Goal: Task Accomplishment & Management: Complete application form

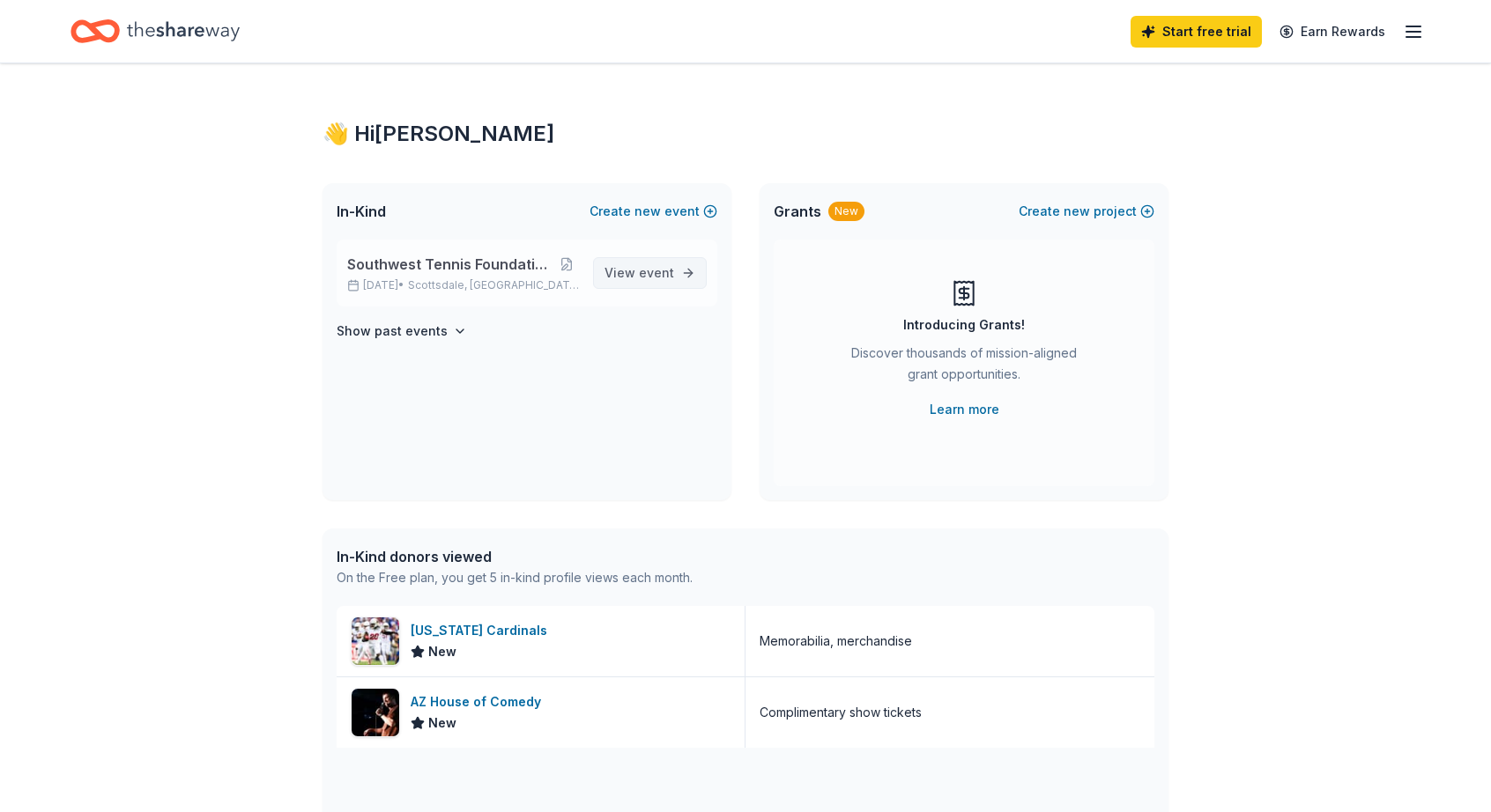
click at [659, 268] on span "event" at bounding box center [656, 272] width 35 height 15
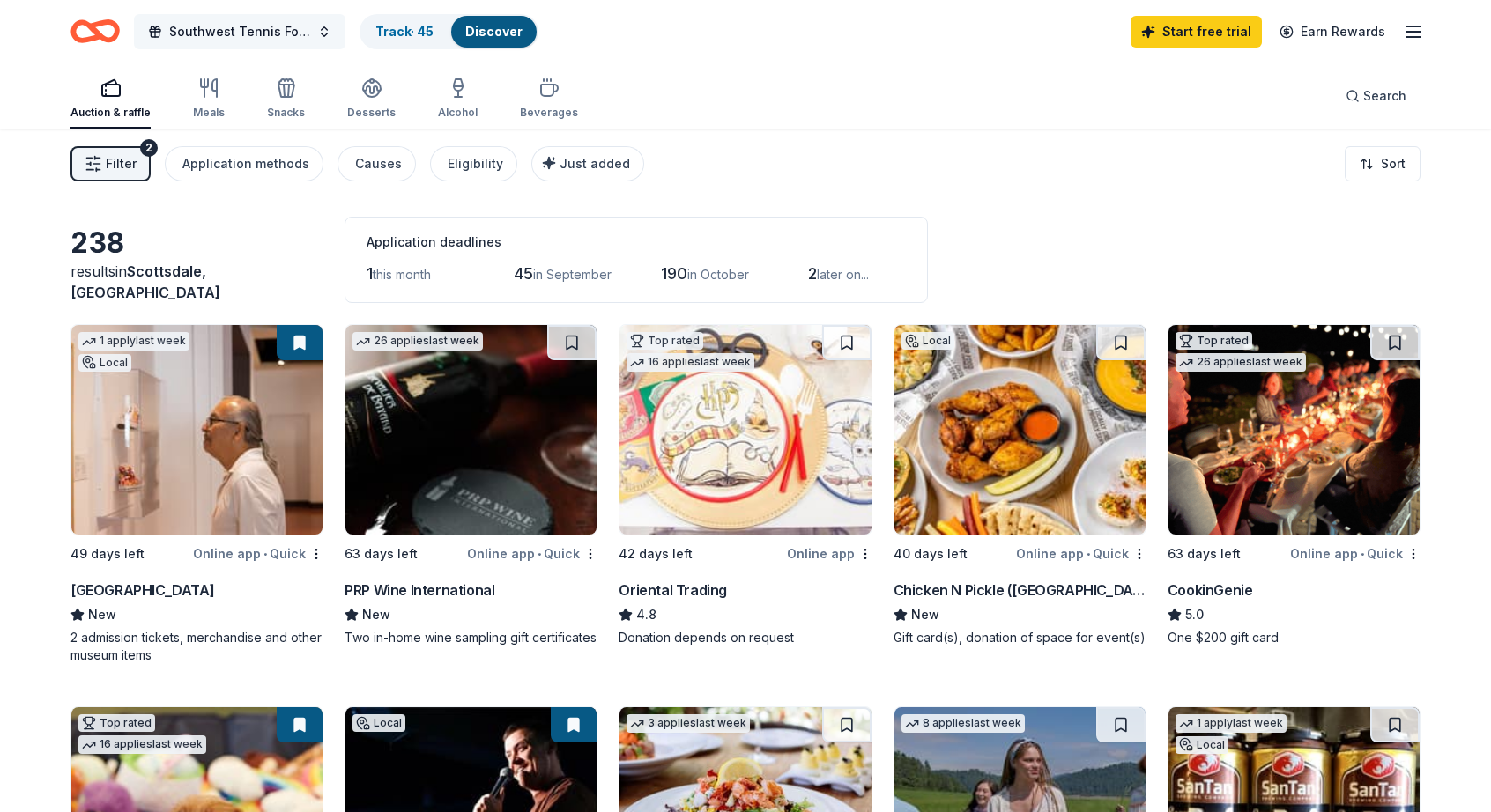
click at [272, 18] on button "Southwest Tennis Foundation Silent Auction" at bounding box center [239, 32] width 212 height 35
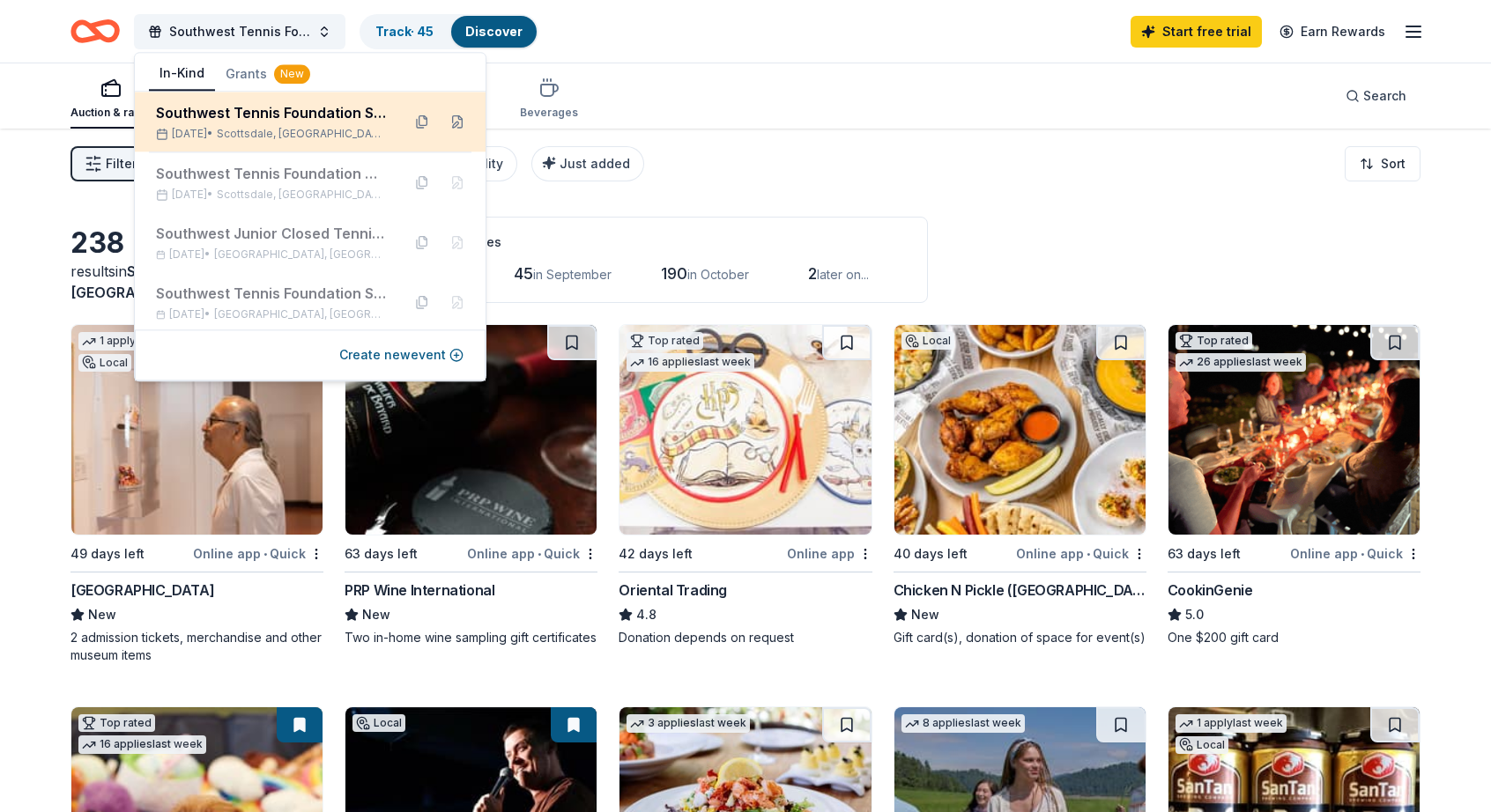
click at [234, 110] on div "Southwest Tennis Foundation Silent Auction" at bounding box center [272, 112] width 231 height 21
click at [273, 118] on div "Southwest Tennis Foundation Silent Auction" at bounding box center [272, 112] width 231 height 21
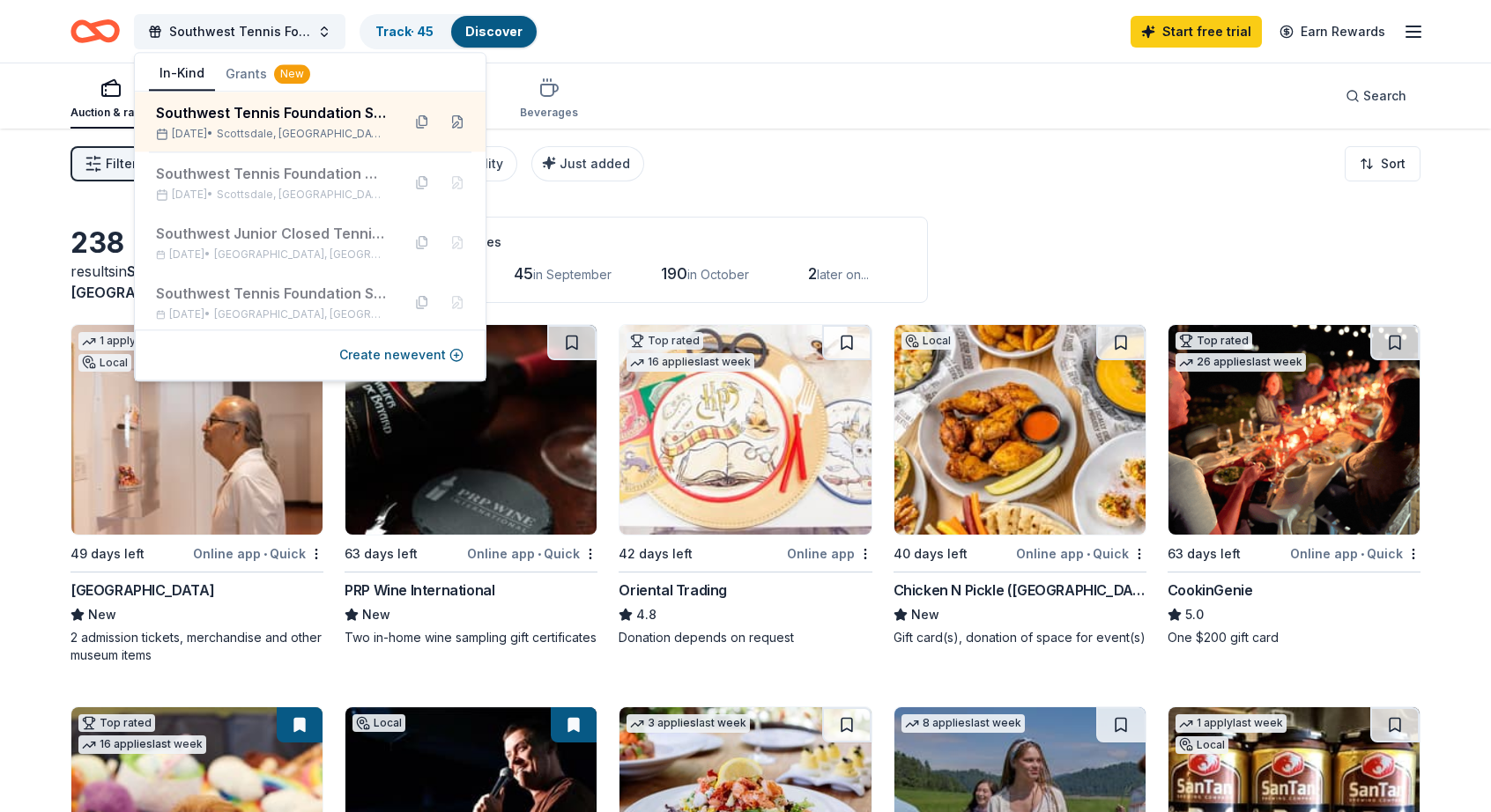
click at [1410, 35] on icon "button" at bounding box center [1413, 31] width 21 height 21
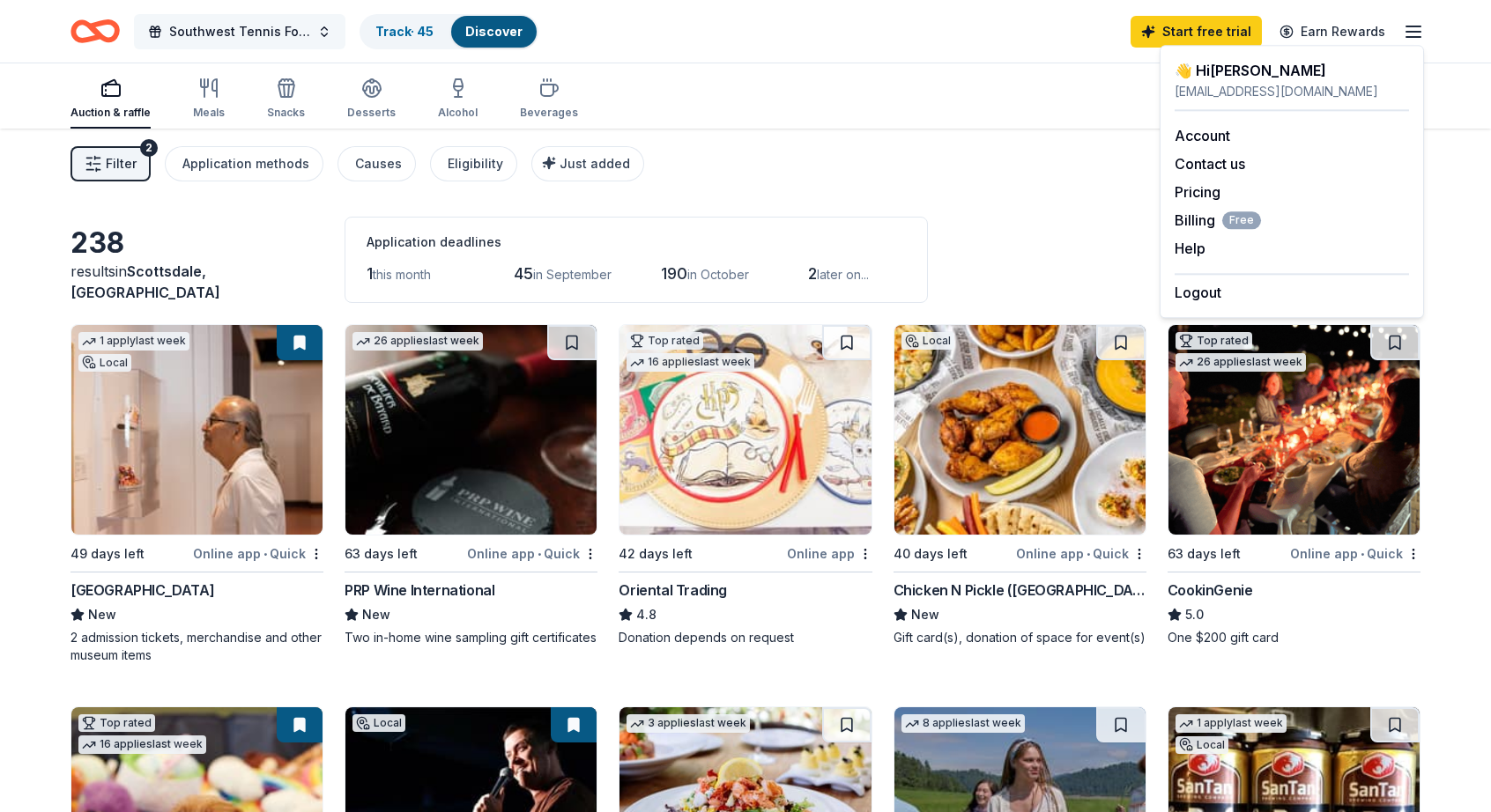
click at [321, 30] on button "Southwest Tennis Foundation Silent Auction" at bounding box center [239, 32] width 212 height 35
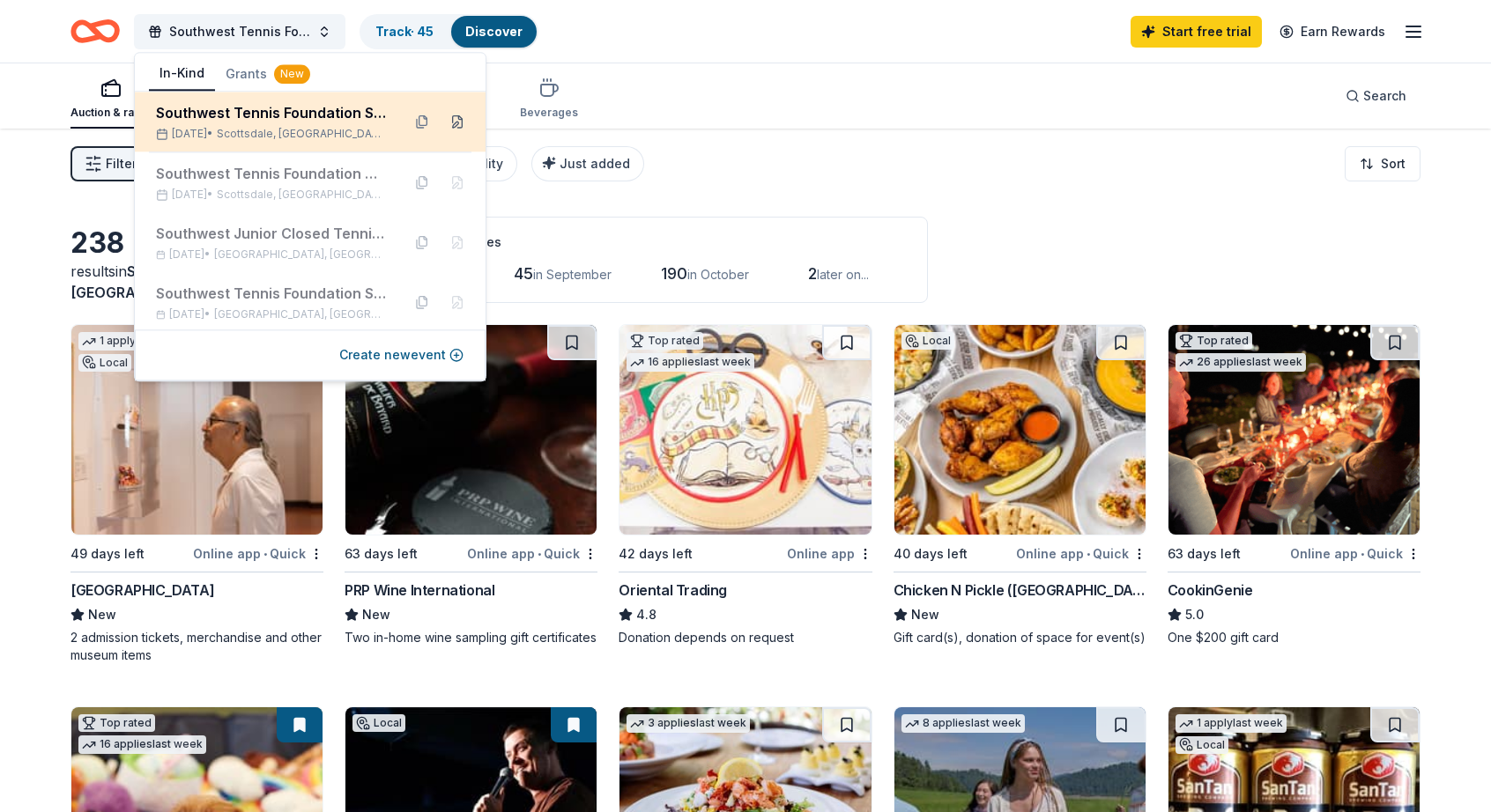
click at [446, 123] on button at bounding box center [457, 121] width 28 height 28
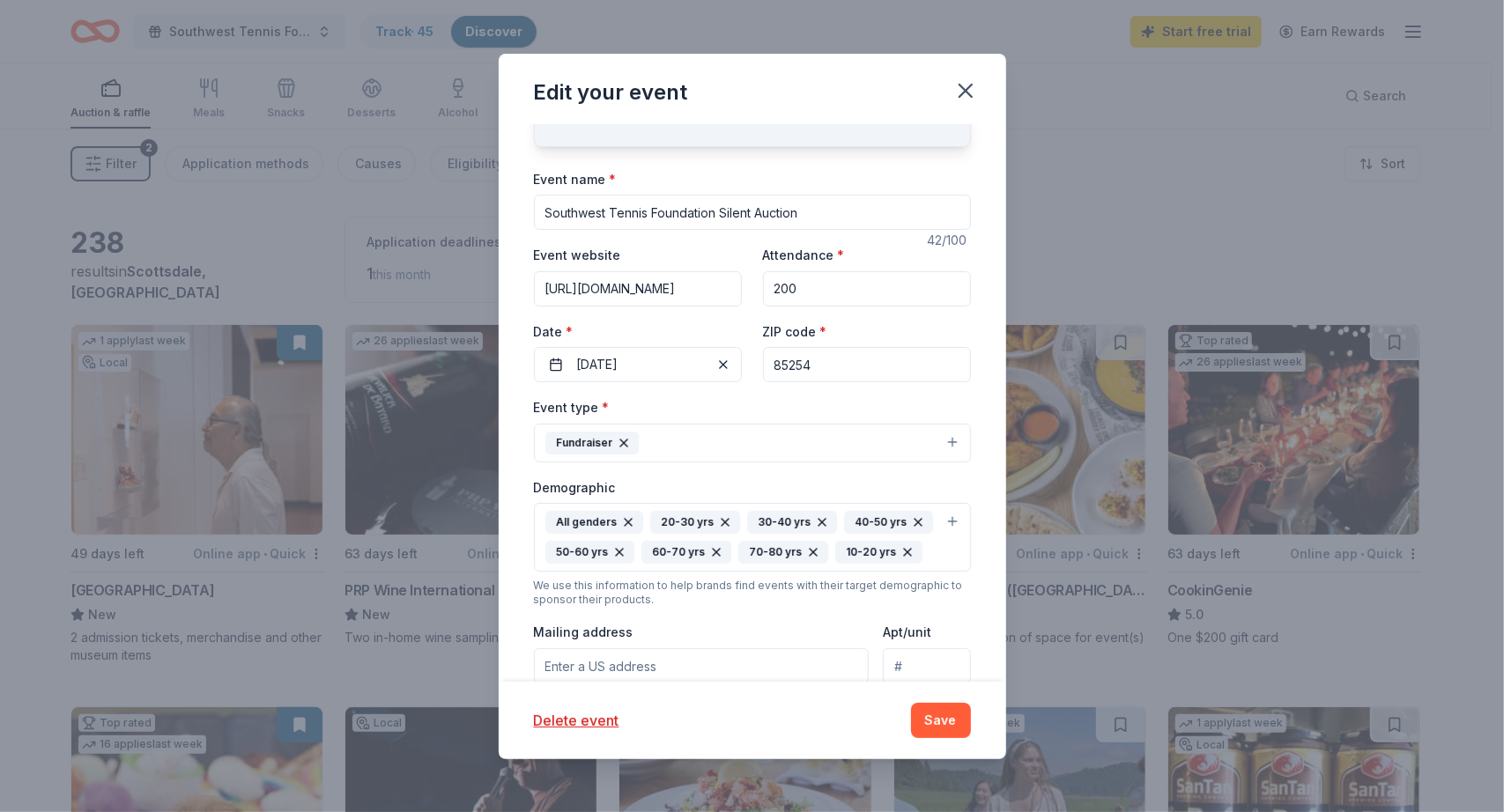
scroll to position [74, 0]
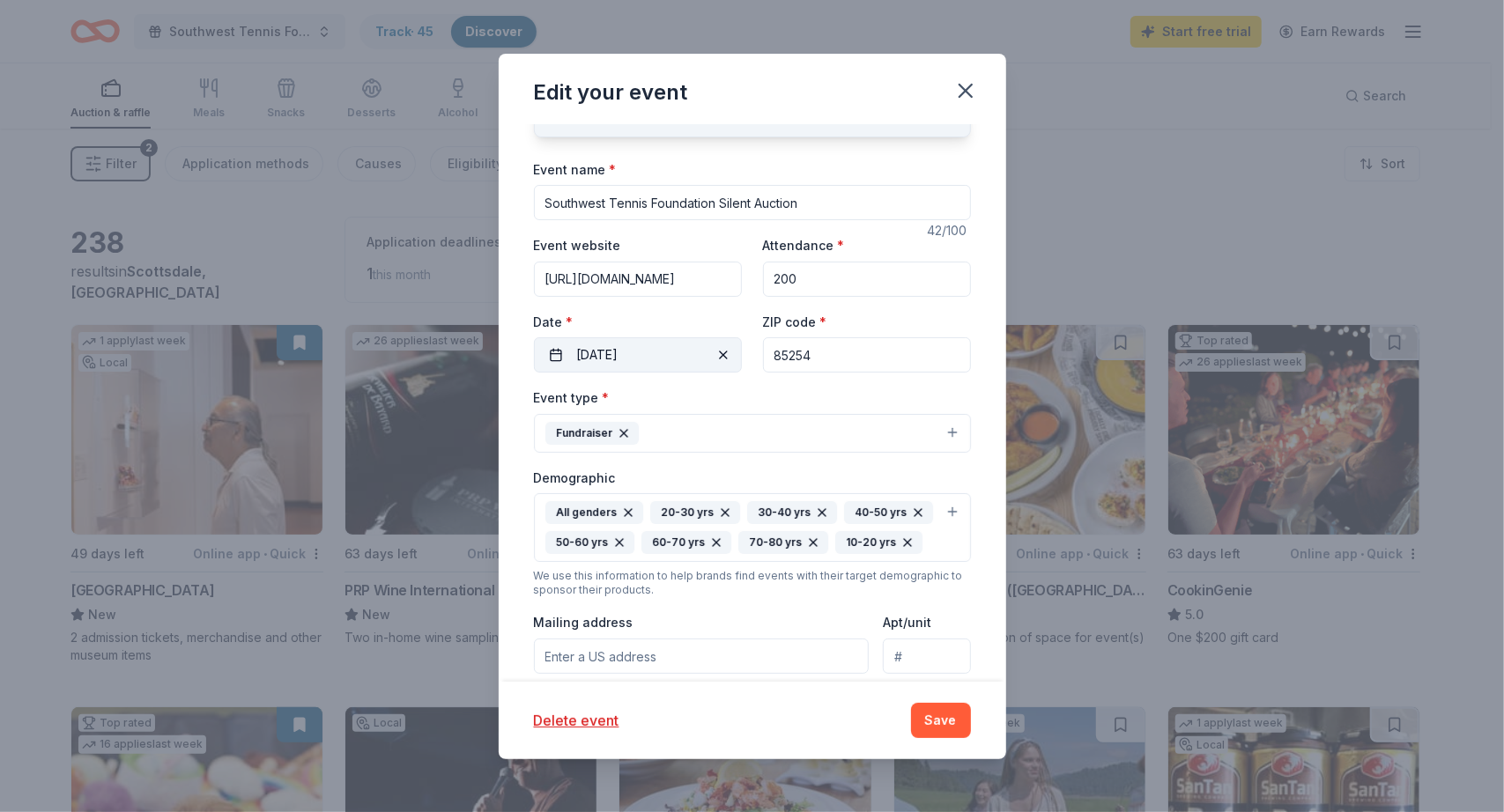
click at [631, 341] on button "11/07/2025" at bounding box center [638, 354] width 208 height 35
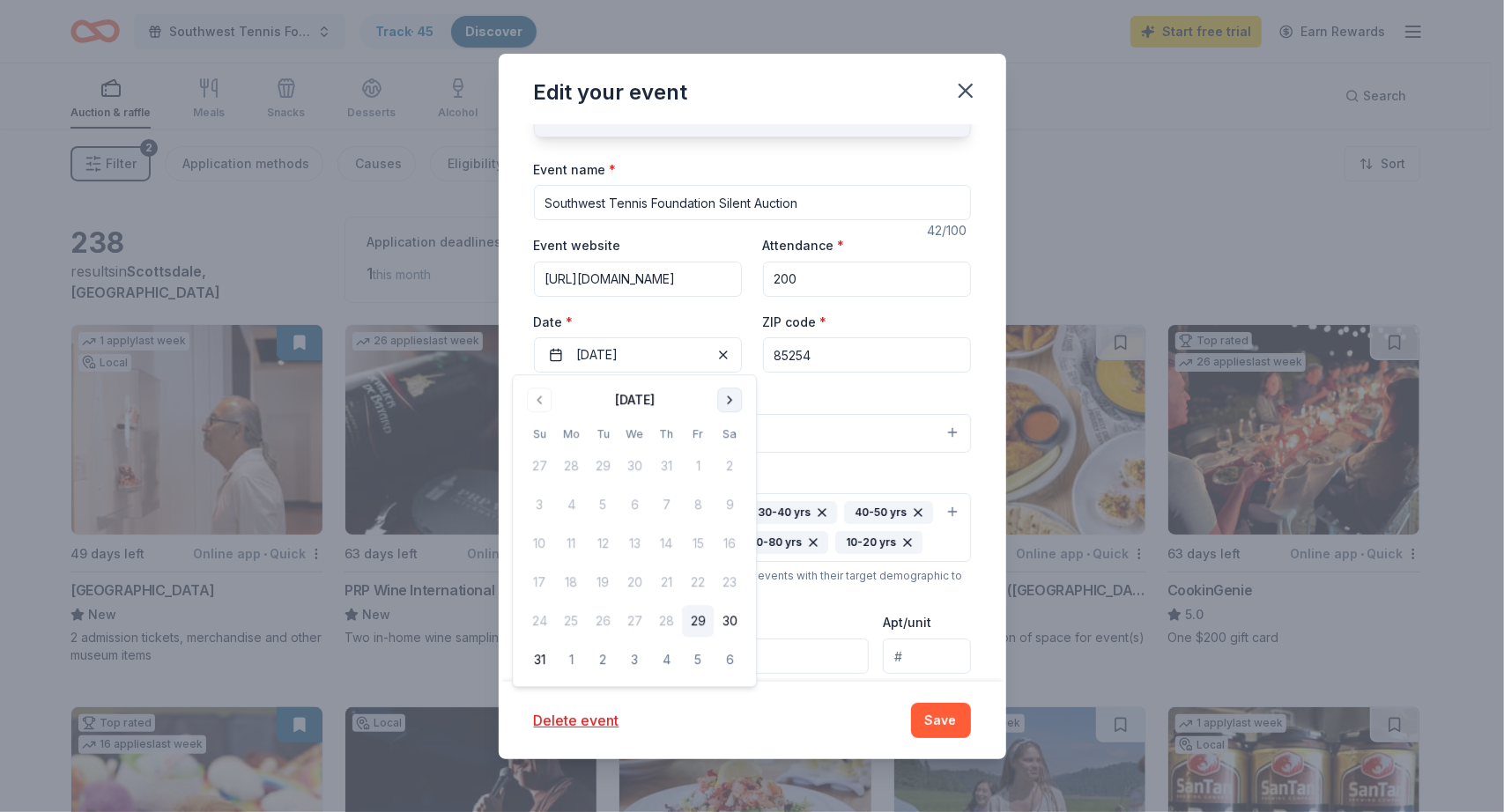
click at [737, 397] on button "Go to next month" at bounding box center [729, 400] width 25 height 25
click at [723, 509] on button "8" at bounding box center [729, 505] width 32 height 32
click at [965, 334] on div "Update donors you've applied to Let donors know of any updates you've made sinc…" at bounding box center [752, 403] width 508 height 558
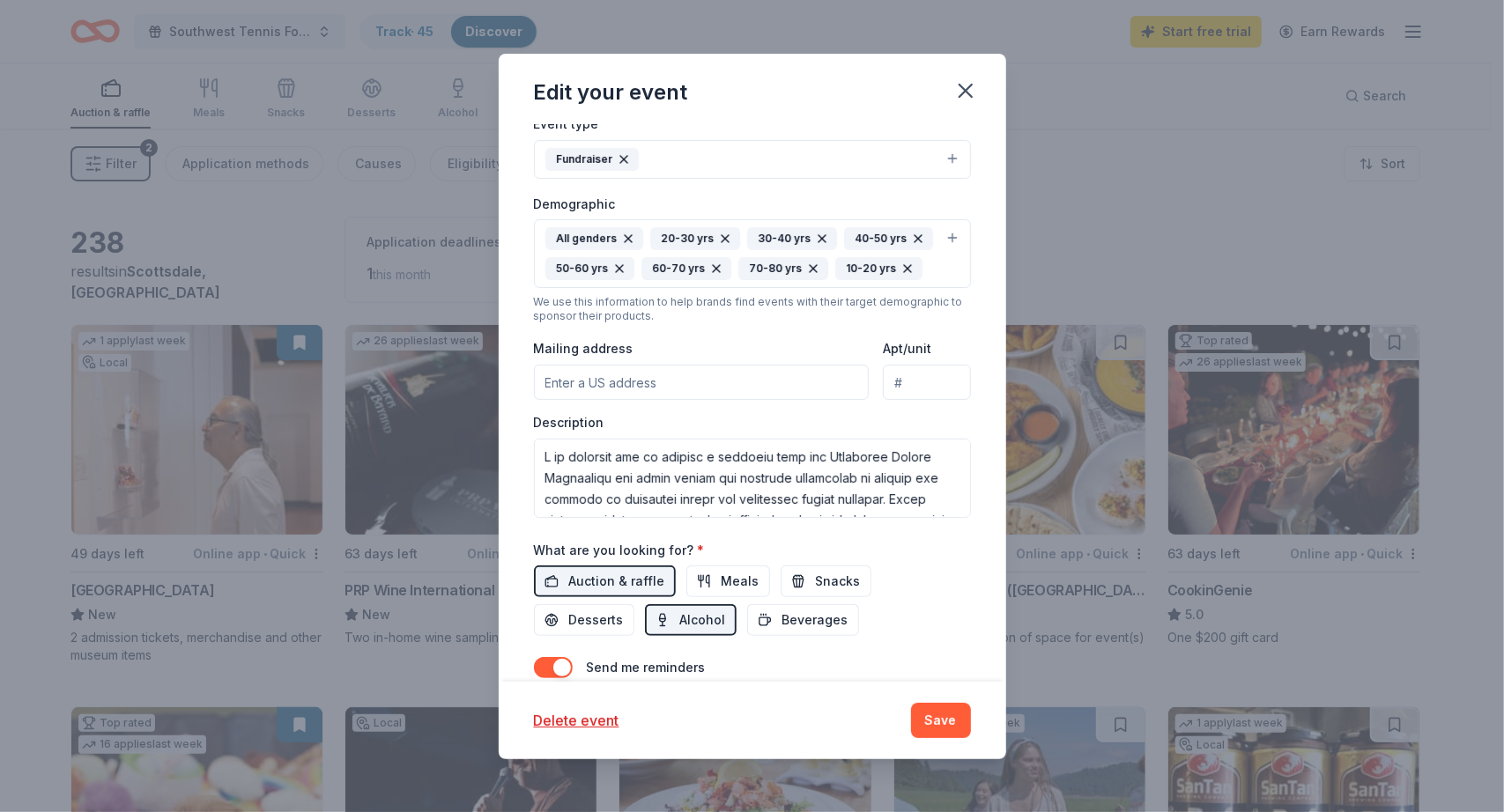
scroll to position [352, 0]
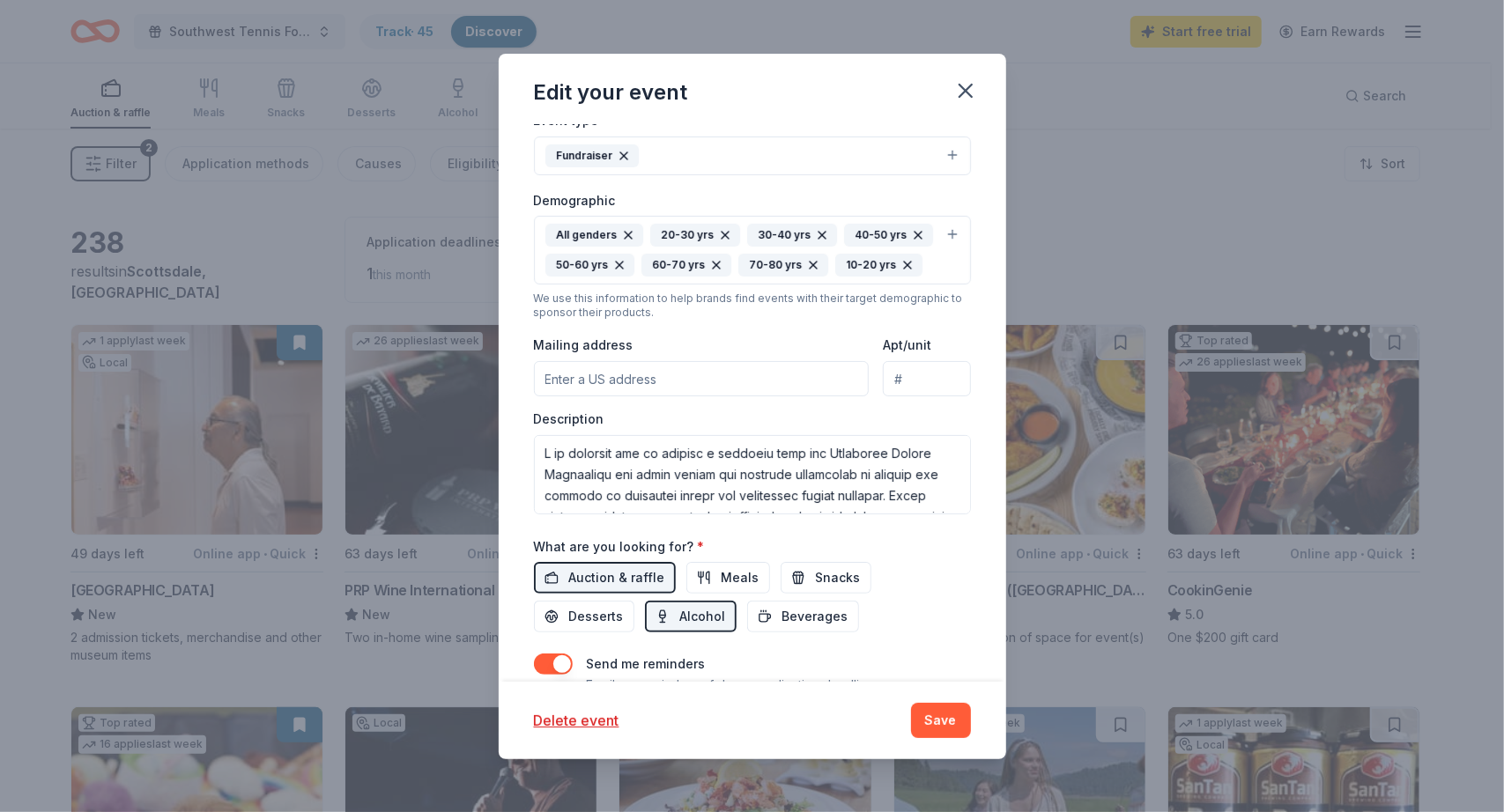
click at [559, 387] on input "Mailing address" at bounding box center [702, 379] width 335 height 35
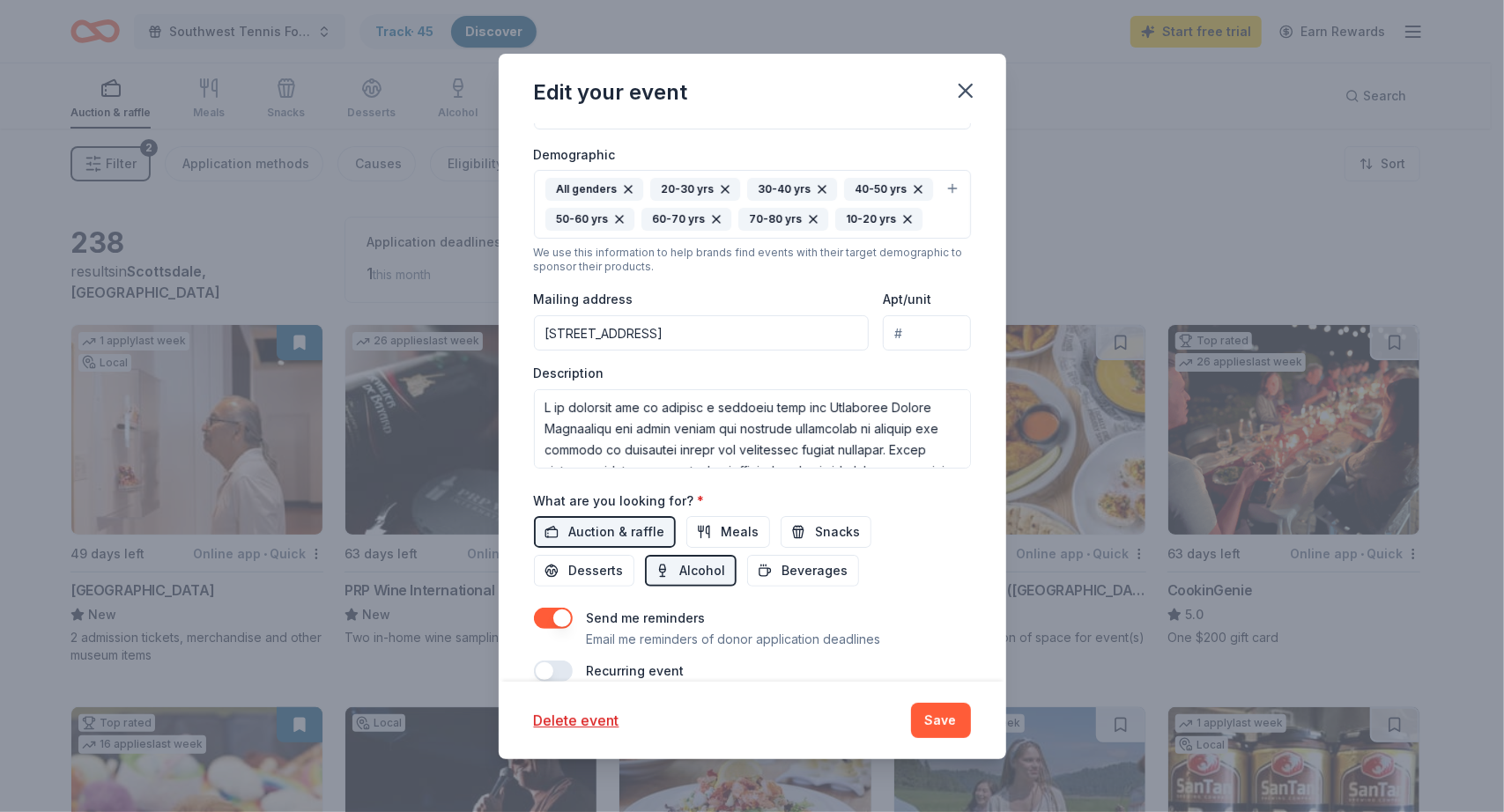
scroll to position [421, 0]
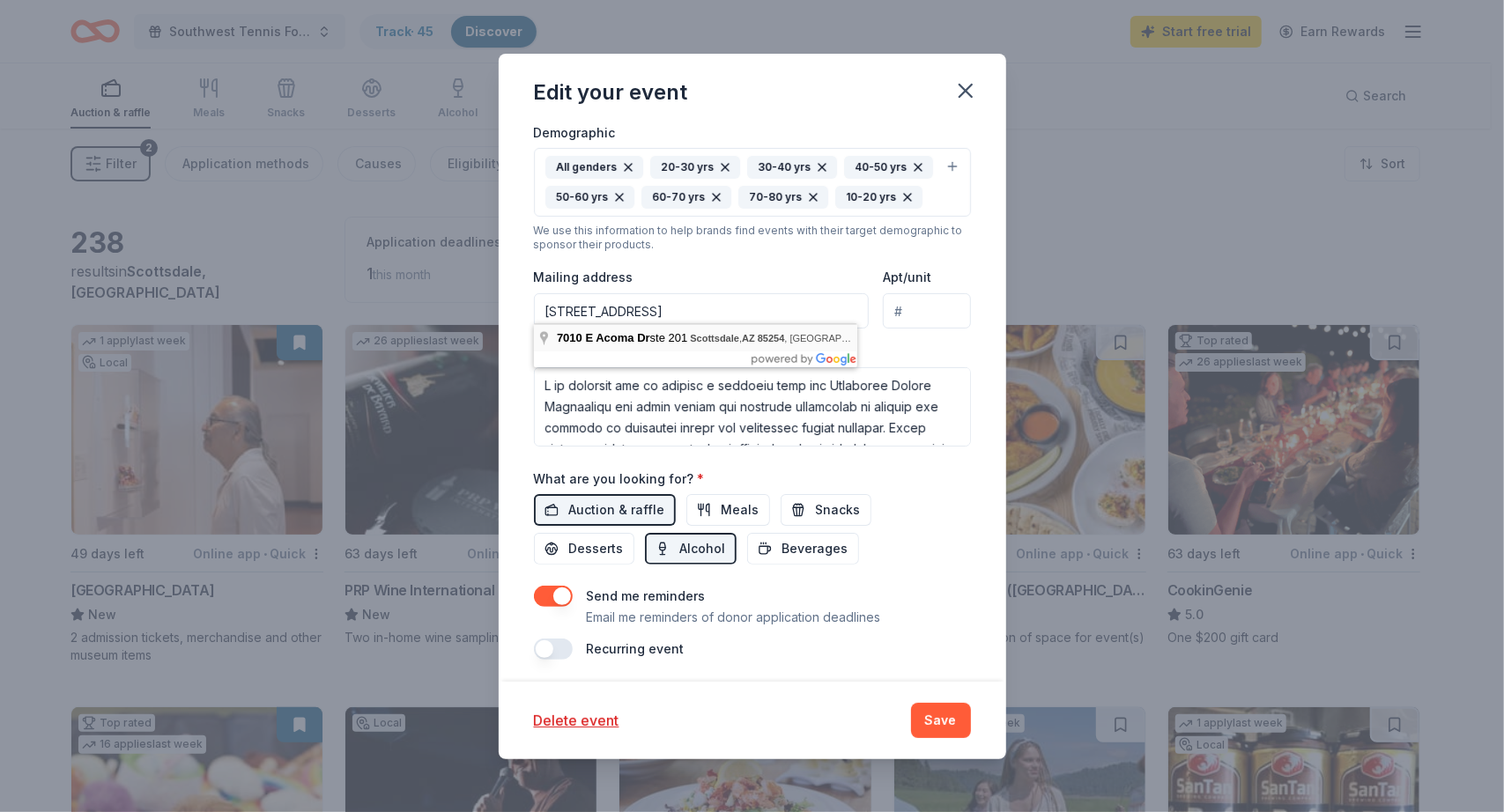
type input "7010 East Acoma Drive, Scottsdale, AZ, 85254"
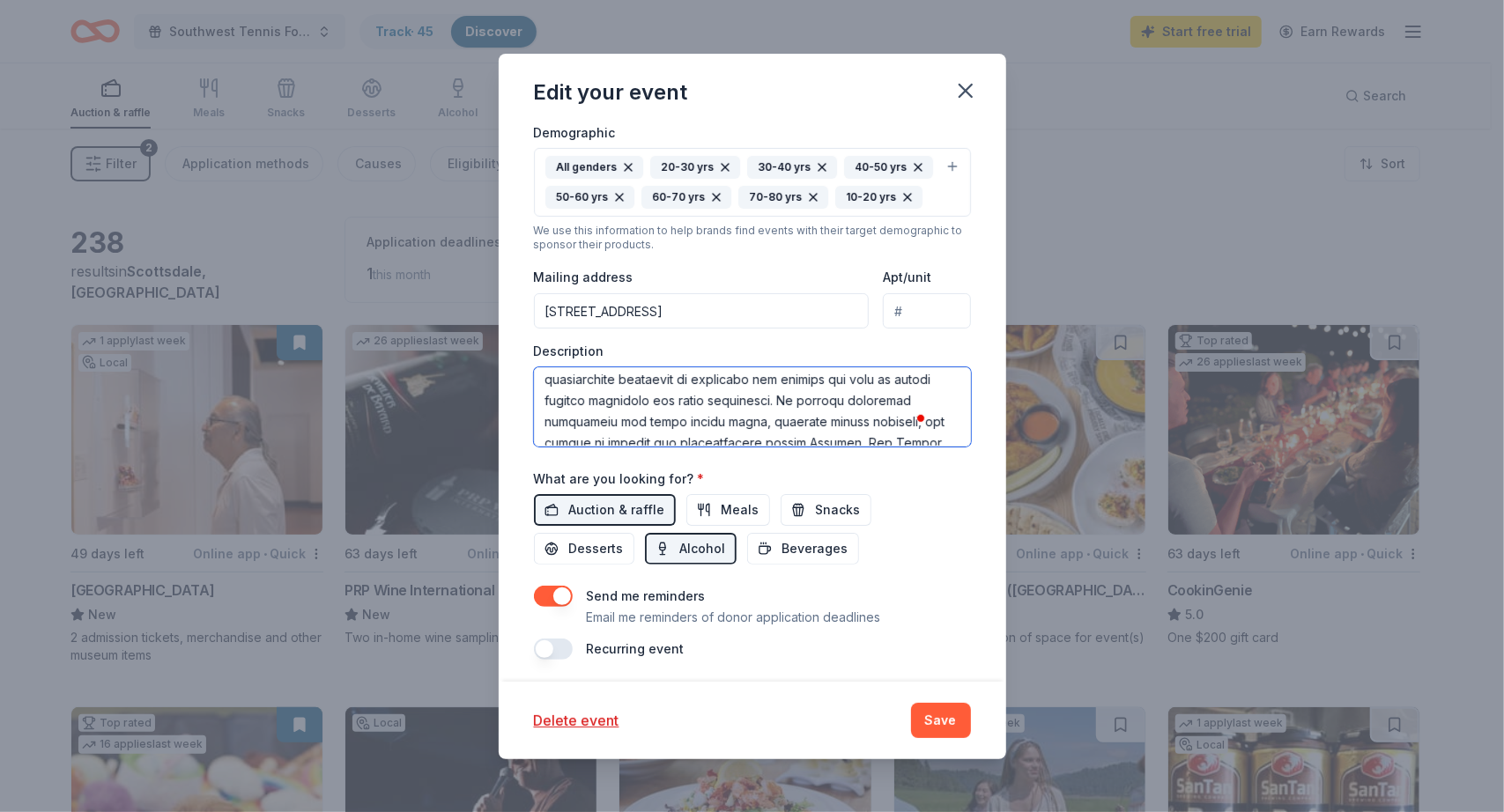
scroll to position [179, 0]
drag, startPoint x: 538, startPoint y: 380, endPoint x: 851, endPoint y: 491, distance: 332.1
click at [851, 491] on div "Event name * Southwest Tennis Foundation Silent Auction 42 /100 Event website h…" at bounding box center [752, 236] width 437 height 847
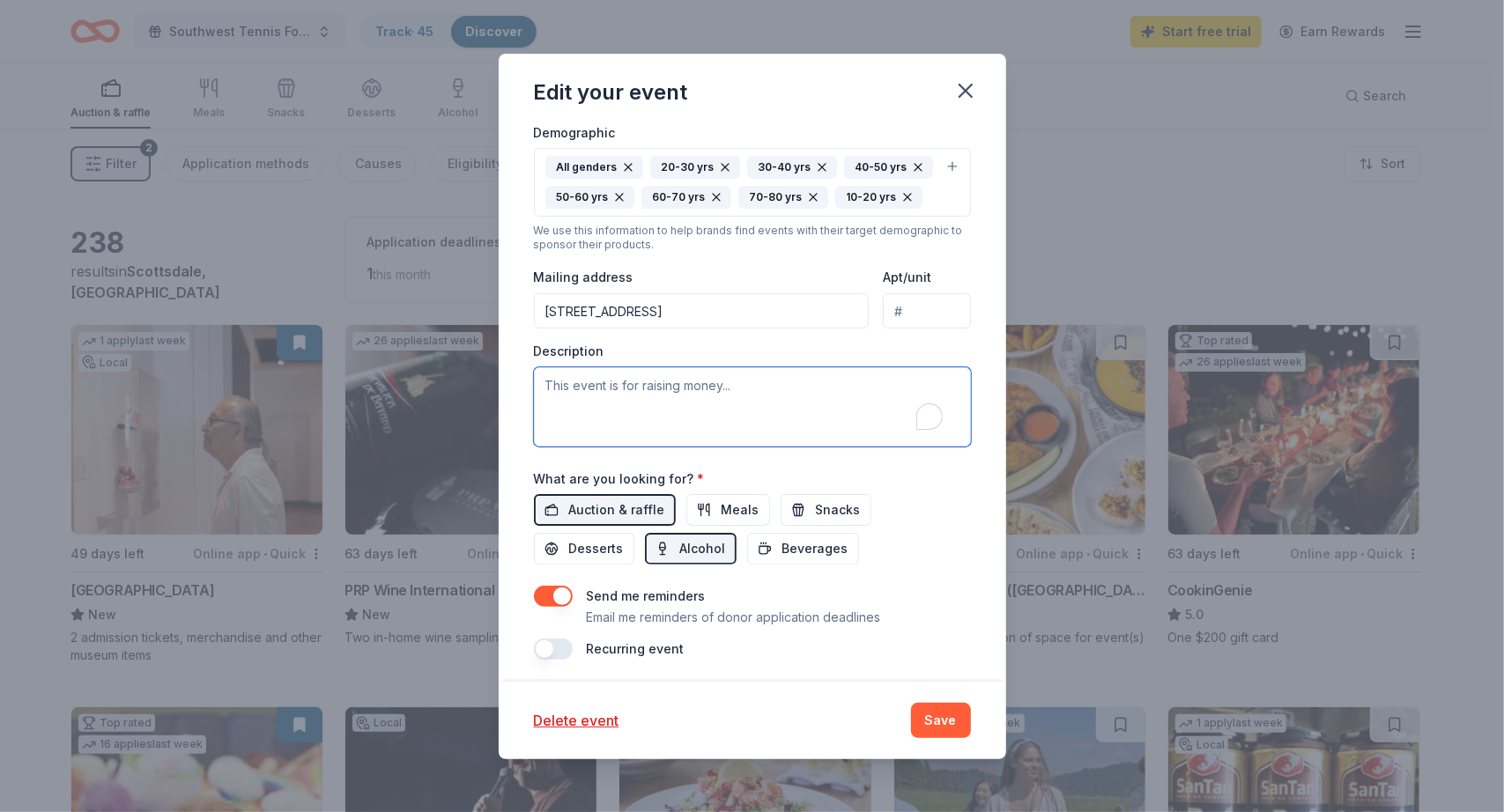
paste textarea "I am reaching out on behalf of the Southwest Tennis Foundation to request your …"
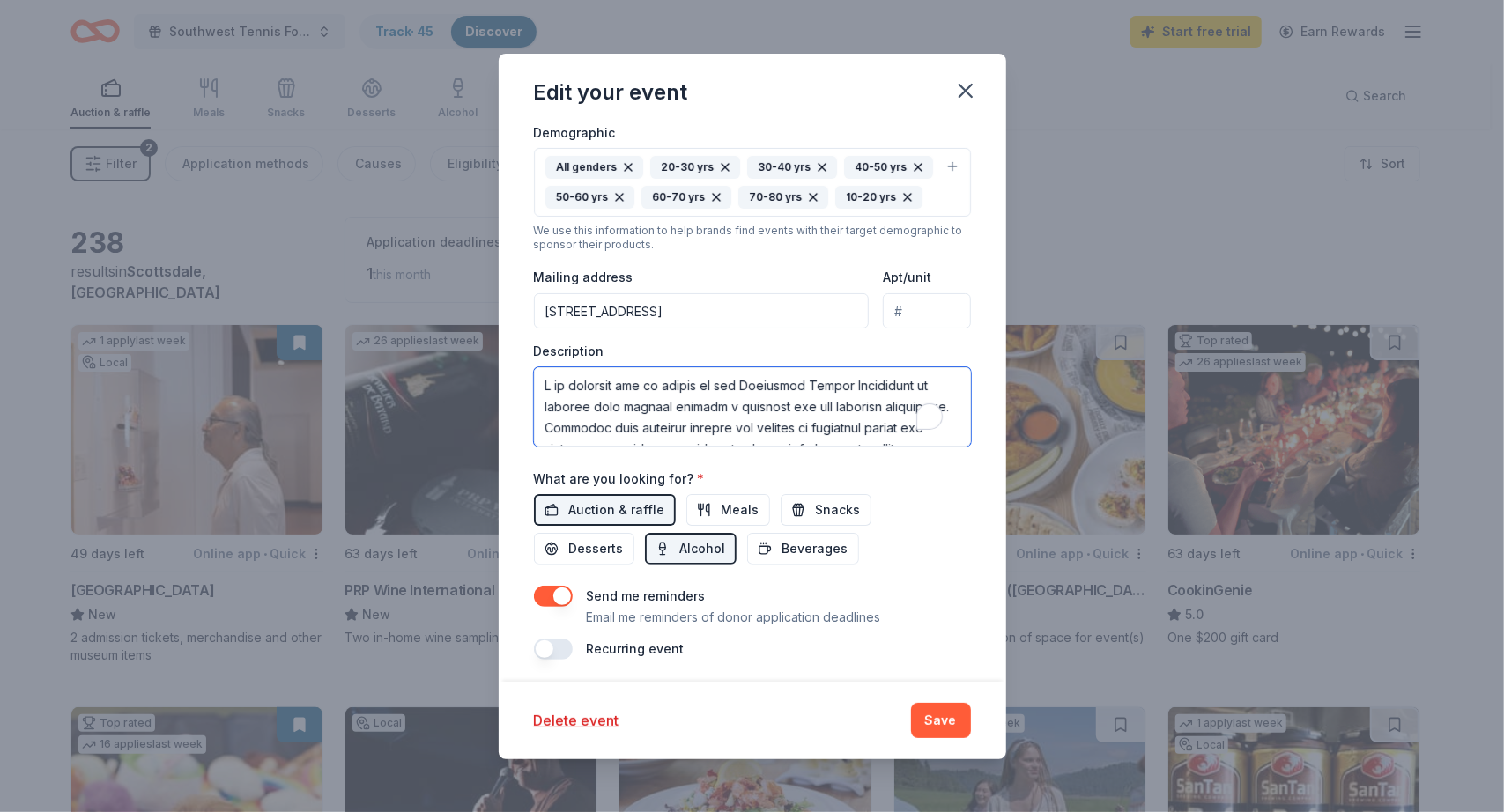
scroll to position [666, 0]
type textarea "I am reaching out on behalf of the Southwest Tennis Foundation to request your …"
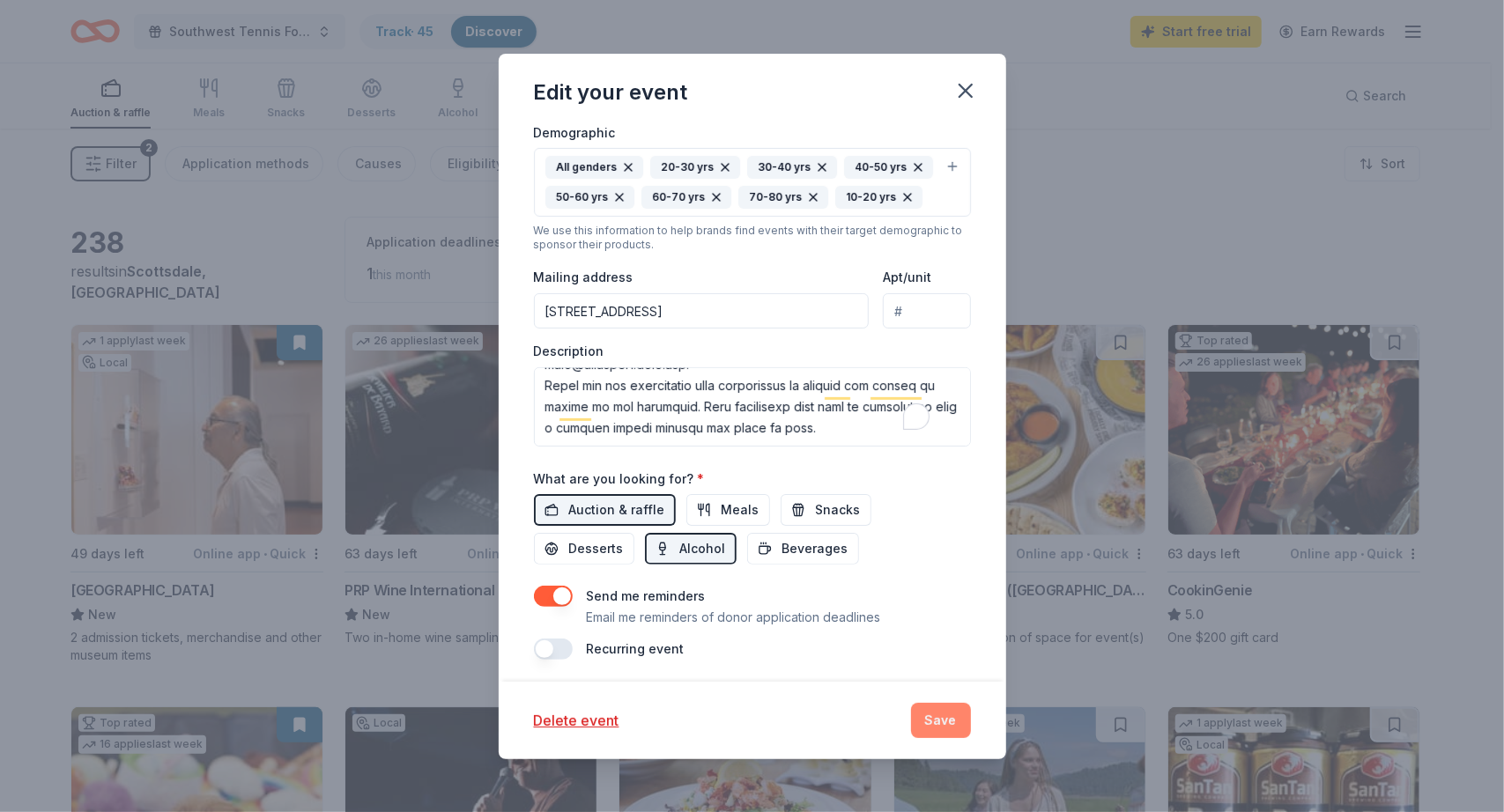
click at [947, 720] on button "Save" at bounding box center [941, 720] width 60 height 35
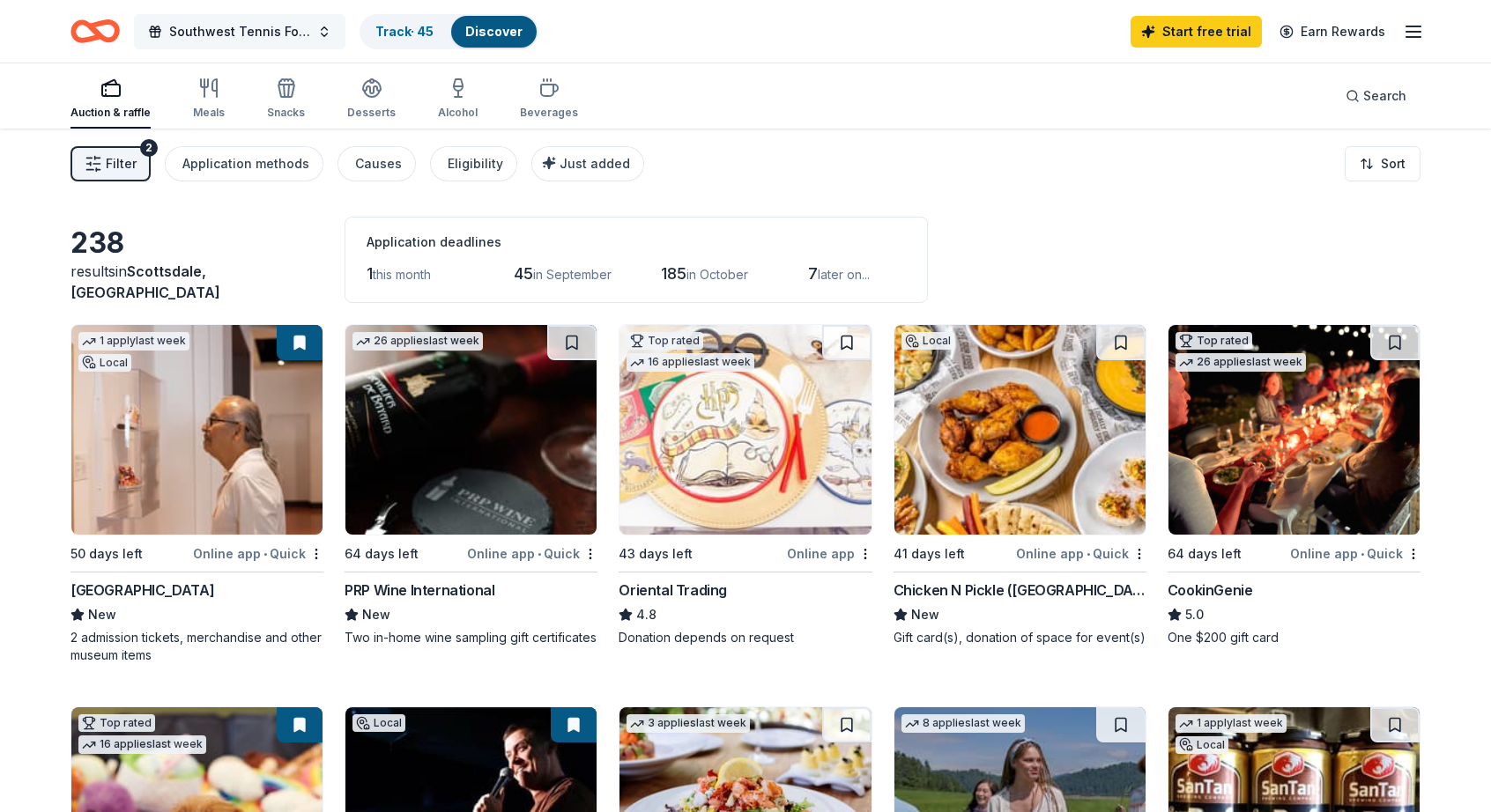
click at [319, 31] on button "Southwest Tennis Foundation Silent Auction" at bounding box center [239, 32] width 212 height 35
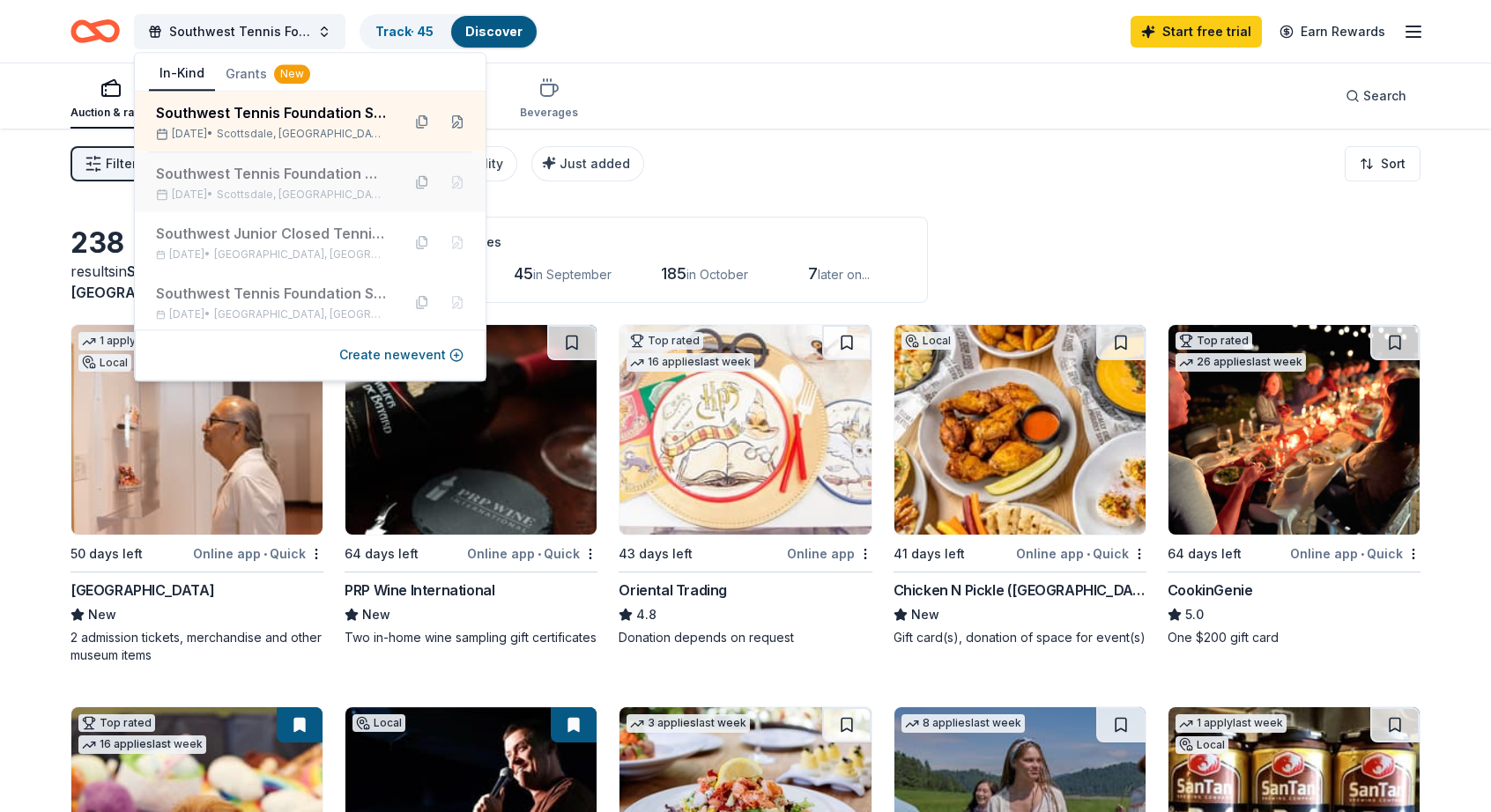
click at [413, 183] on button at bounding box center [422, 182] width 28 height 28
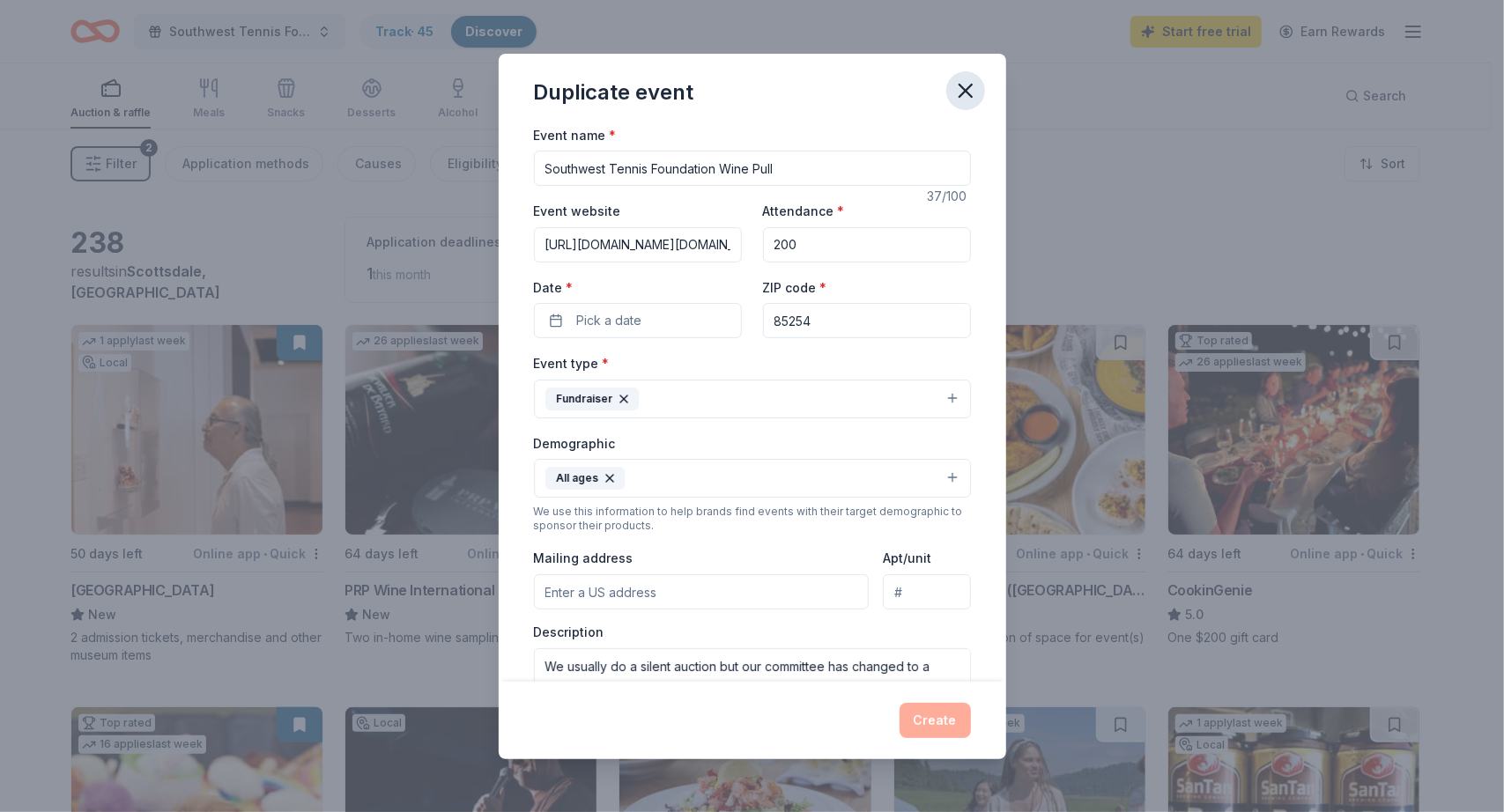
click at [968, 78] on icon "button" at bounding box center [965, 90] width 25 height 25
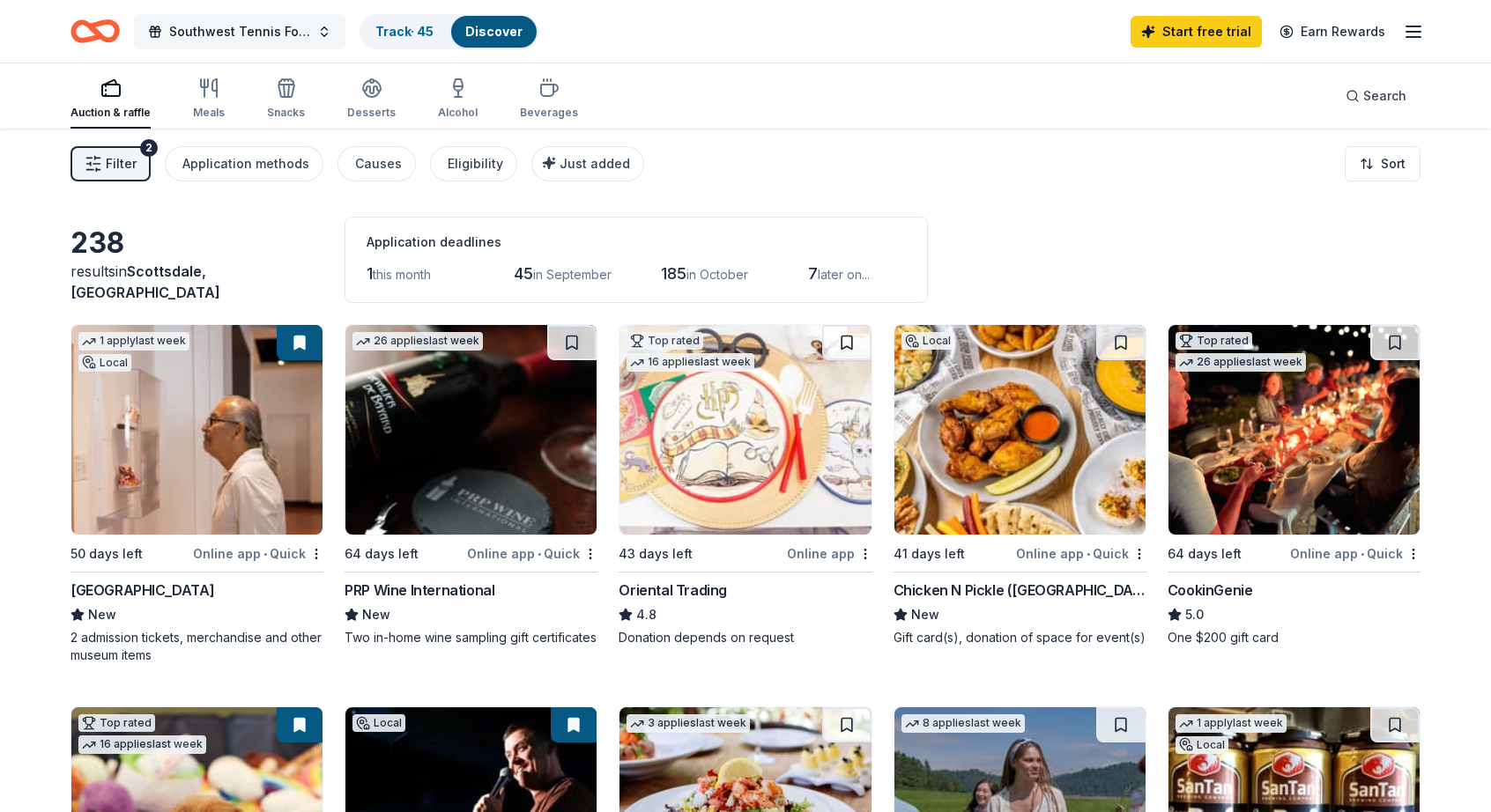
click at [323, 31] on button "Southwest Tennis Foundation Silent Auction" at bounding box center [239, 32] width 212 height 35
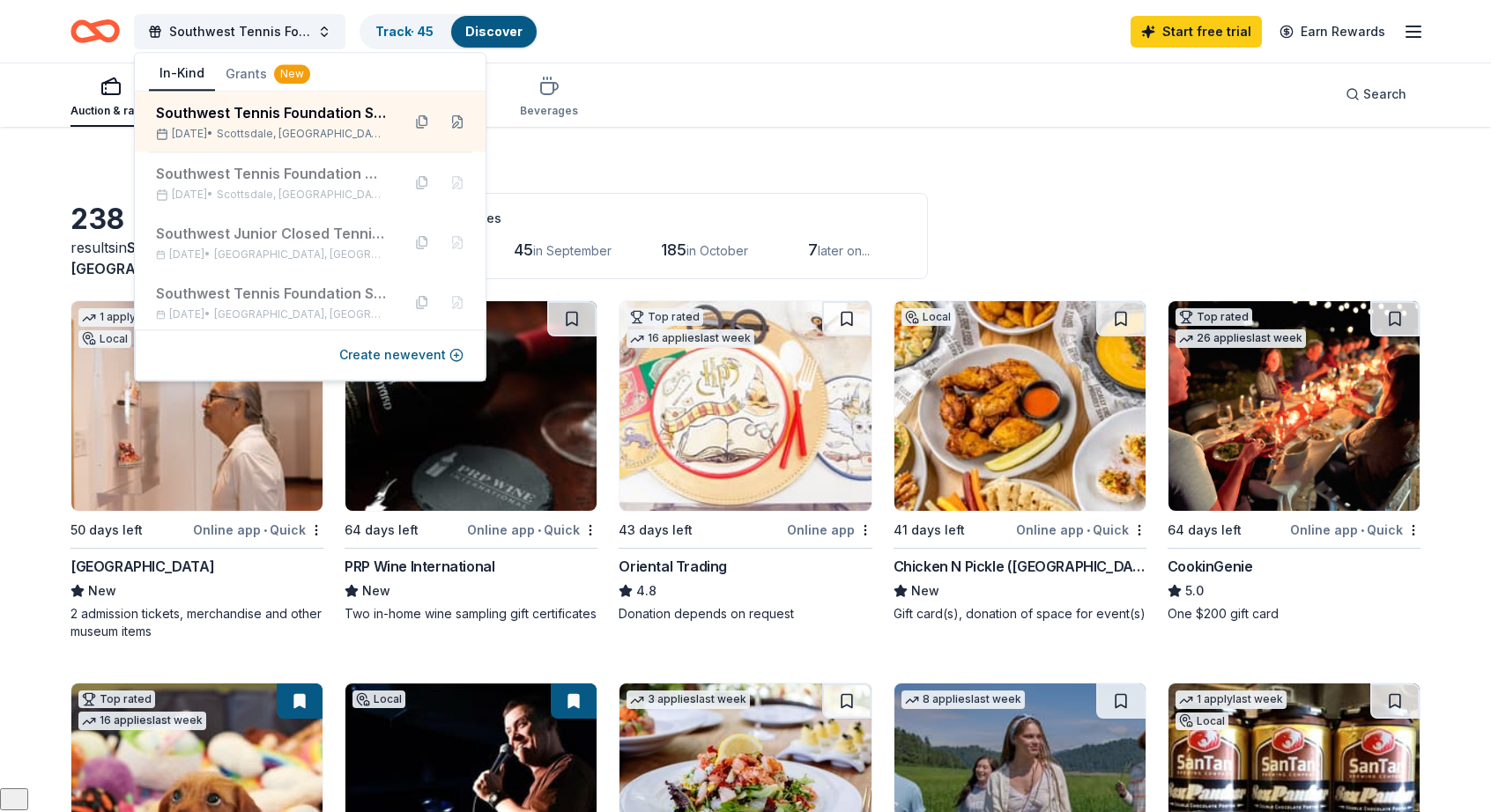
click at [1403, 32] on icon "button" at bounding box center [1413, 31] width 21 height 21
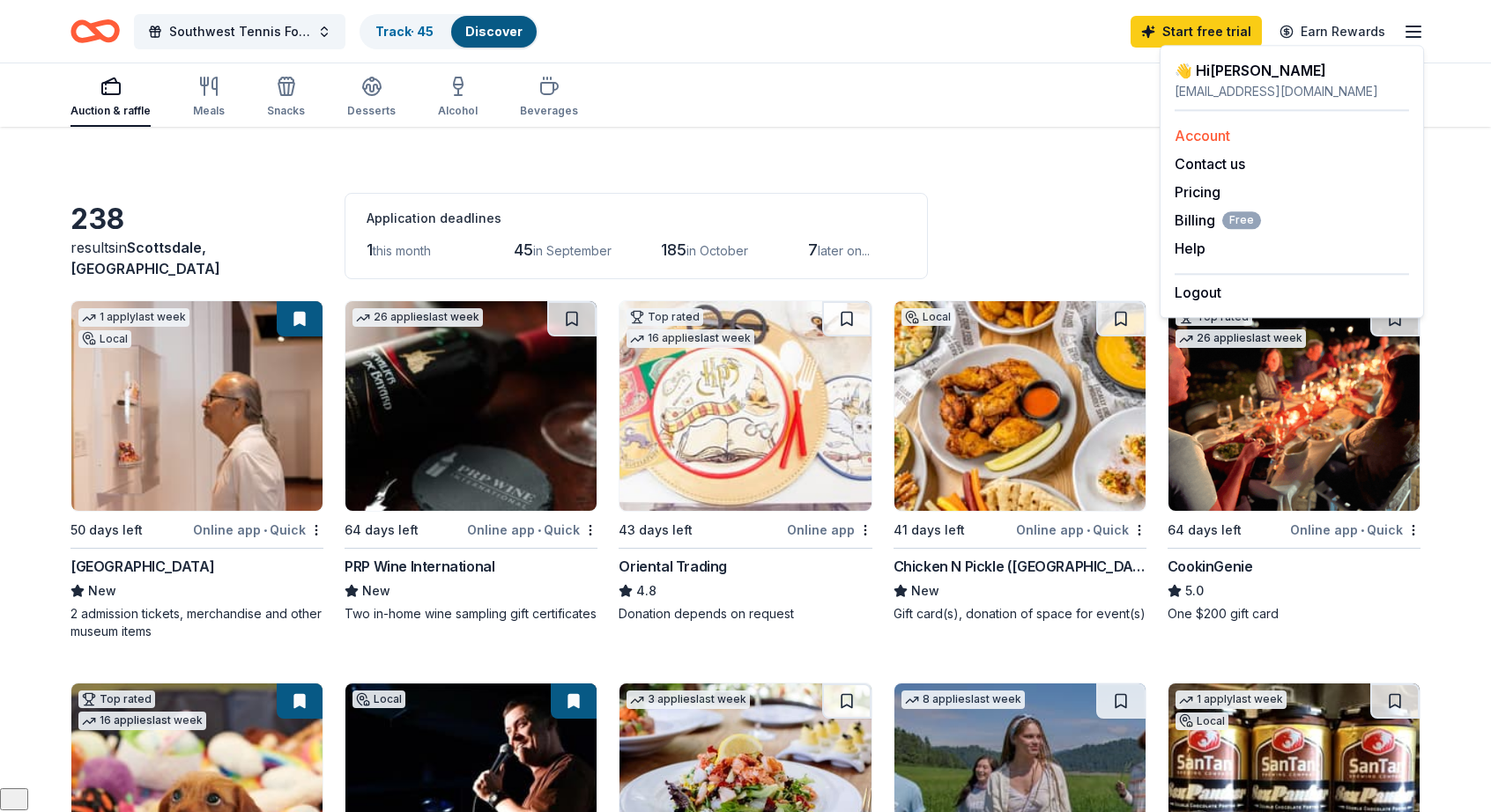
click at [1212, 133] on link "Account" at bounding box center [1202, 135] width 55 height 17
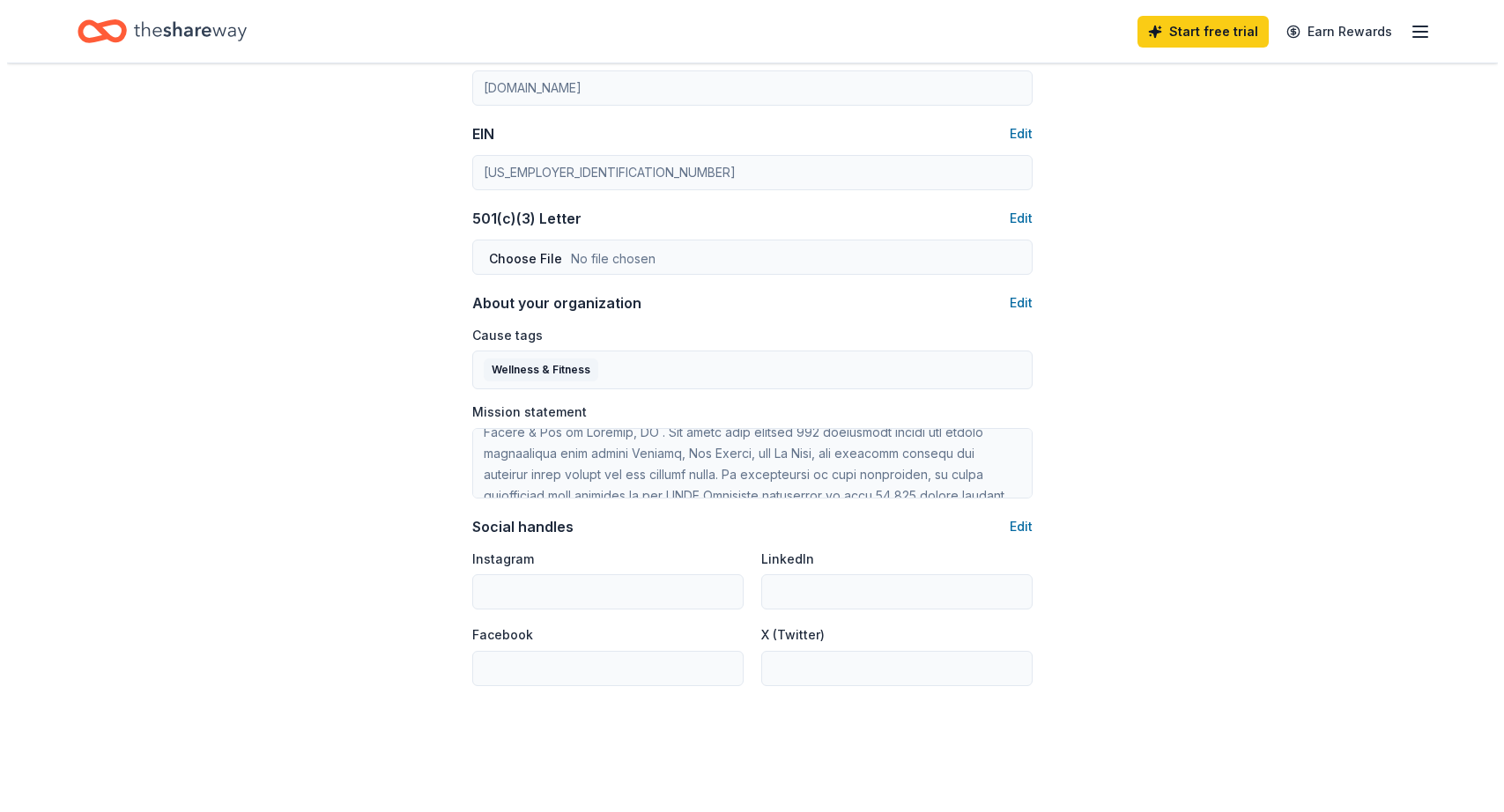
scroll to position [410, 0]
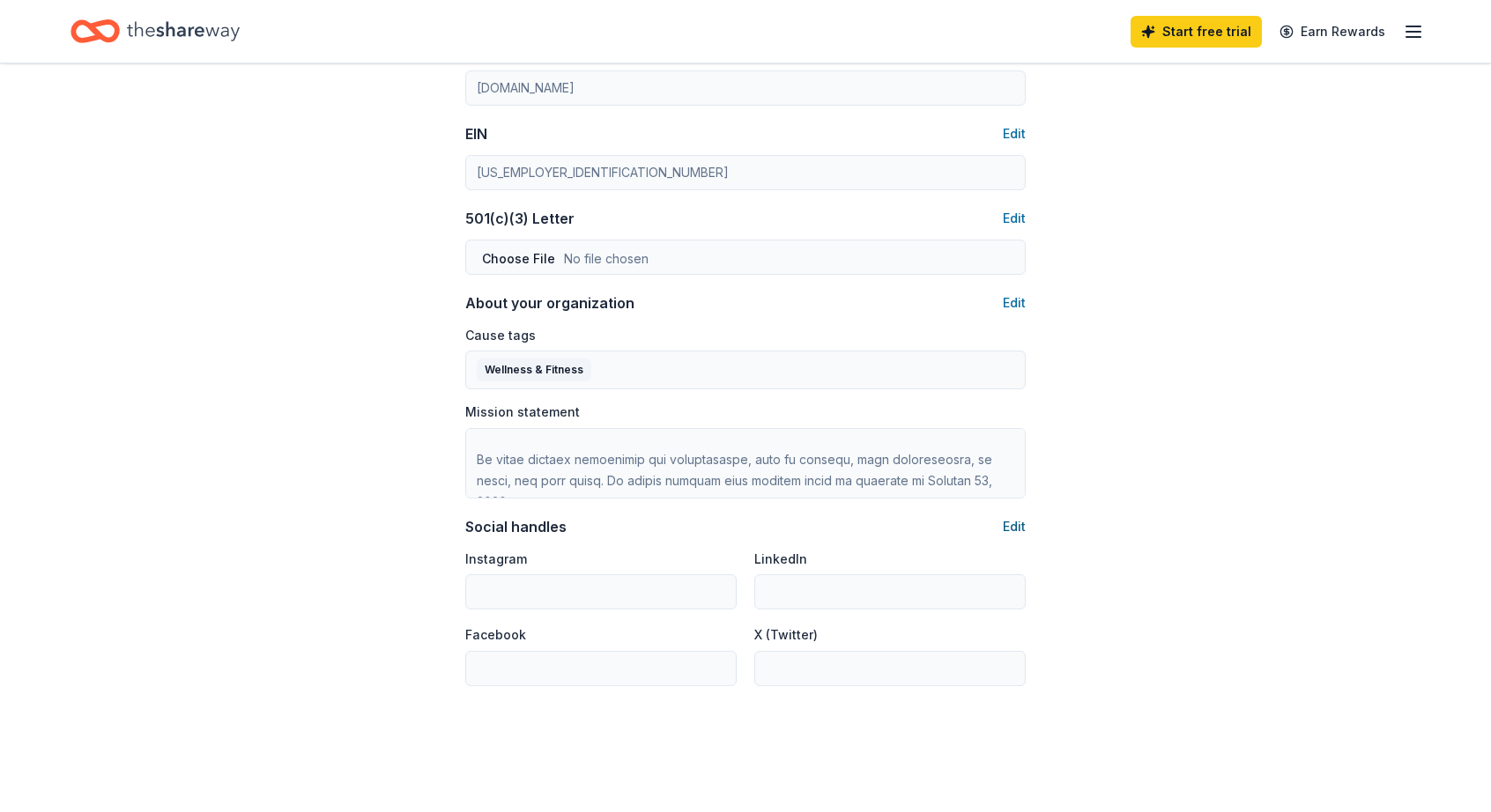
click at [1007, 523] on button "Edit" at bounding box center [1014, 526] width 23 height 21
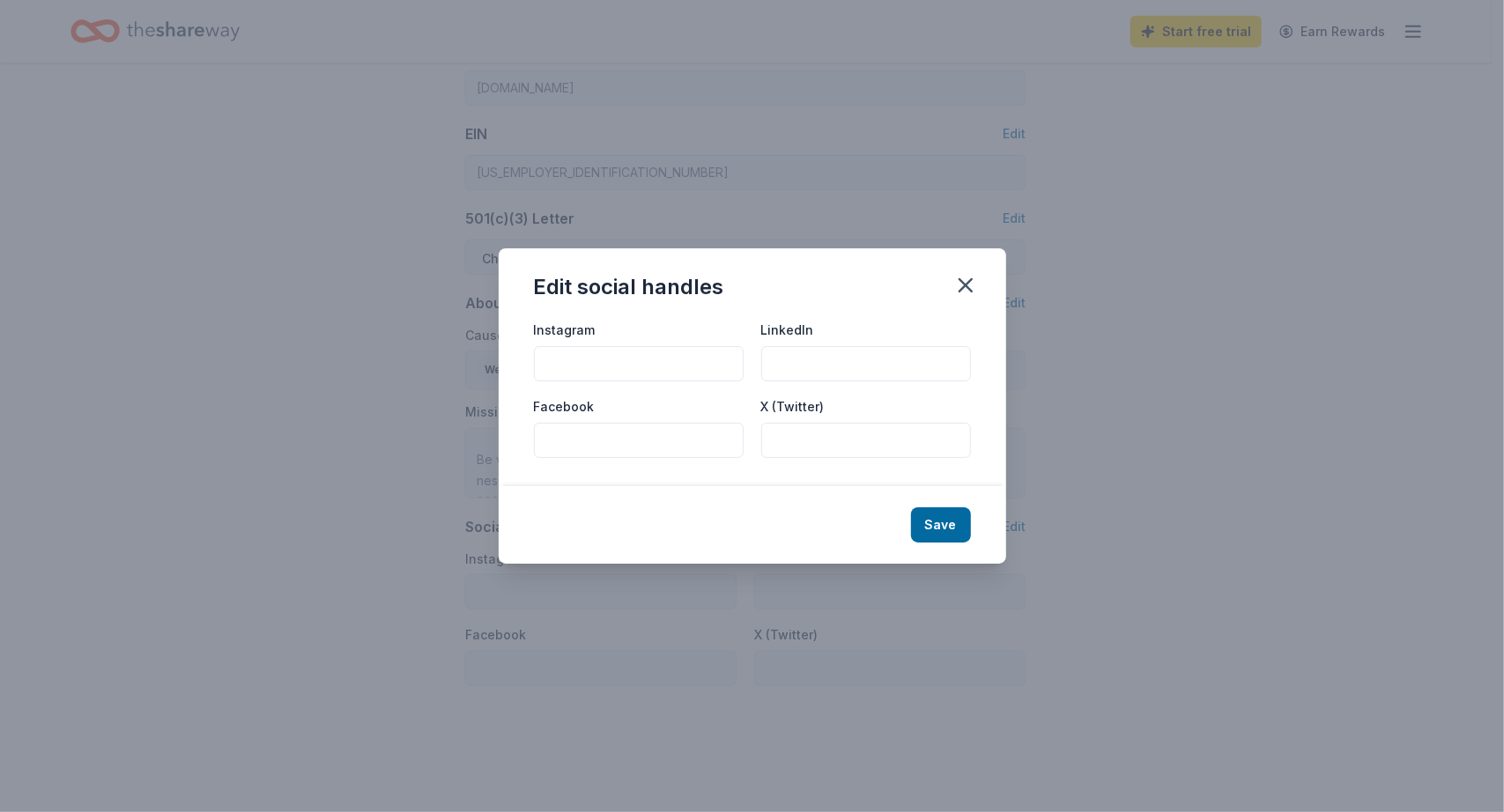
click at [655, 361] on input "Instagram" at bounding box center [639, 363] width 210 height 35
type input "swtennisfoundation.com"
click at [654, 441] on input "Facebook" at bounding box center [639, 440] width 210 height 35
type input "w"
type input "swtennisfoundation.com"
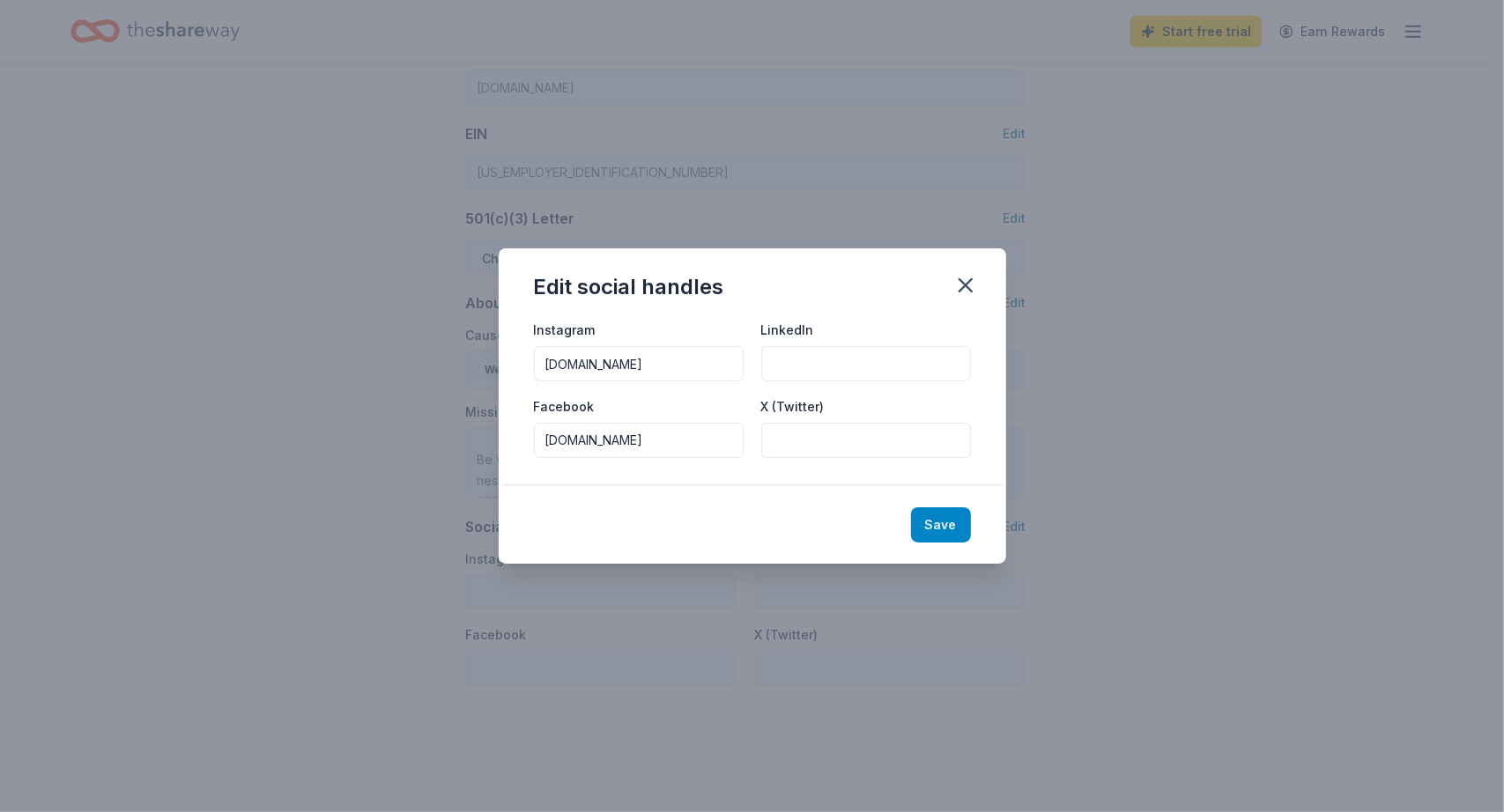
click at [945, 515] on button "Save" at bounding box center [941, 525] width 60 height 35
type input "swtennisfoundation.com"
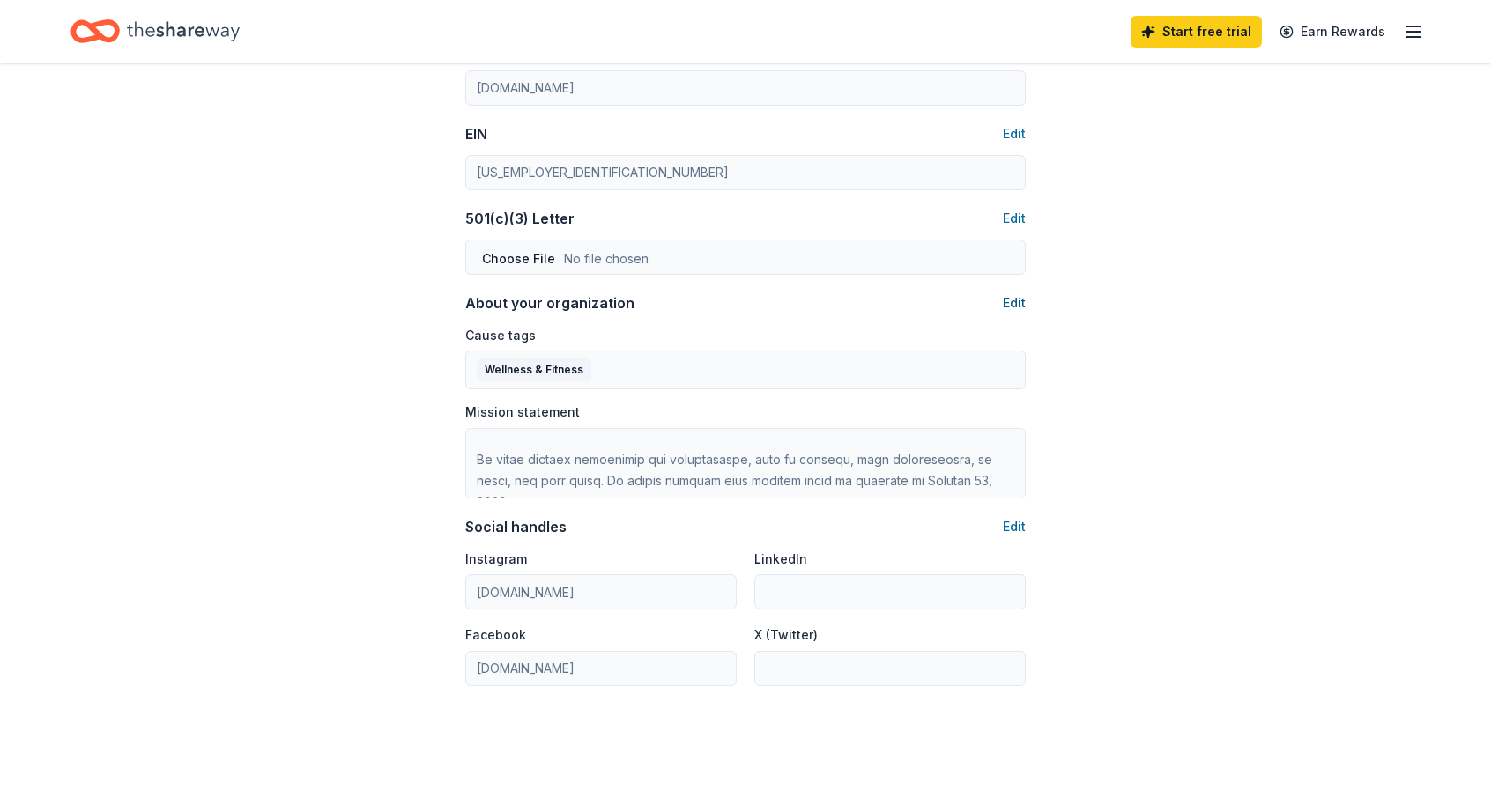
click at [1008, 297] on button "Edit" at bounding box center [1014, 302] width 23 height 21
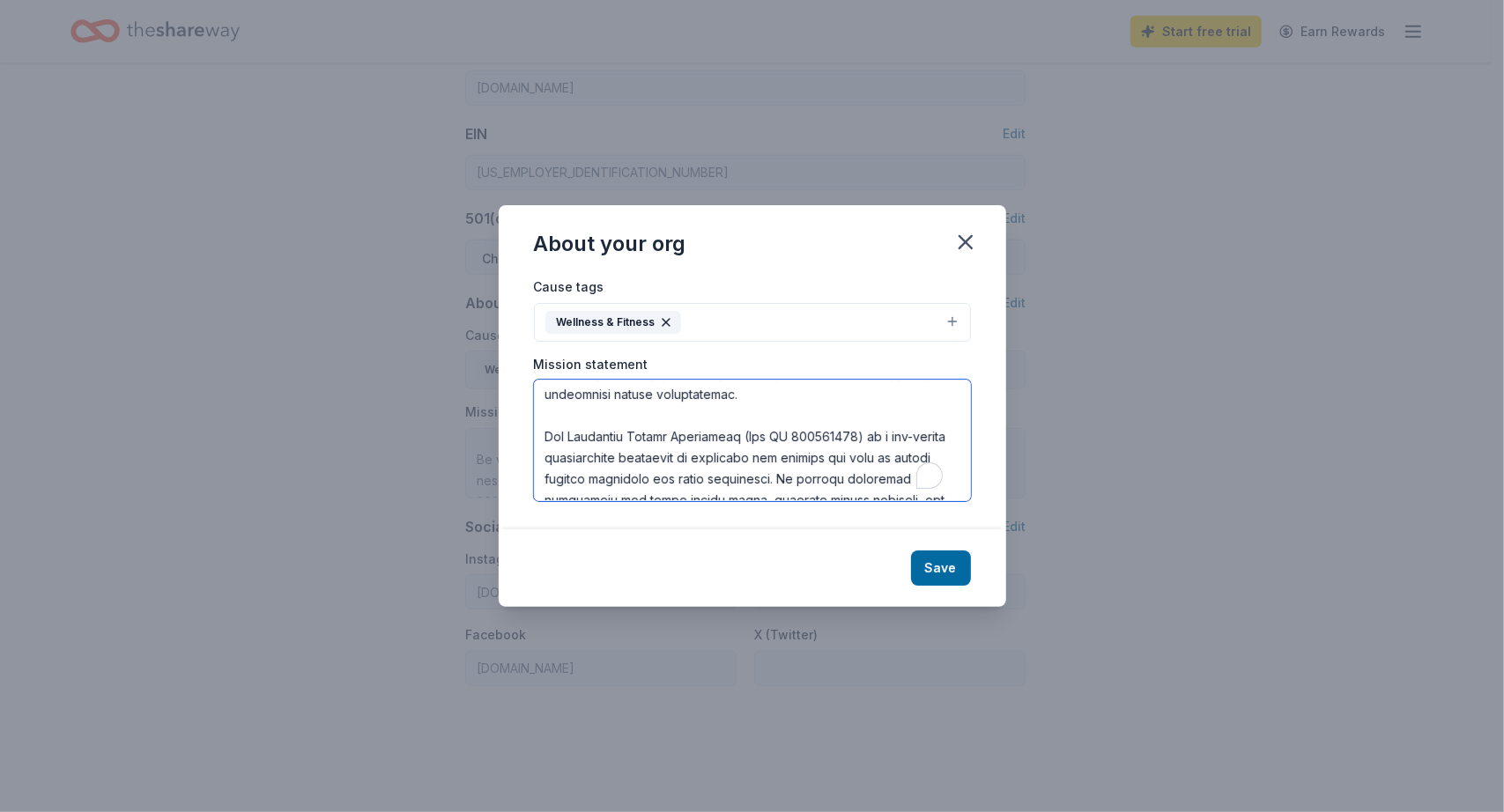
scroll to position [486, 0]
drag, startPoint x: 539, startPoint y: 396, endPoint x: 833, endPoint y: 565, distance: 339.1
click at [833, 565] on div "About your org Cause tags Wellness & Fitness Mission statement Save" at bounding box center [752, 406] width 508 height 401
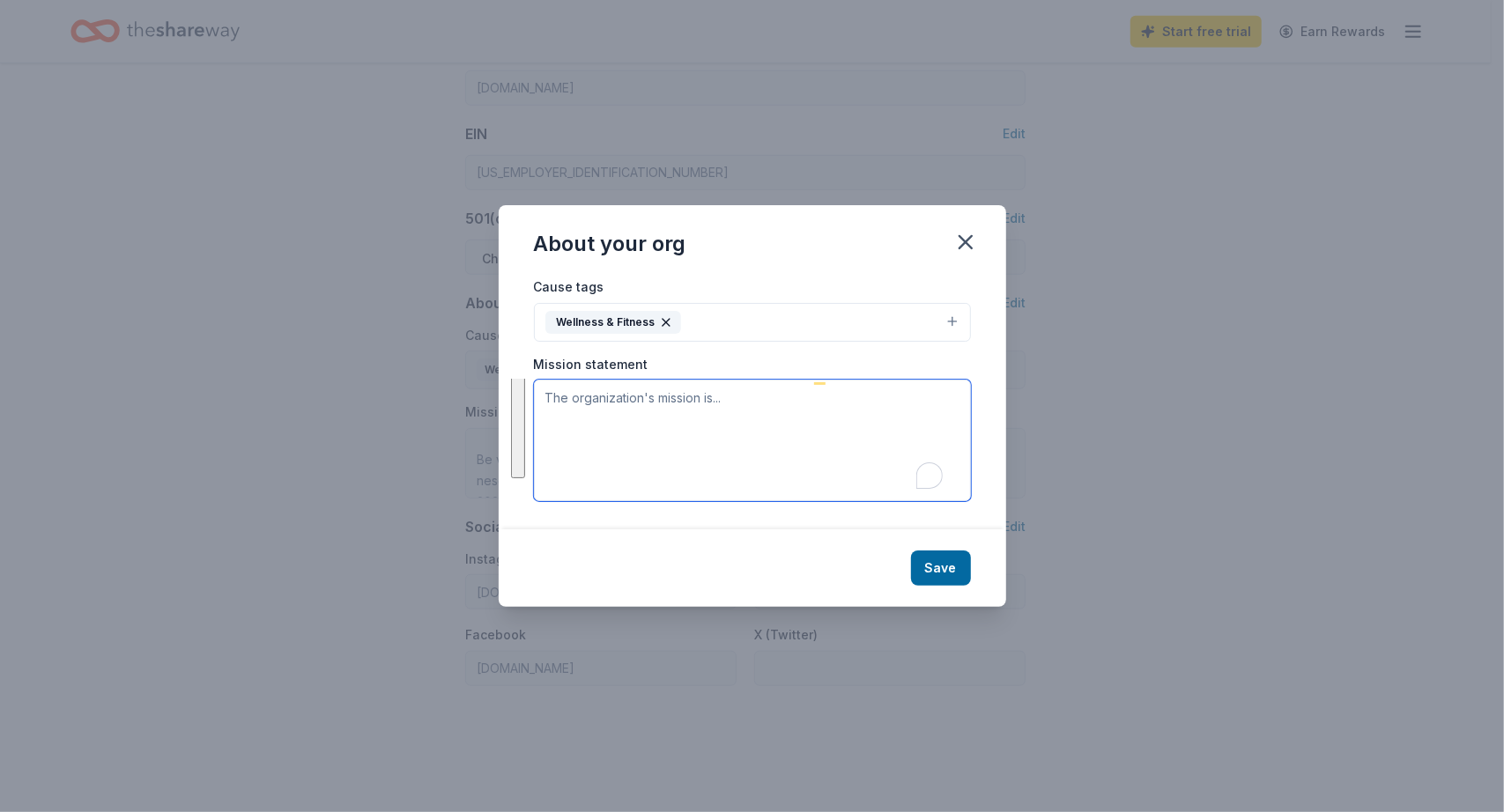
scroll to position [0, 0]
paste textarea "I am reaching out on behalf of the Southwest Tennis Foundation to request your …"
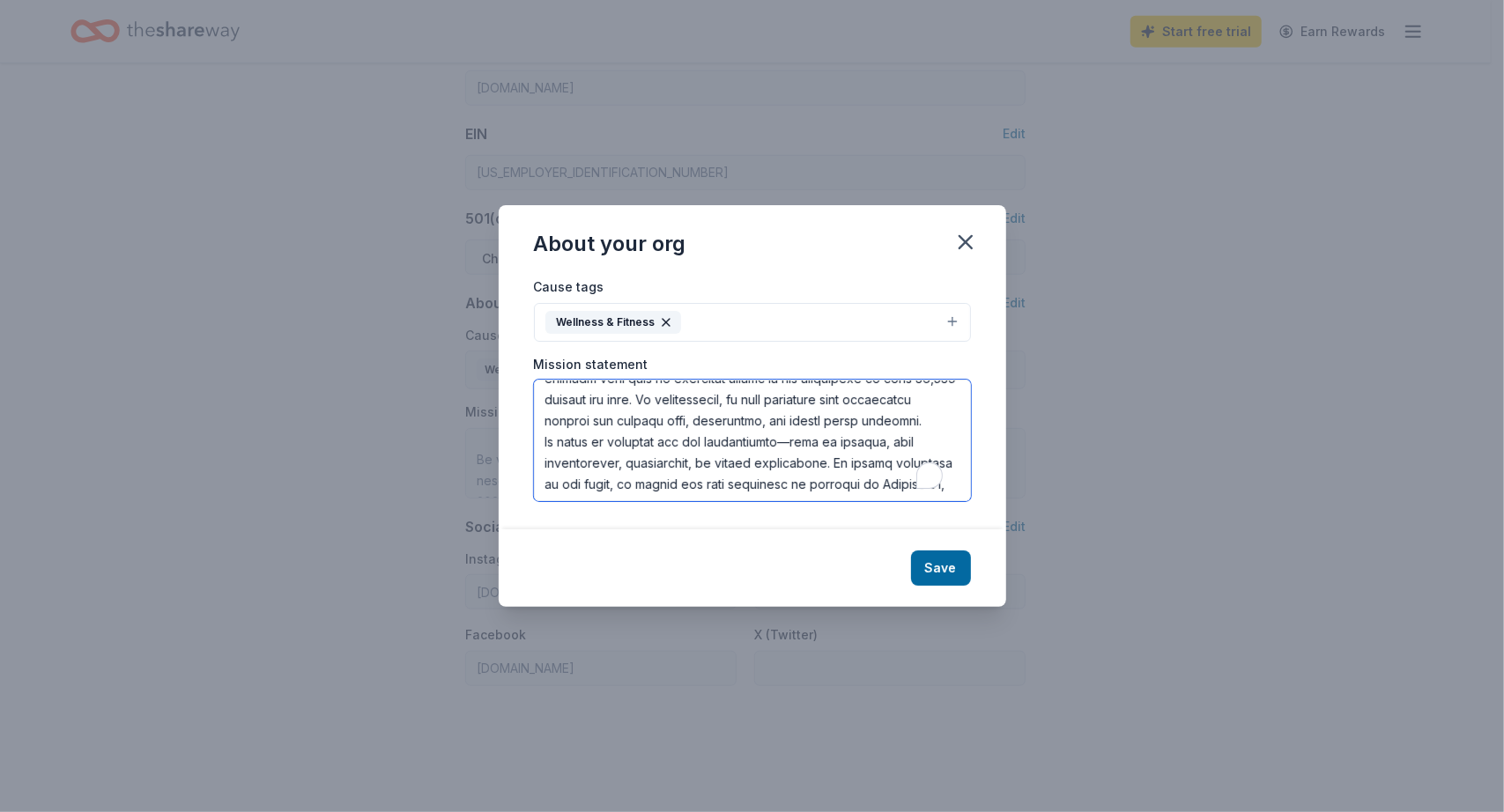
scroll to position [324, 0]
type textarea "I am reaching out on behalf of the Southwest Tennis Foundation to request your …"
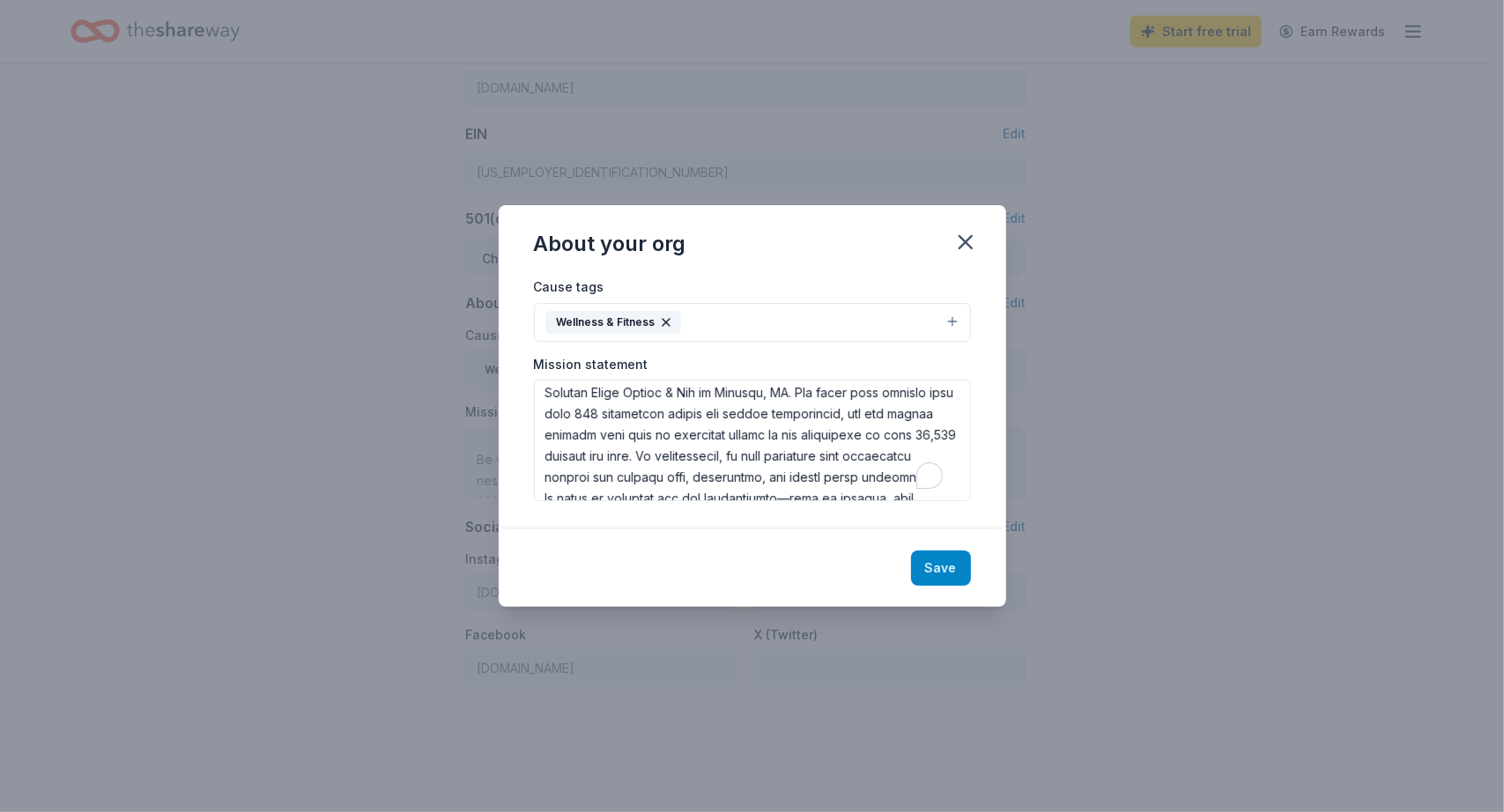
click at [937, 569] on button "Save" at bounding box center [941, 568] width 60 height 35
type textarea "I am reaching out on behalf of the Southwest Tennis Foundation to request your …"
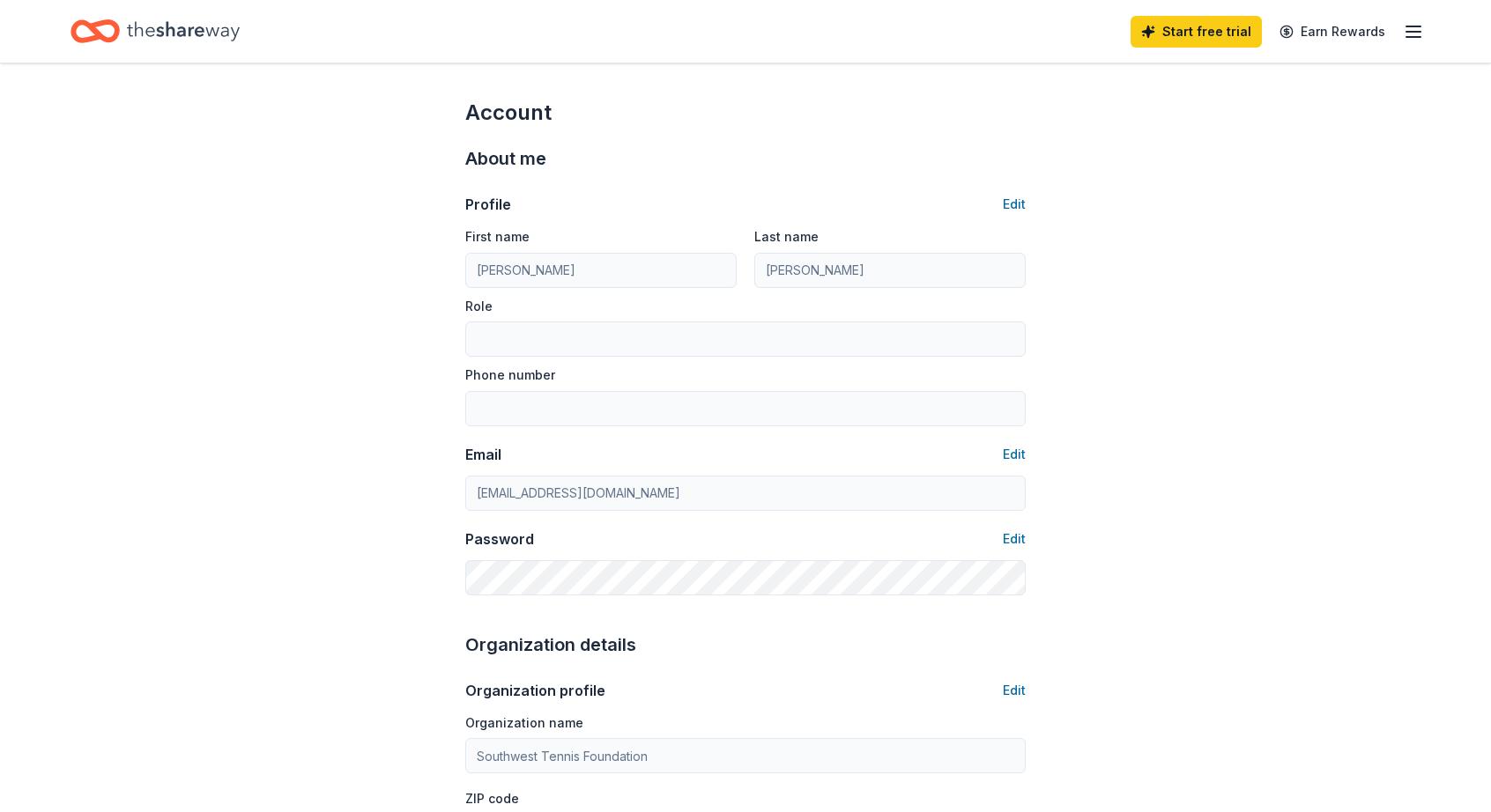
click at [1412, 37] on line "button" at bounding box center [1414, 37] width 15 height 0
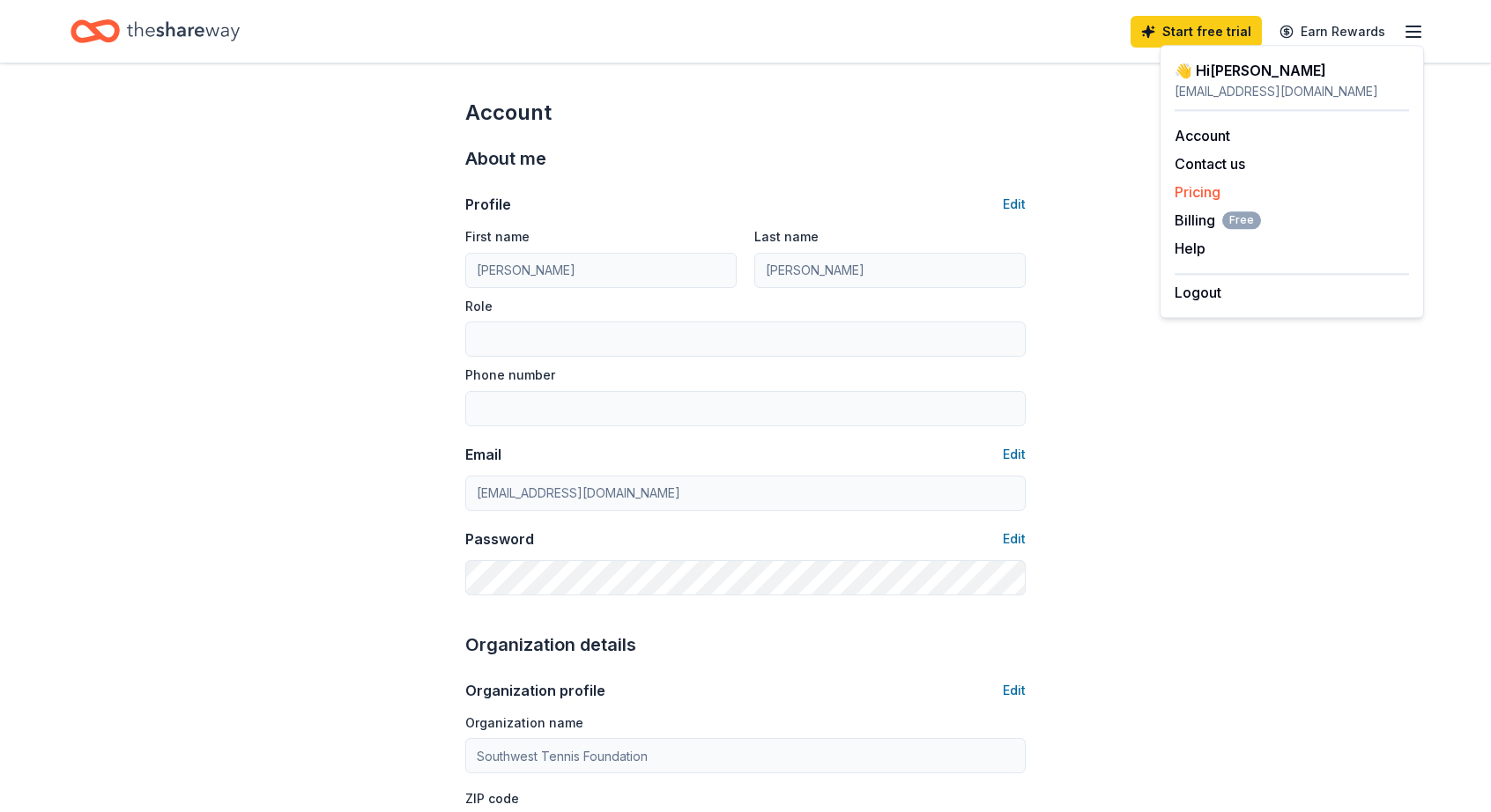
click at [1206, 188] on link "Pricing" at bounding box center [1198, 192] width 45 height 17
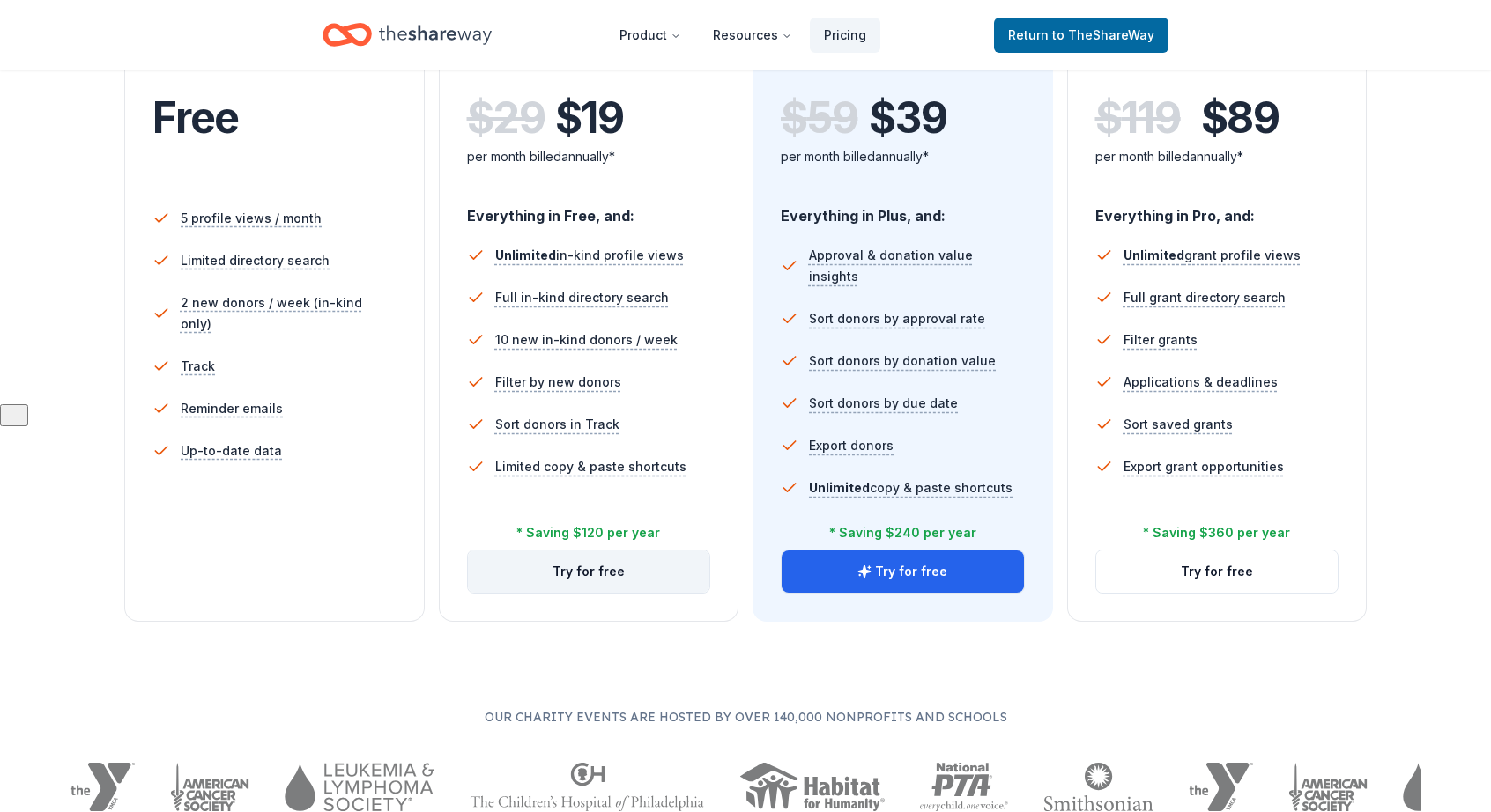
scroll to position [414, 0]
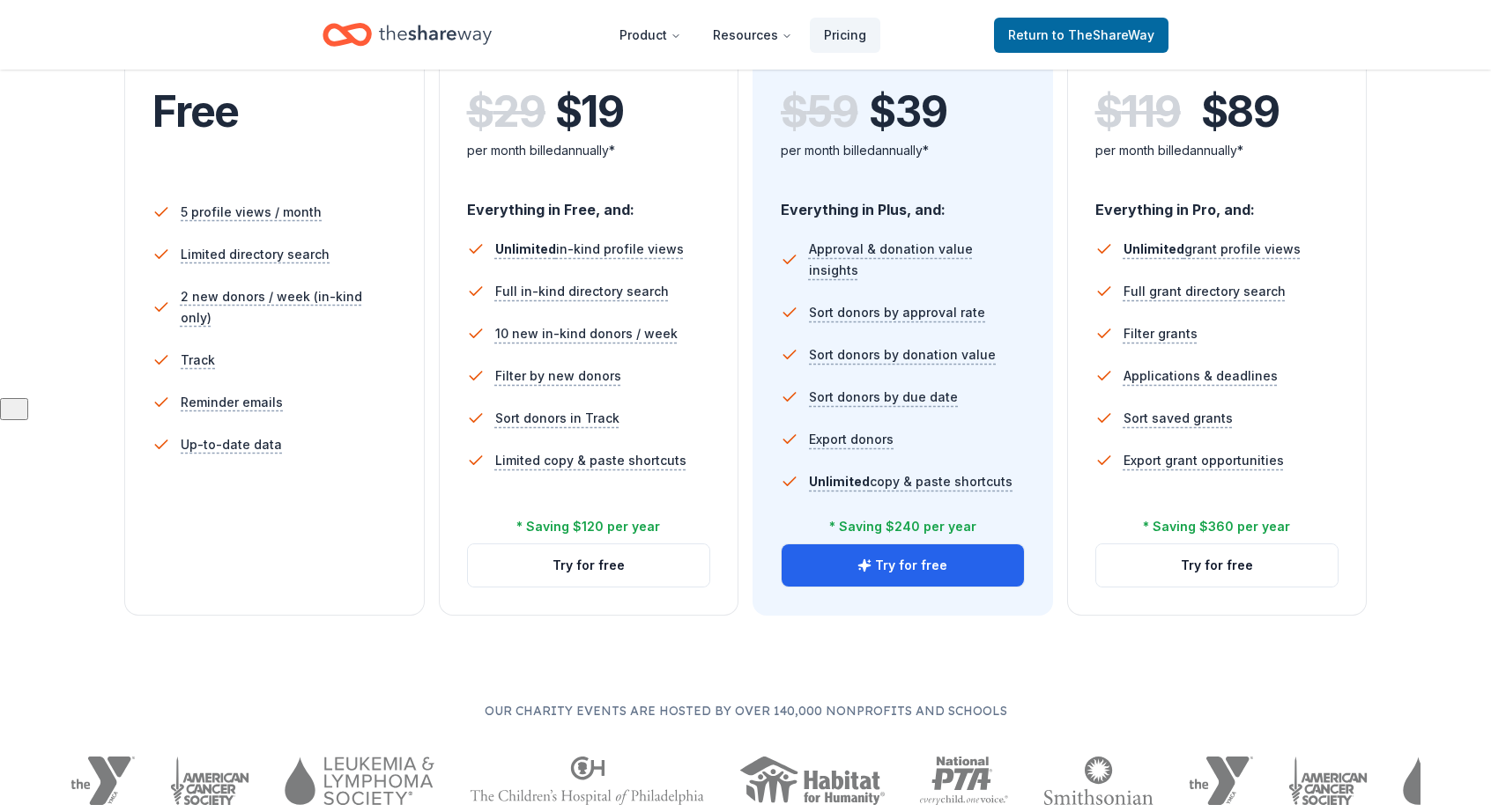
click at [610, 128] on span "$ 19" at bounding box center [590, 112] width 69 height 49
click at [611, 524] on div "* Saving $120 per year" at bounding box center [588, 526] width 144 height 21
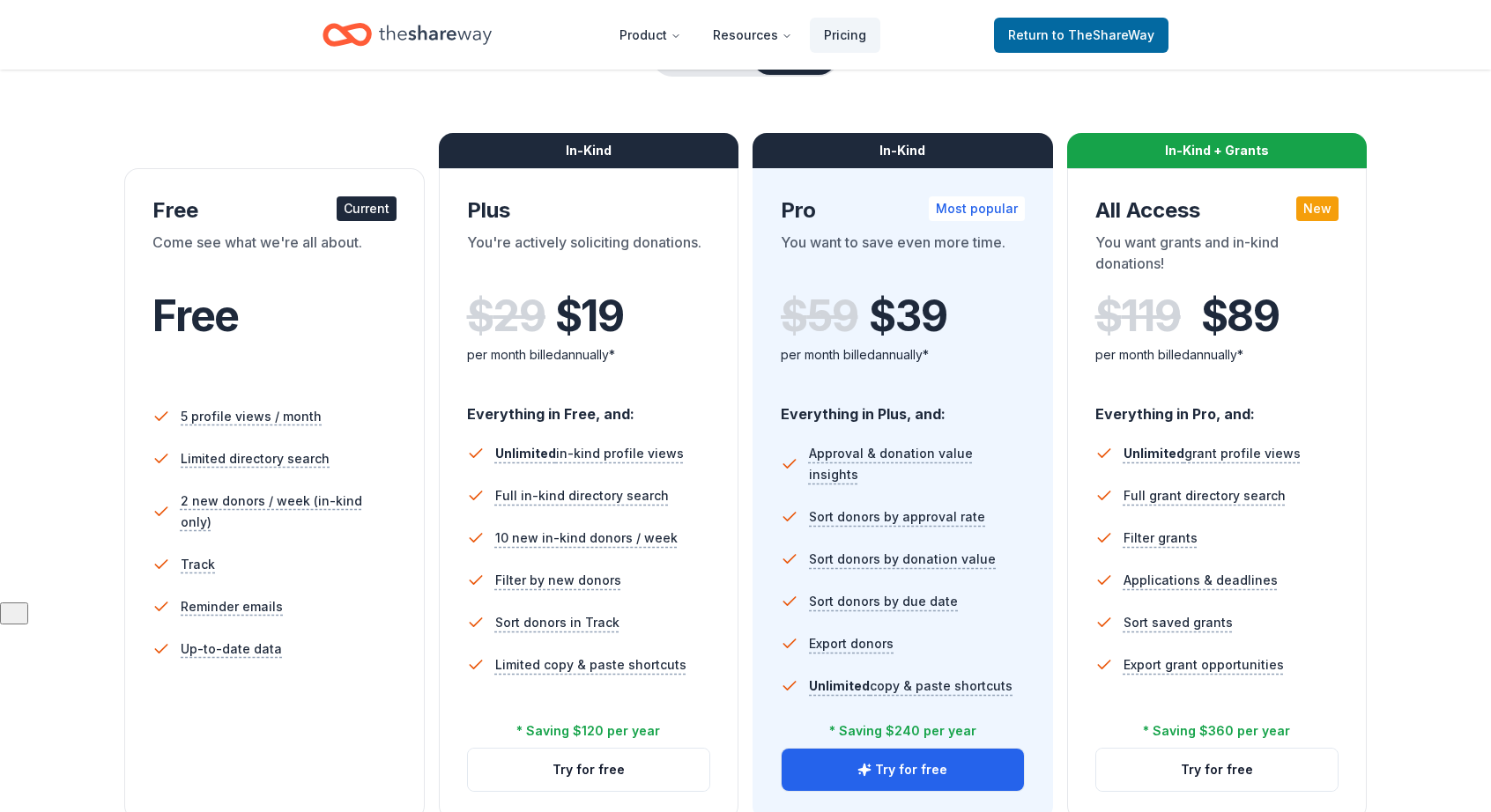
scroll to position [190, 0]
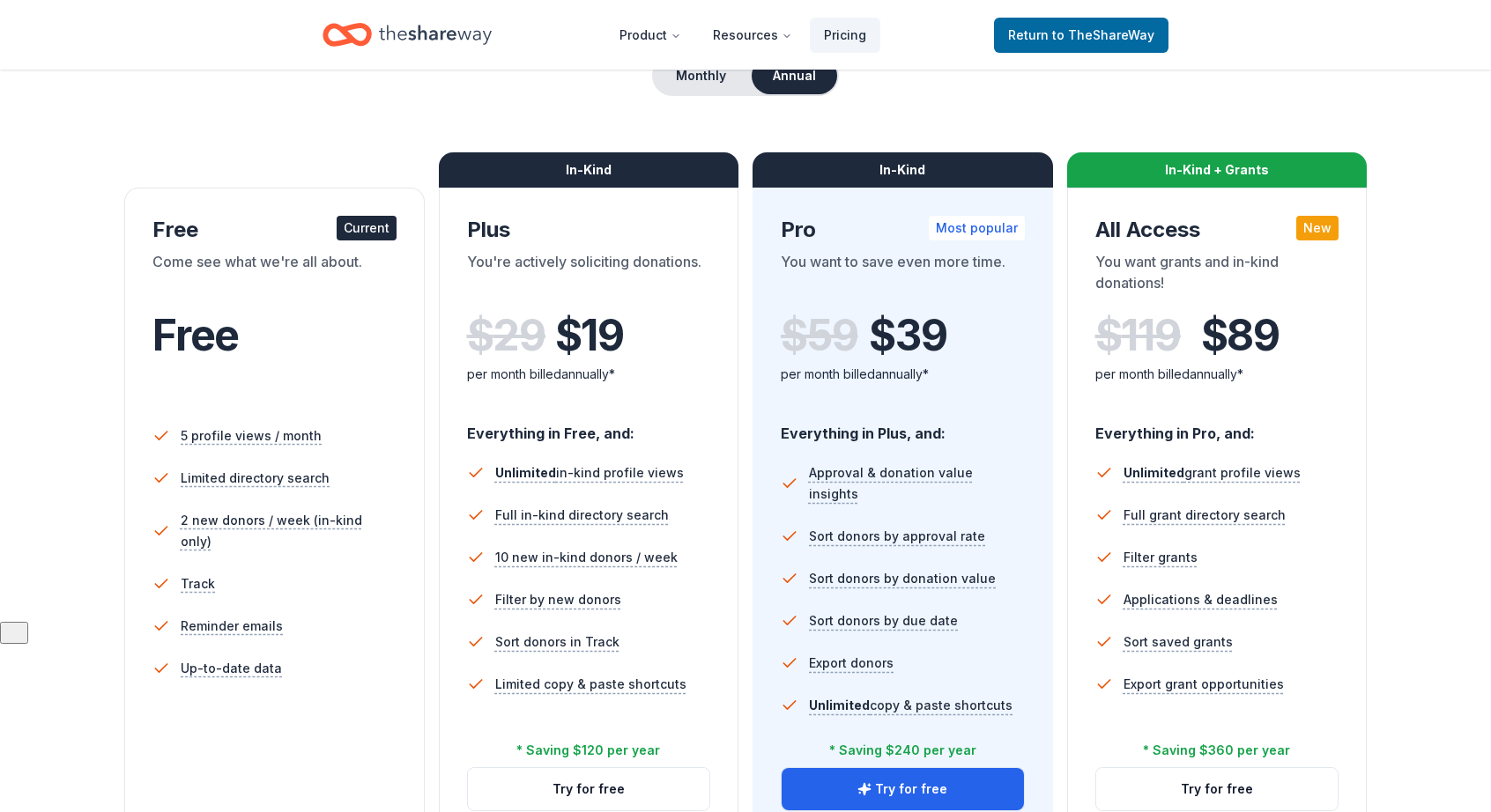
click at [626, 178] on div "In-Kind" at bounding box center [589, 170] width 301 height 35
click at [784, 82] on button "Annual" at bounding box center [794, 75] width 85 height 37
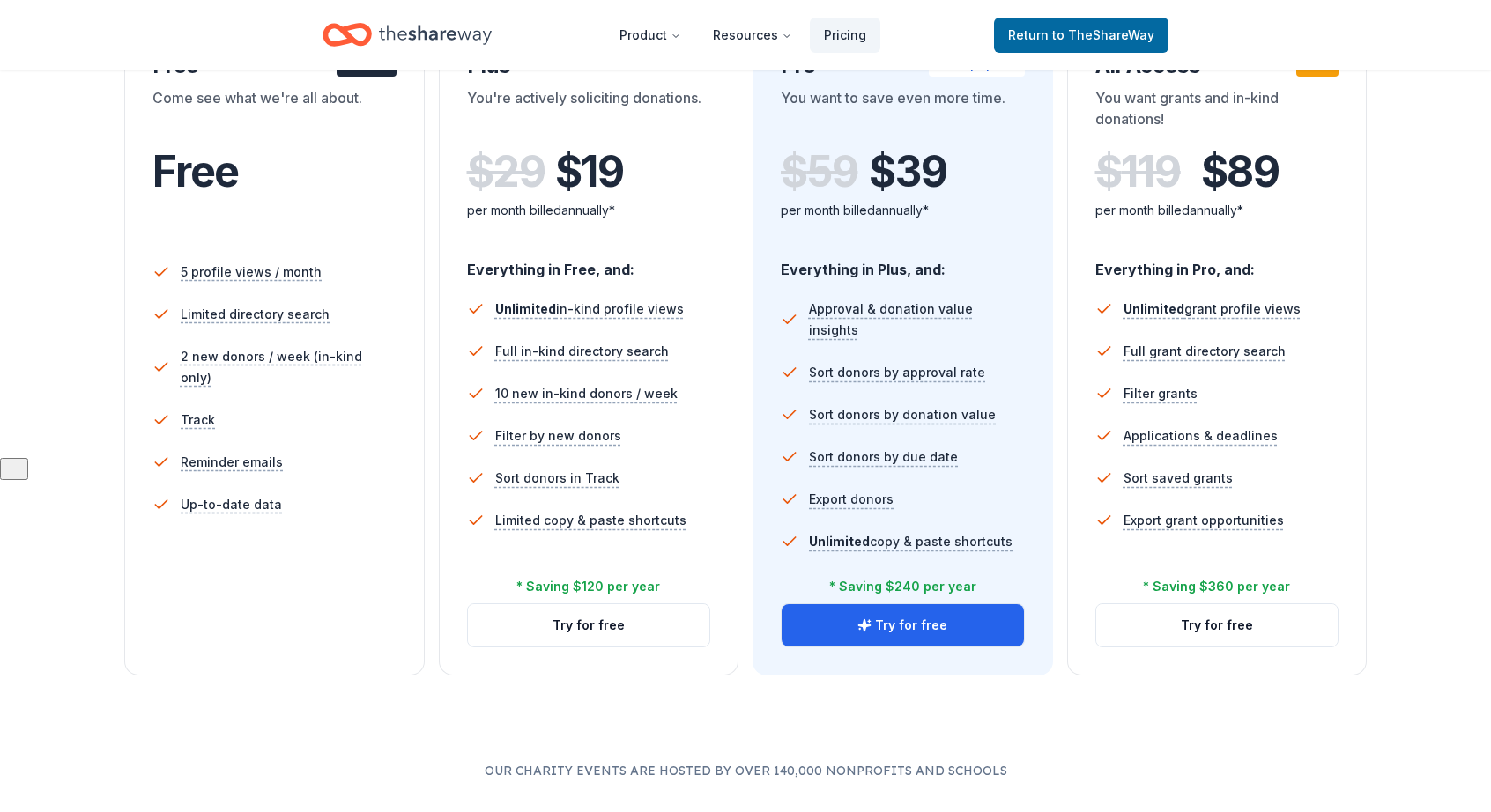
scroll to position [390, 0]
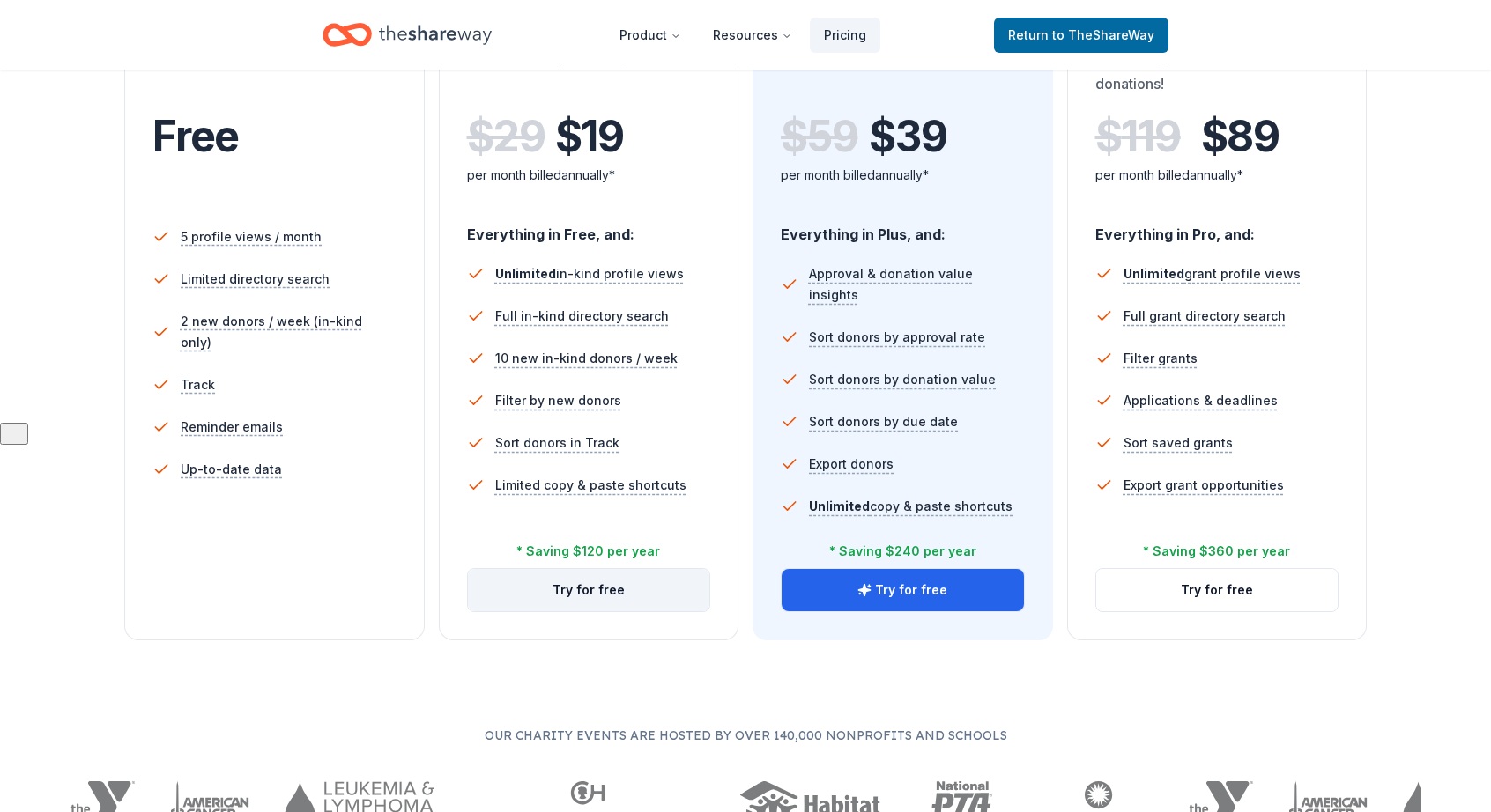
click at [627, 586] on button "Try for free" at bounding box center [589, 589] width 243 height 43
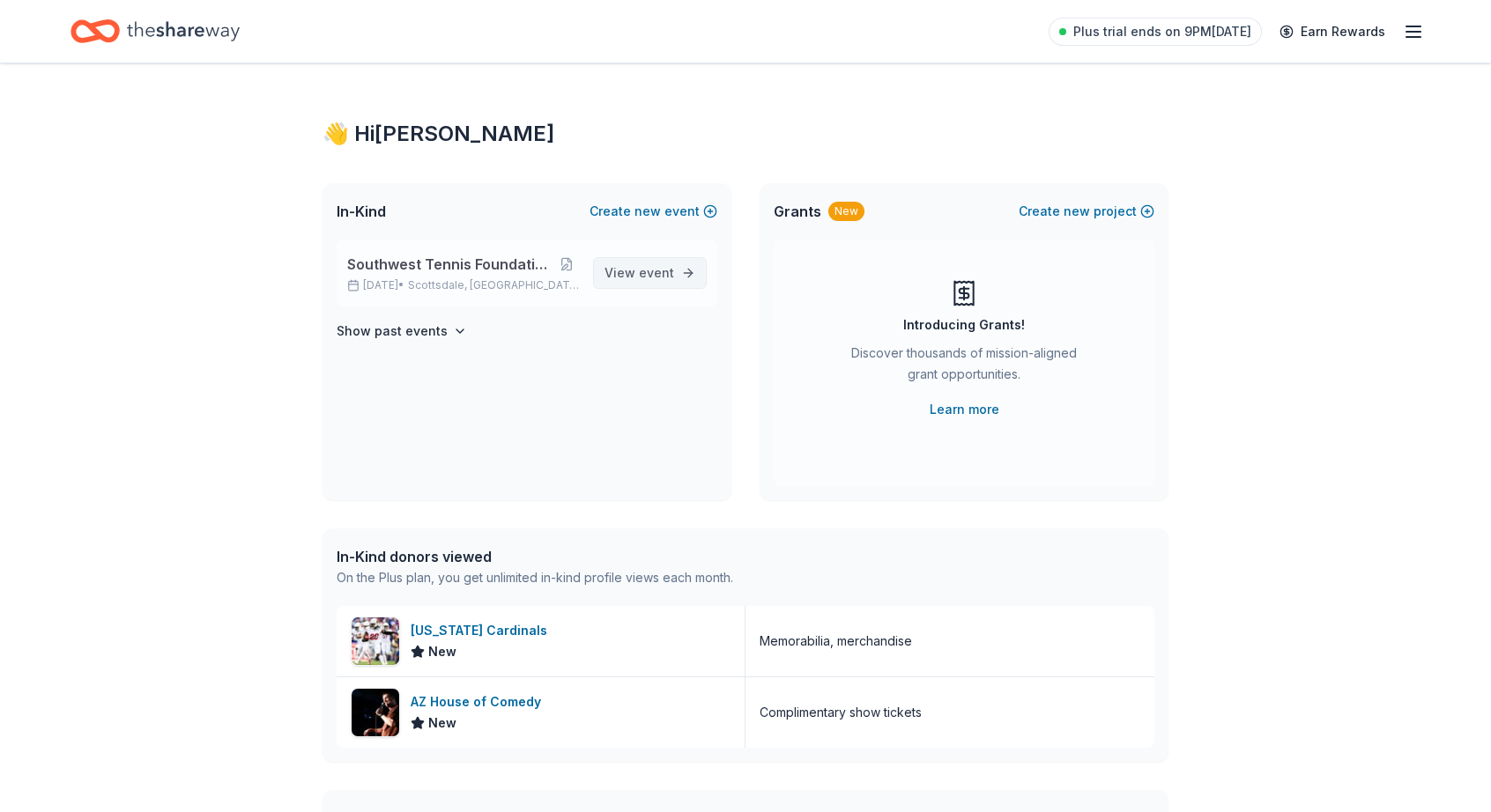
click at [641, 271] on span "event" at bounding box center [656, 272] width 35 height 15
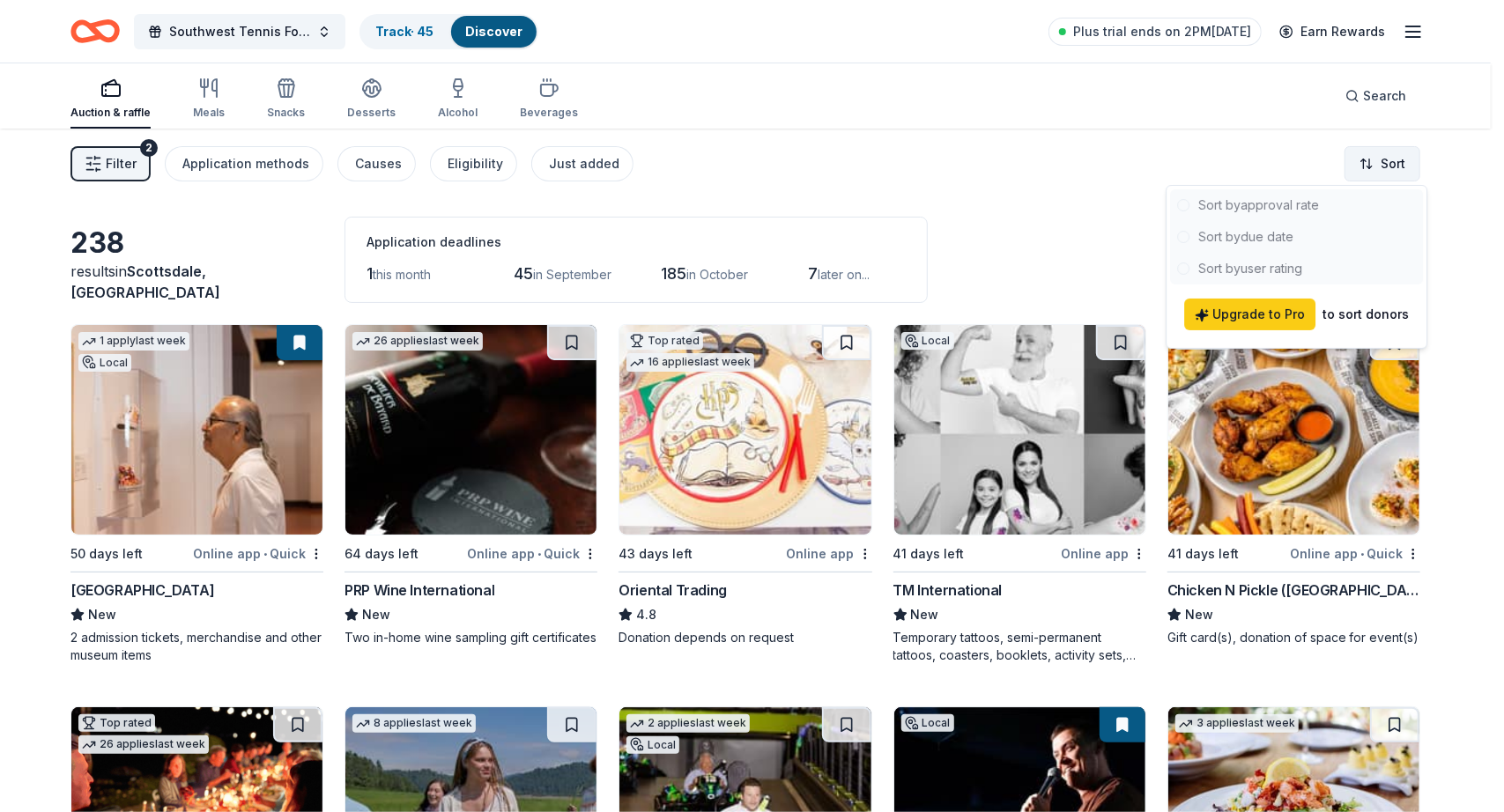
click at [1392, 157] on html "Southwest Tennis Foundation Silent Auction Track · 45 Discover Plus trial ends …" at bounding box center [752, 406] width 1504 height 812
click at [1257, 235] on div at bounding box center [1297, 236] width 253 height 95
click at [1445, 227] on html "Southwest Tennis Foundation Silent Auction Track · 45 Discover Plus trial ends …" at bounding box center [752, 406] width 1504 height 812
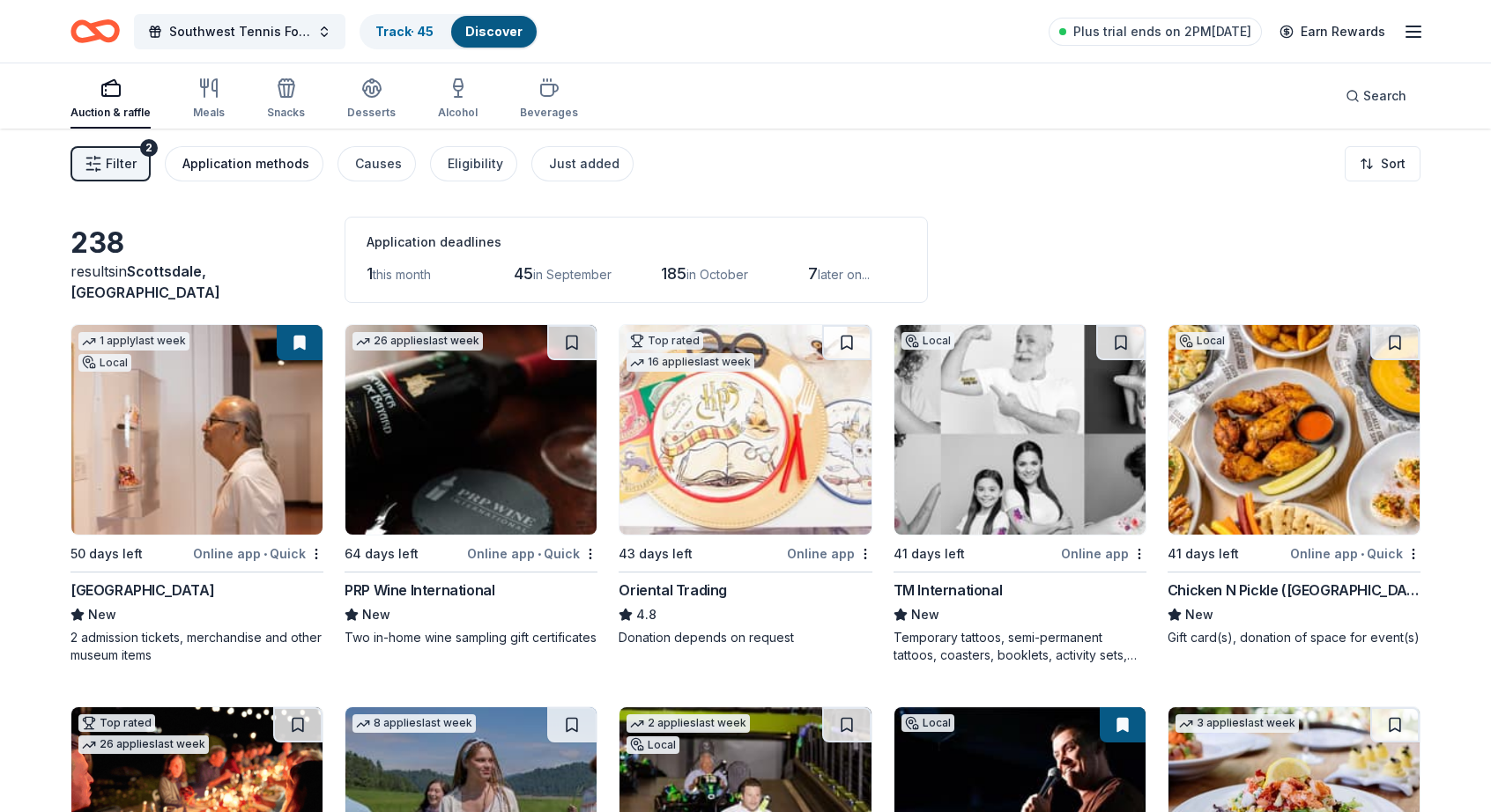
click at [212, 160] on div "Application methods" at bounding box center [246, 163] width 127 height 21
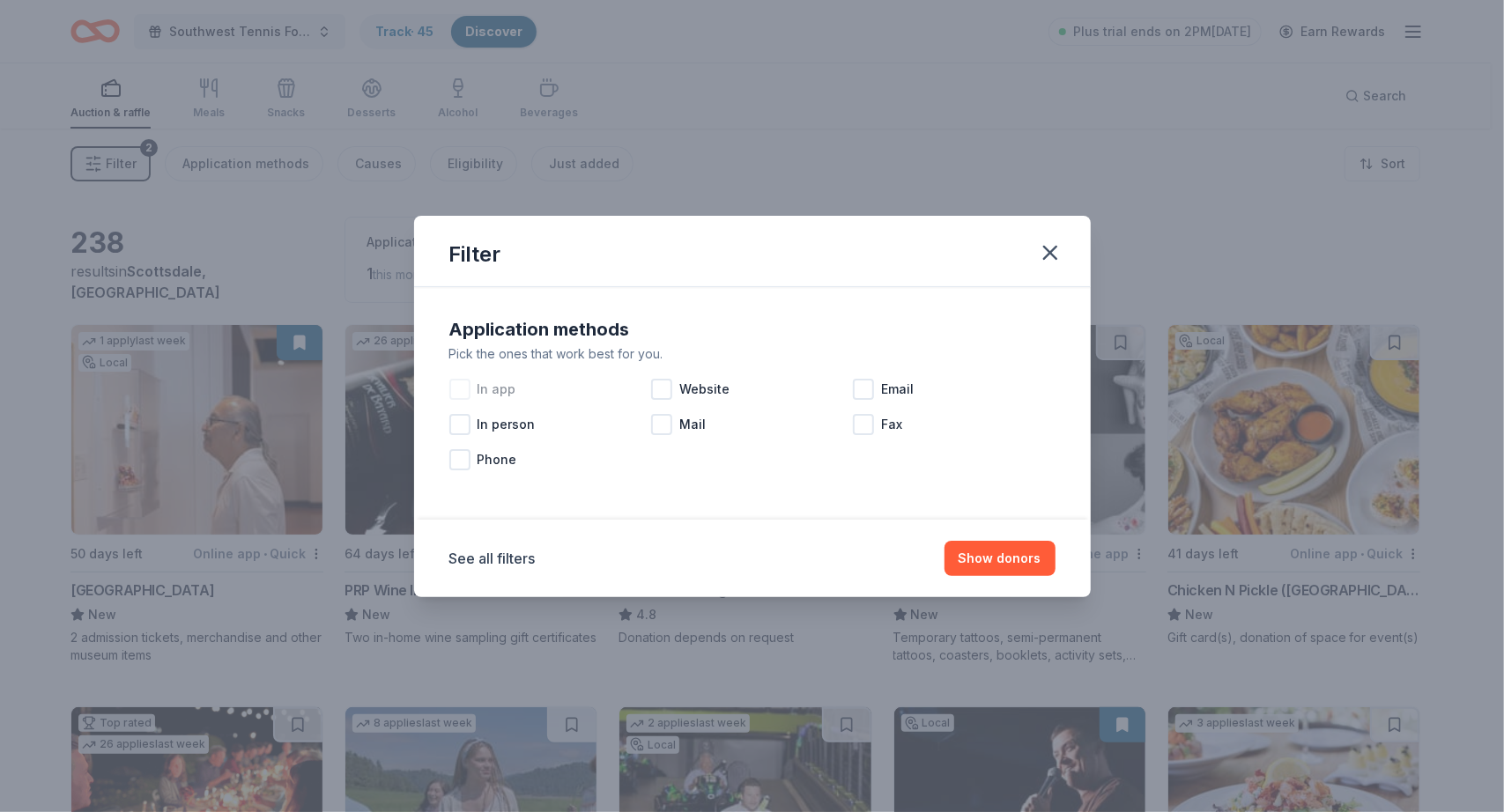
click at [462, 392] on div at bounding box center [460, 389] width 21 height 21
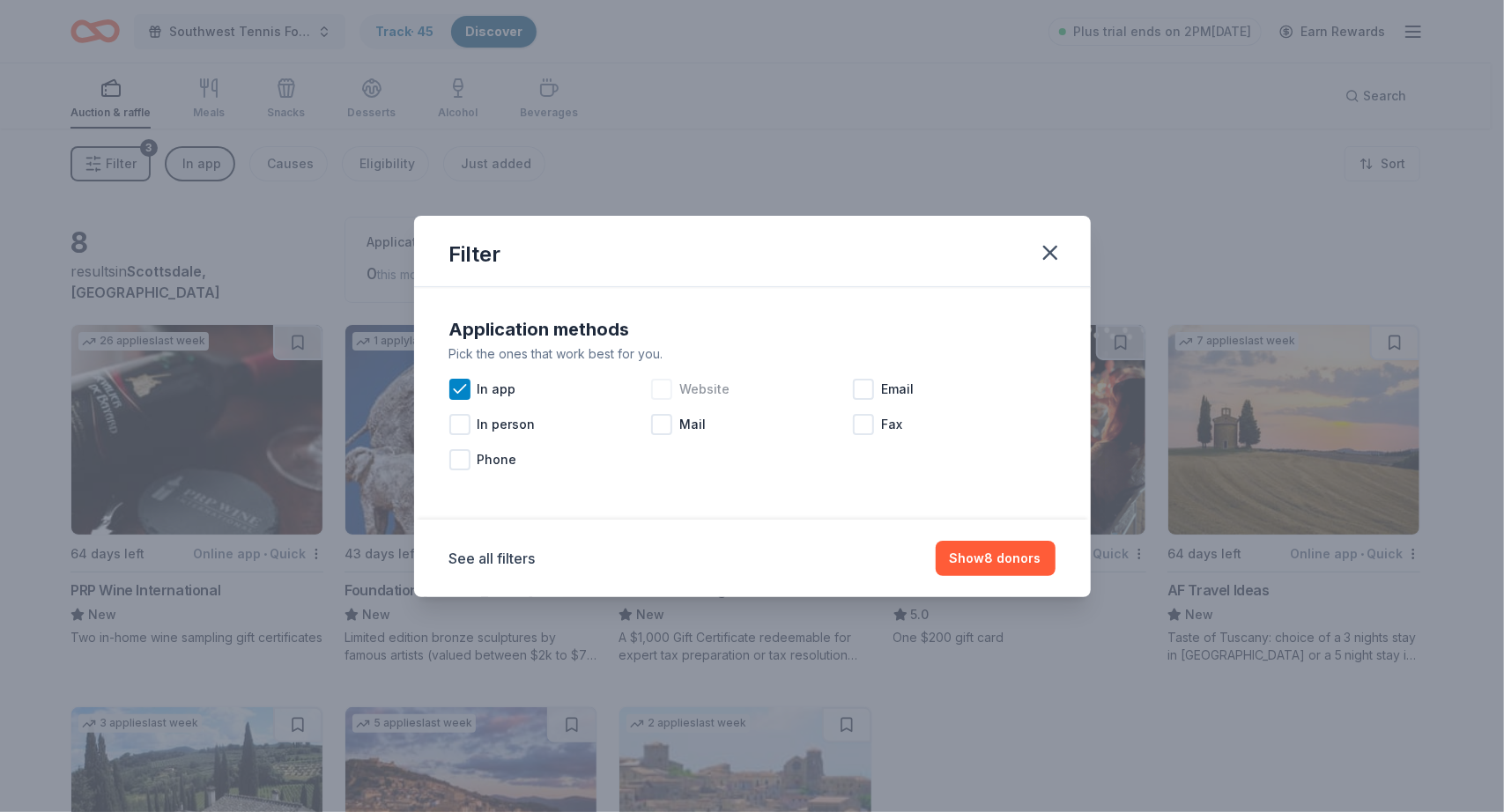
click at [660, 392] on div at bounding box center [662, 389] width 21 height 21
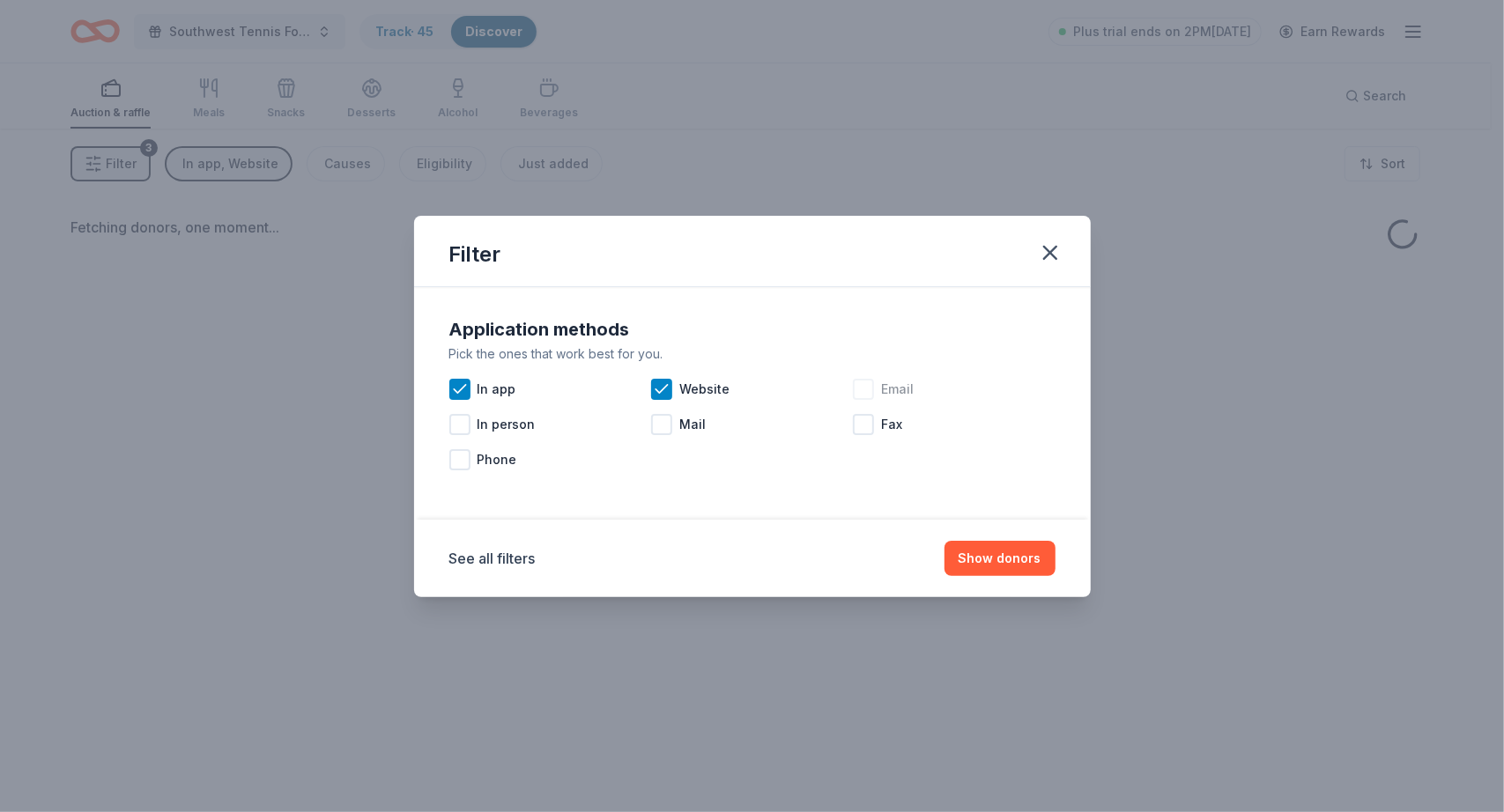
click at [870, 393] on div at bounding box center [863, 389] width 21 height 21
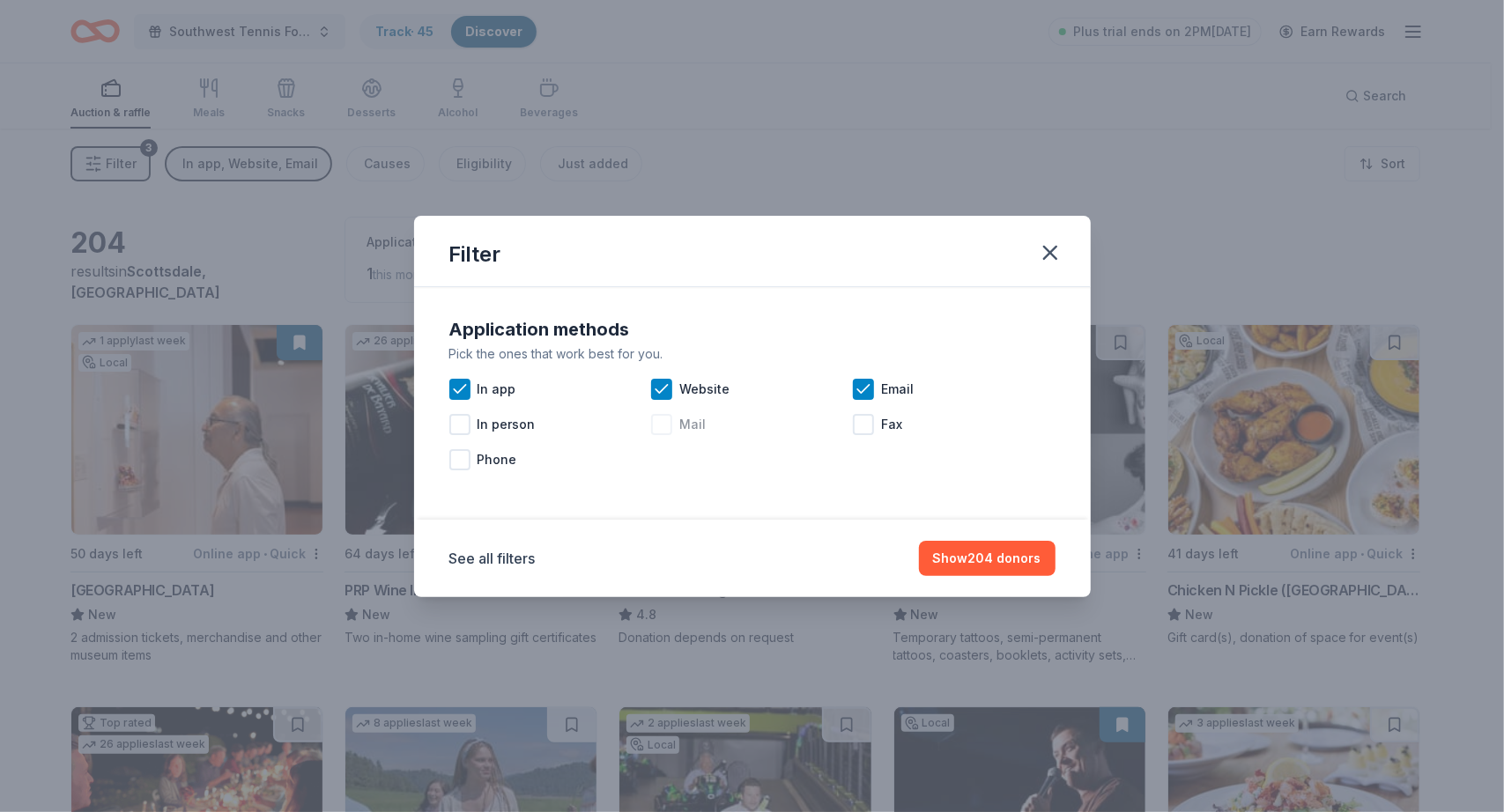
click at [668, 425] on div at bounding box center [662, 424] width 21 height 21
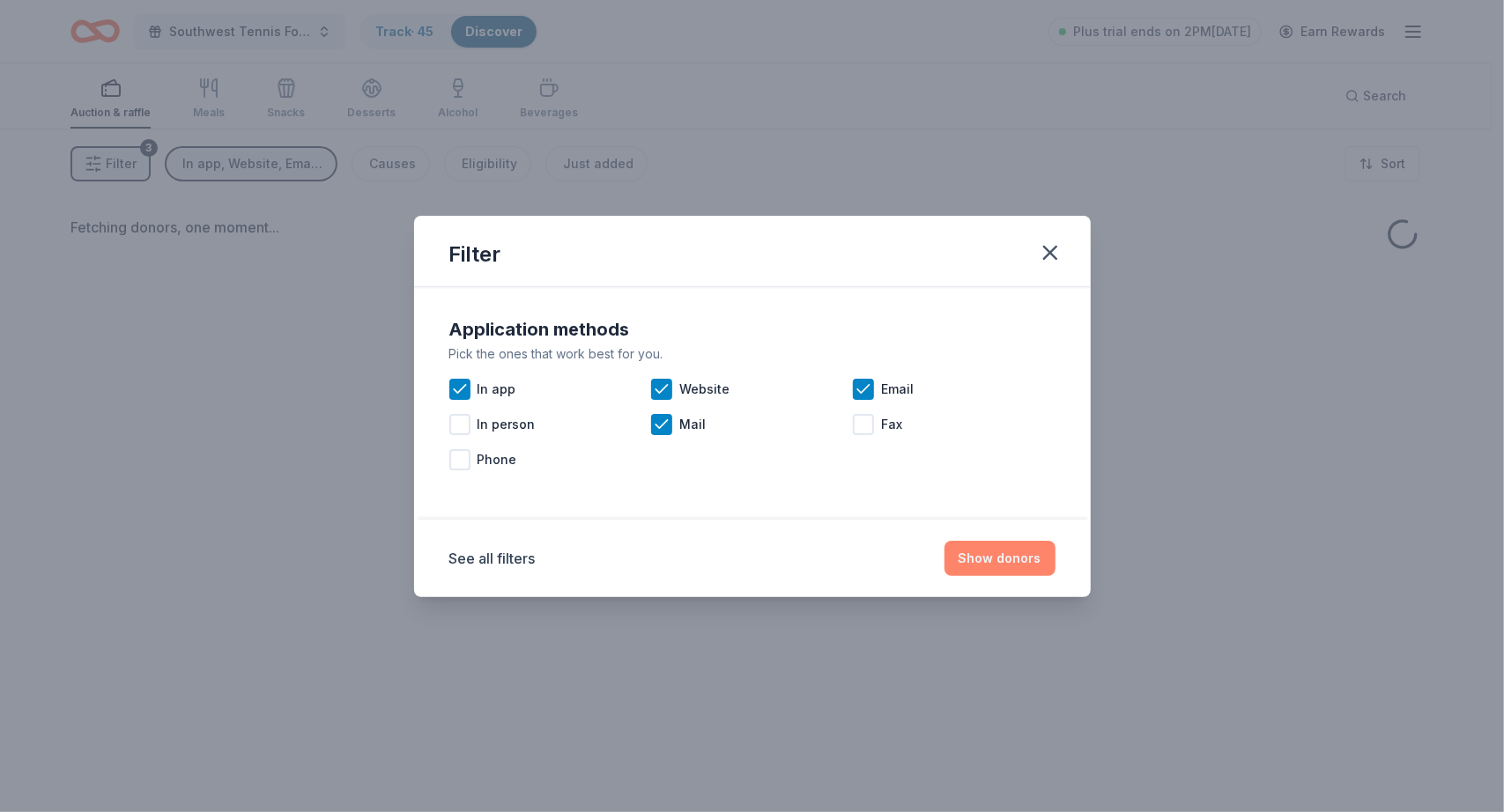
click at [1019, 558] on button "Show donors" at bounding box center [1001, 558] width 111 height 35
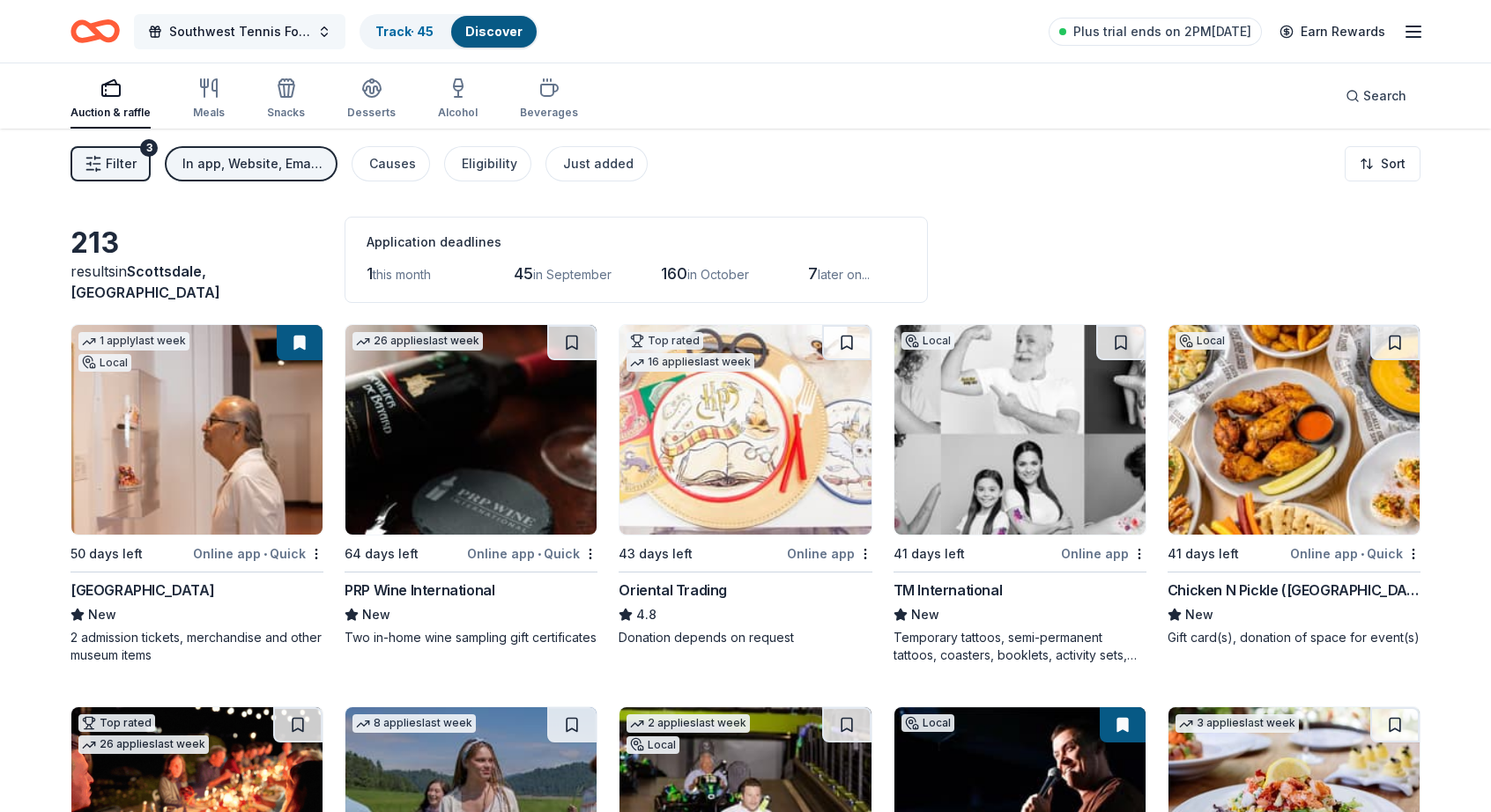
click at [323, 33] on button "Southwest Tennis Foundation Silent Auction" at bounding box center [239, 32] width 212 height 35
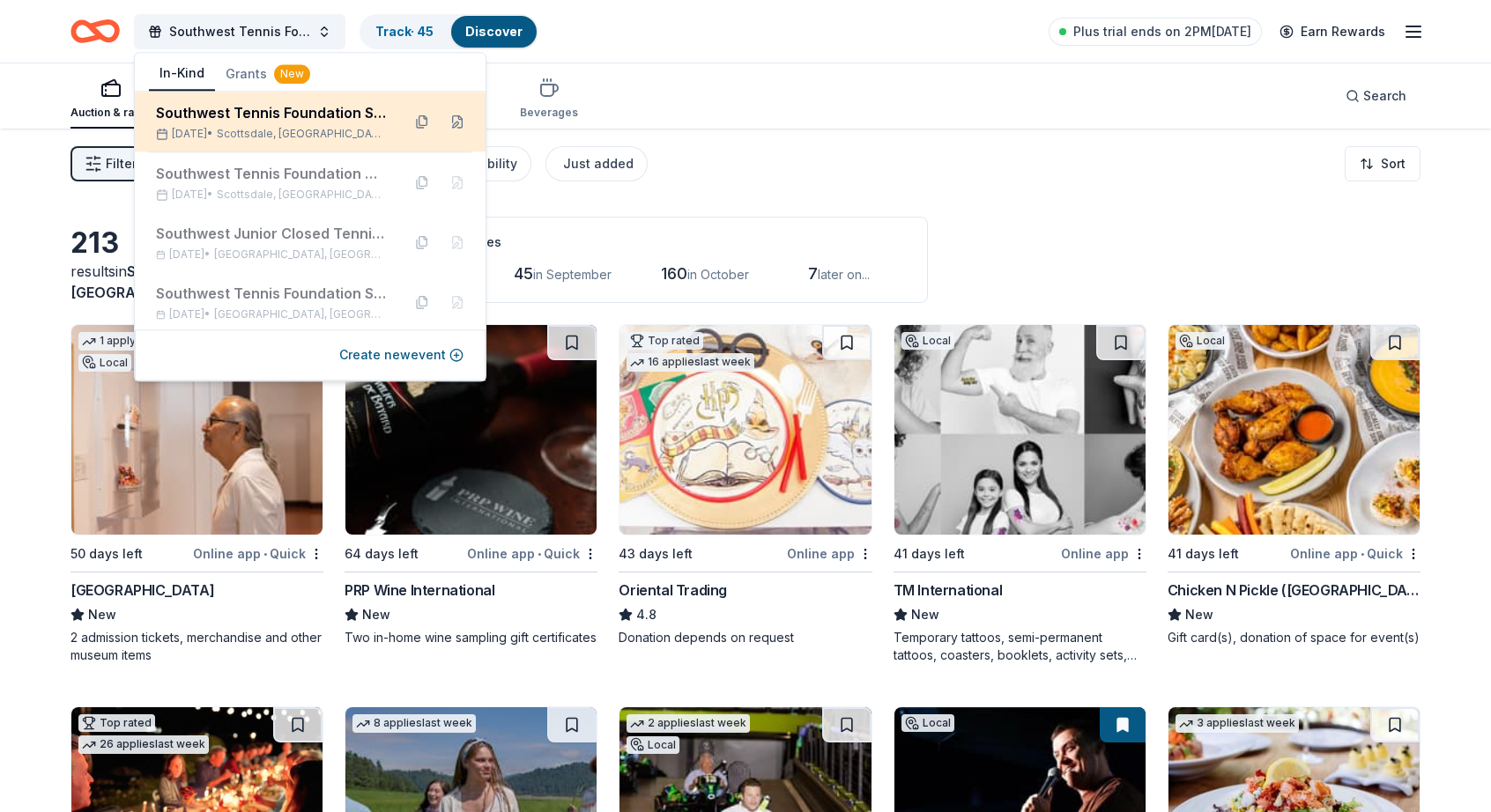
click at [293, 121] on div "Southwest Tennis Foundation Silent Auction" at bounding box center [272, 112] width 231 height 21
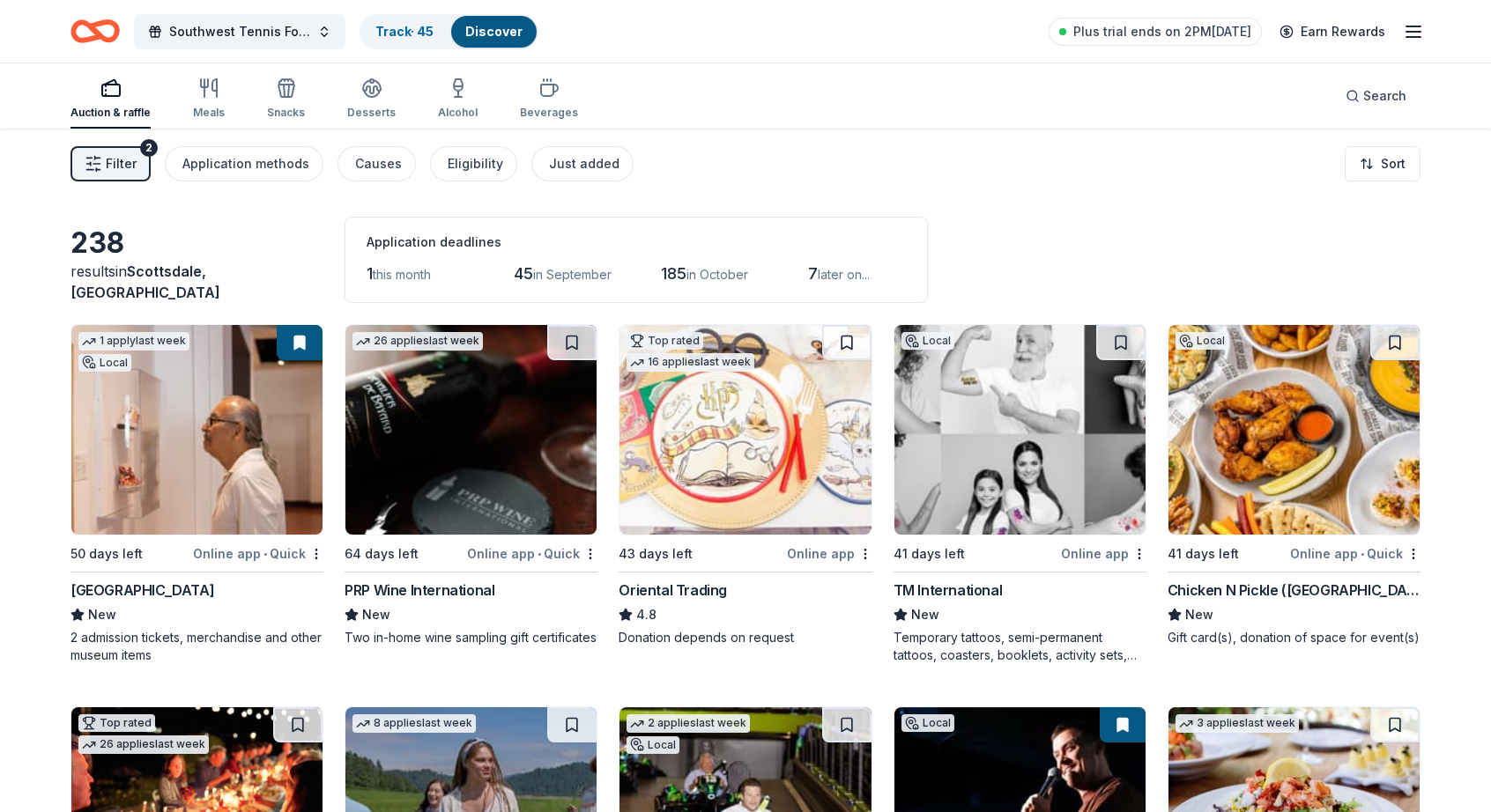
click at [555, 275] on span "in September" at bounding box center [572, 274] width 78 height 15
click at [719, 274] on span "in October" at bounding box center [717, 274] width 62 height 15
click at [452, 272] on div "1 this month" at bounding box center [415, 273] width 98 height 28
click at [203, 158] on div "Application methods" at bounding box center [246, 163] width 127 height 21
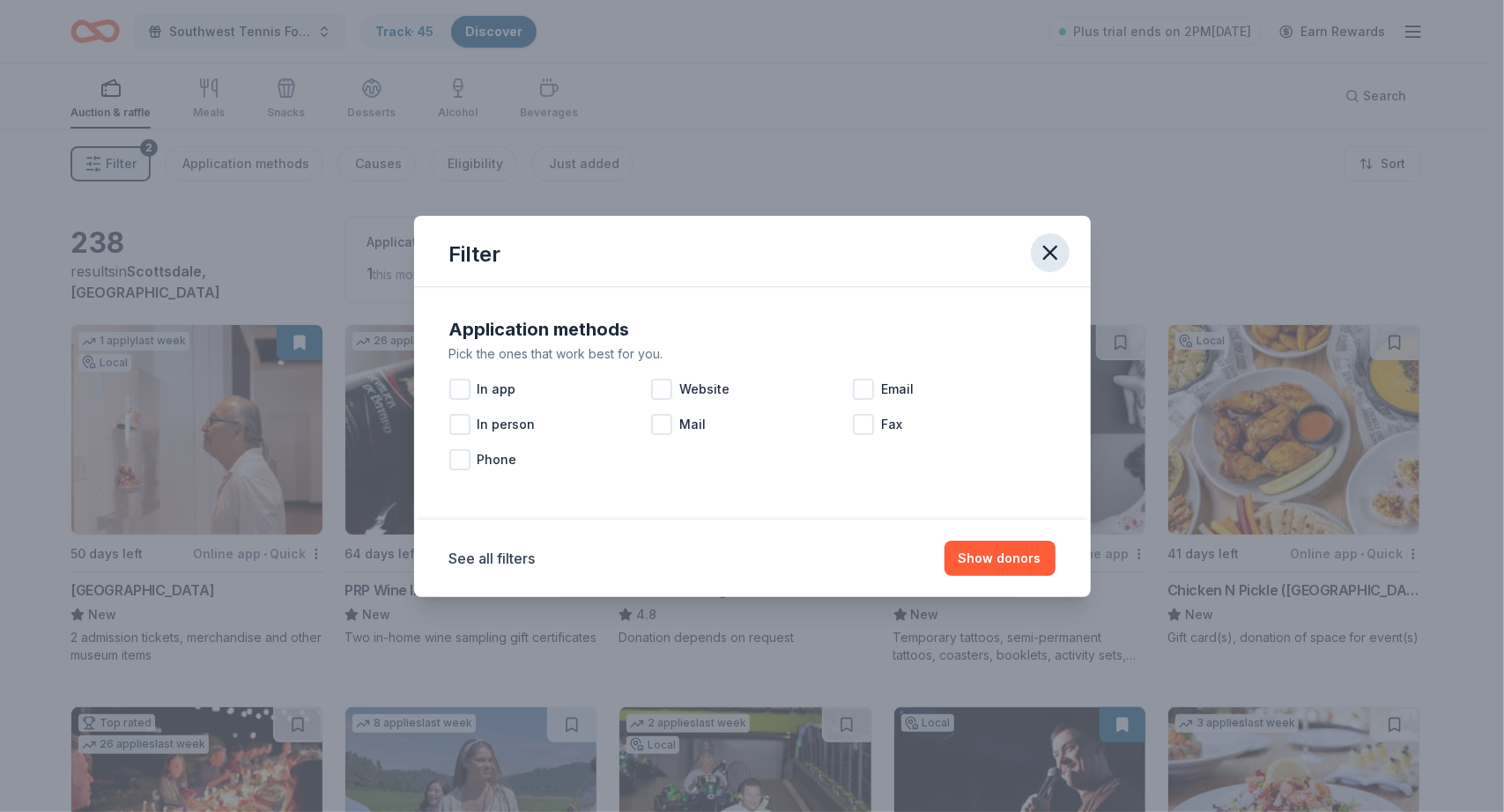
click at [1053, 251] on icon "button" at bounding box center [1050, 253] width 25 height 25
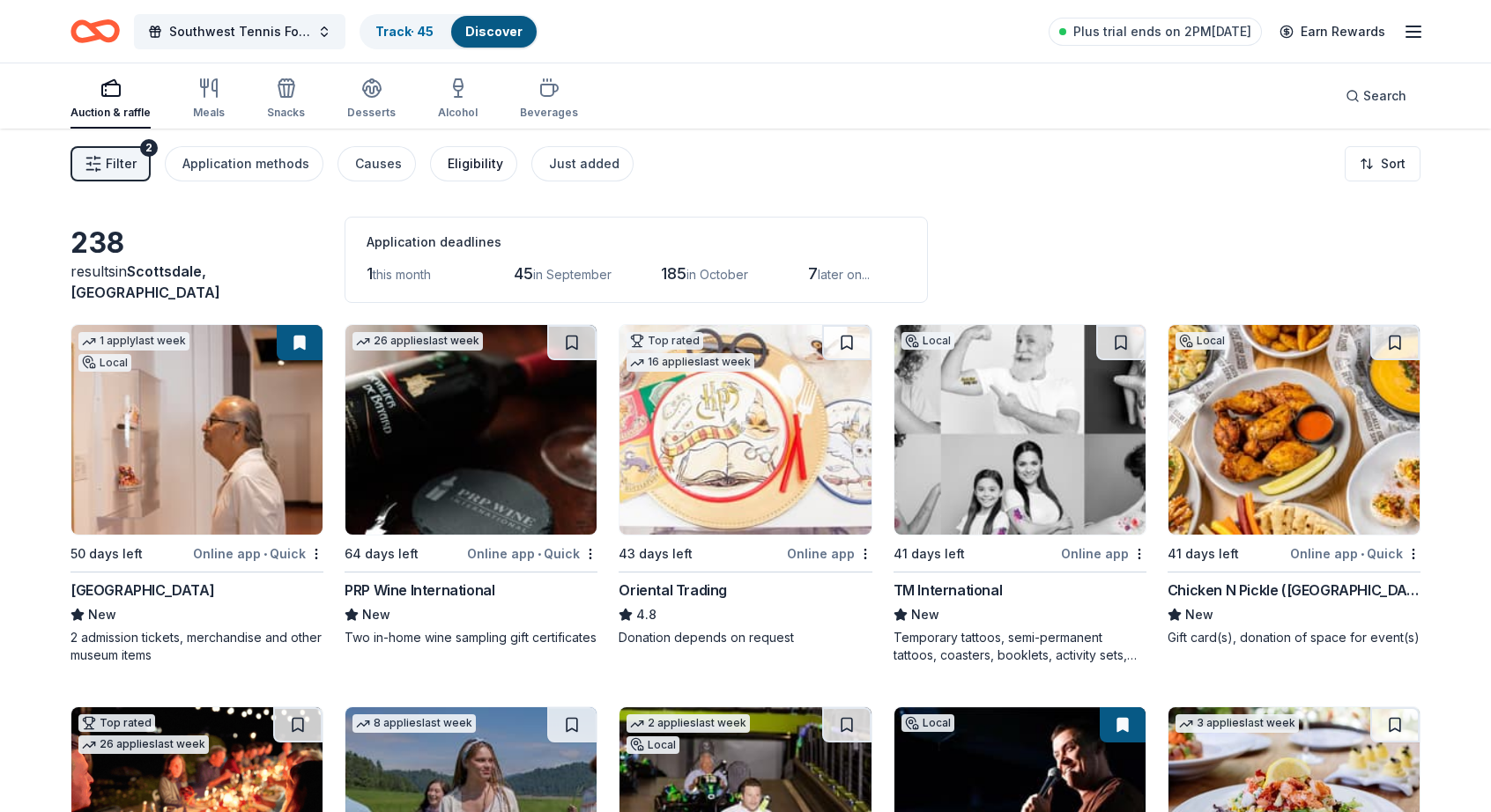
click at [478, 163] on div "Eligibility" at bounding box center [475, 163] width 55 height 21
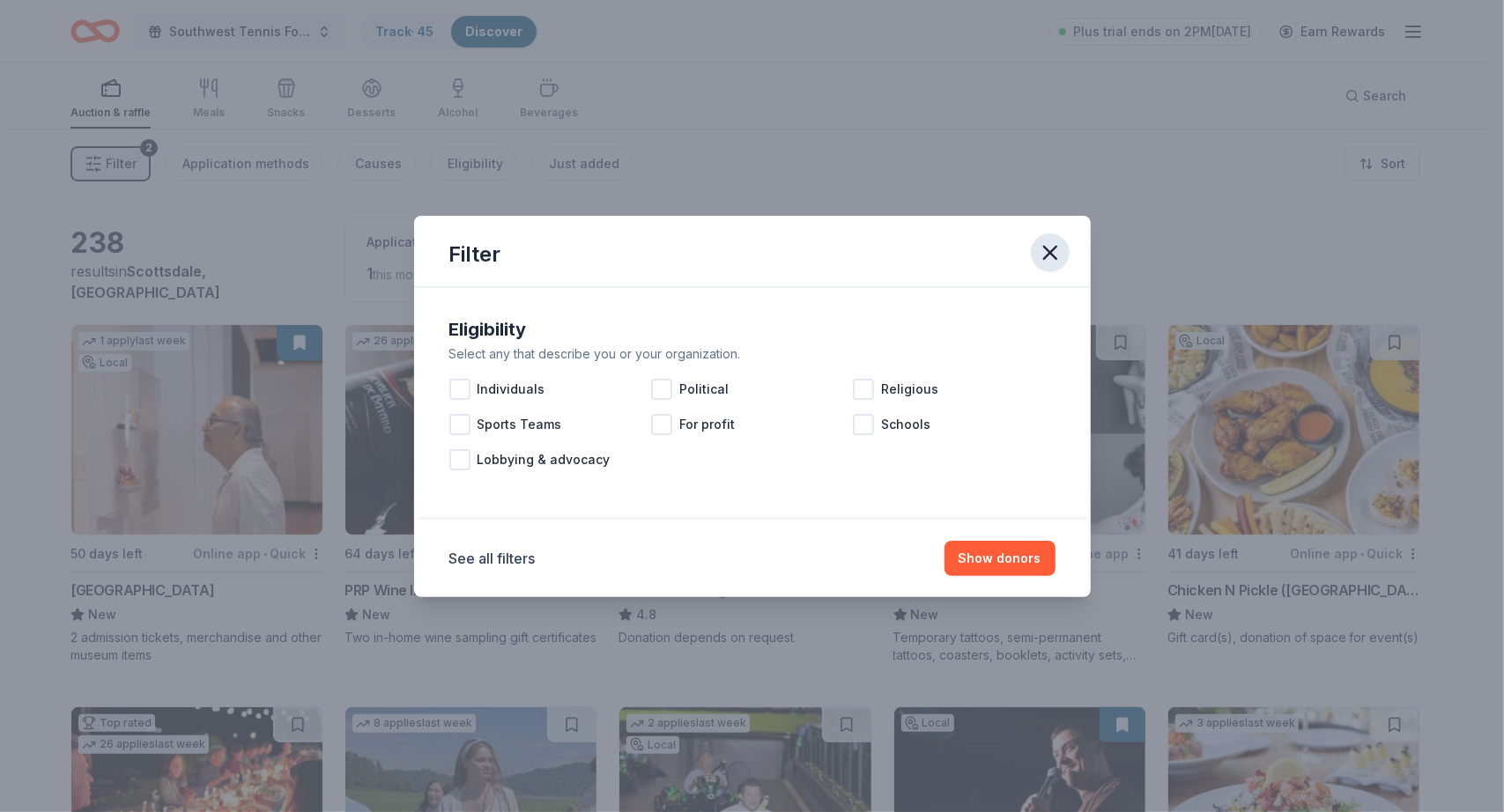
click at [1049, 250] on icon "button" at bounding box center [1051, 253] width 13 height 13
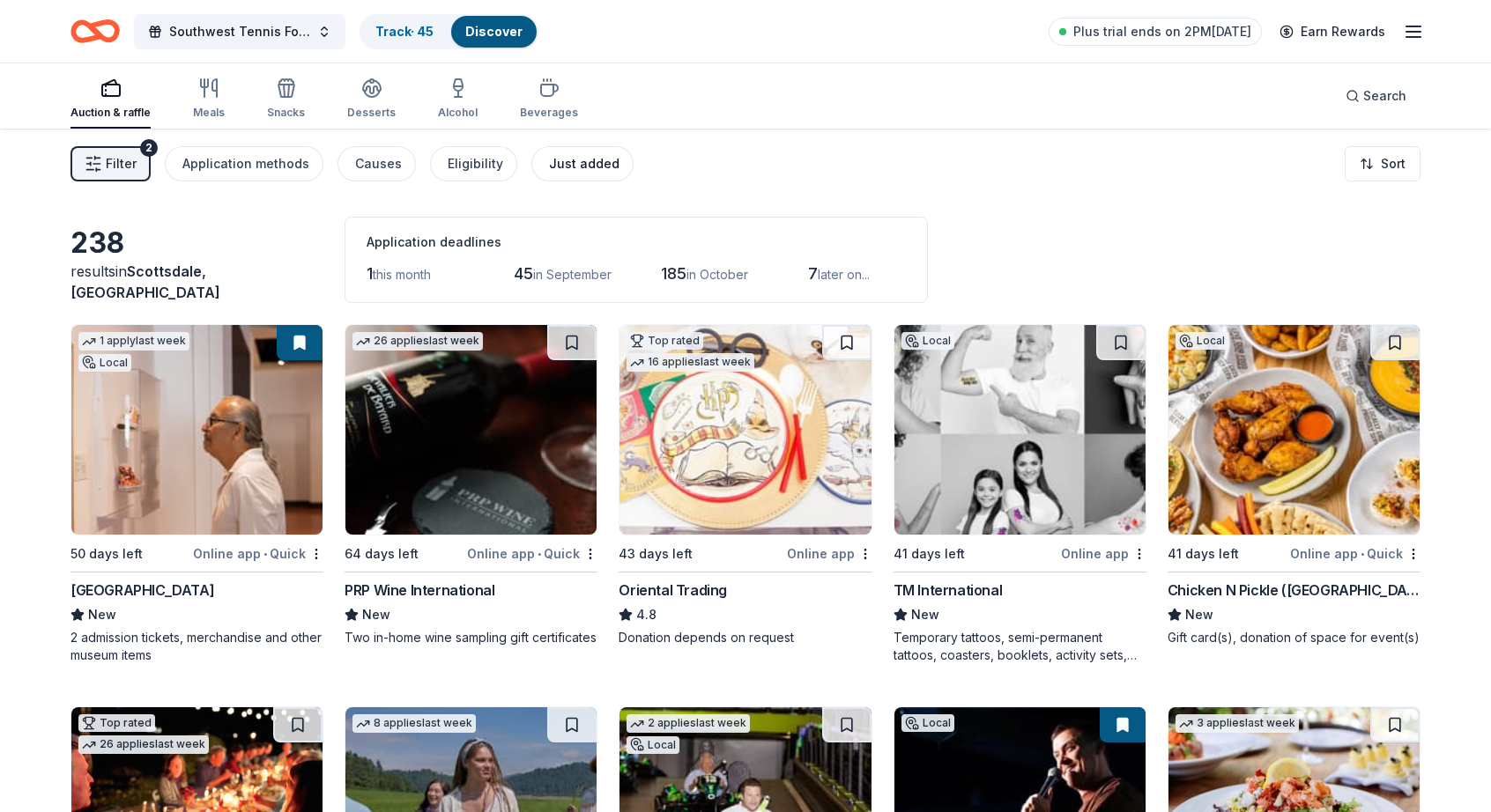
click at [593, 172] on div "Just added" at bounding box center [584, 163] width 71 height 21
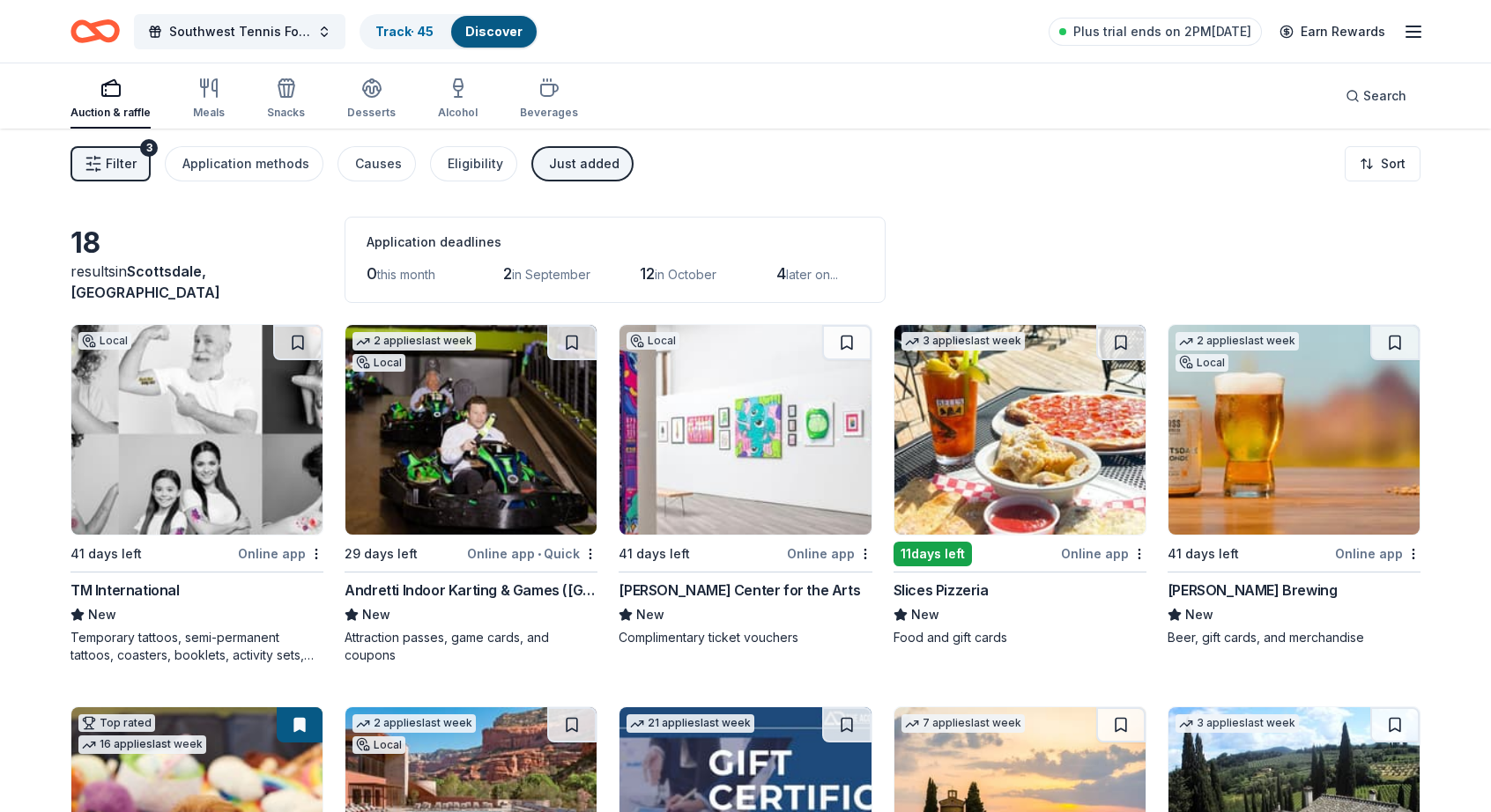
click at [84, 164] on button "Filter 3" at bounding box center [111, 163] width 80 height 35
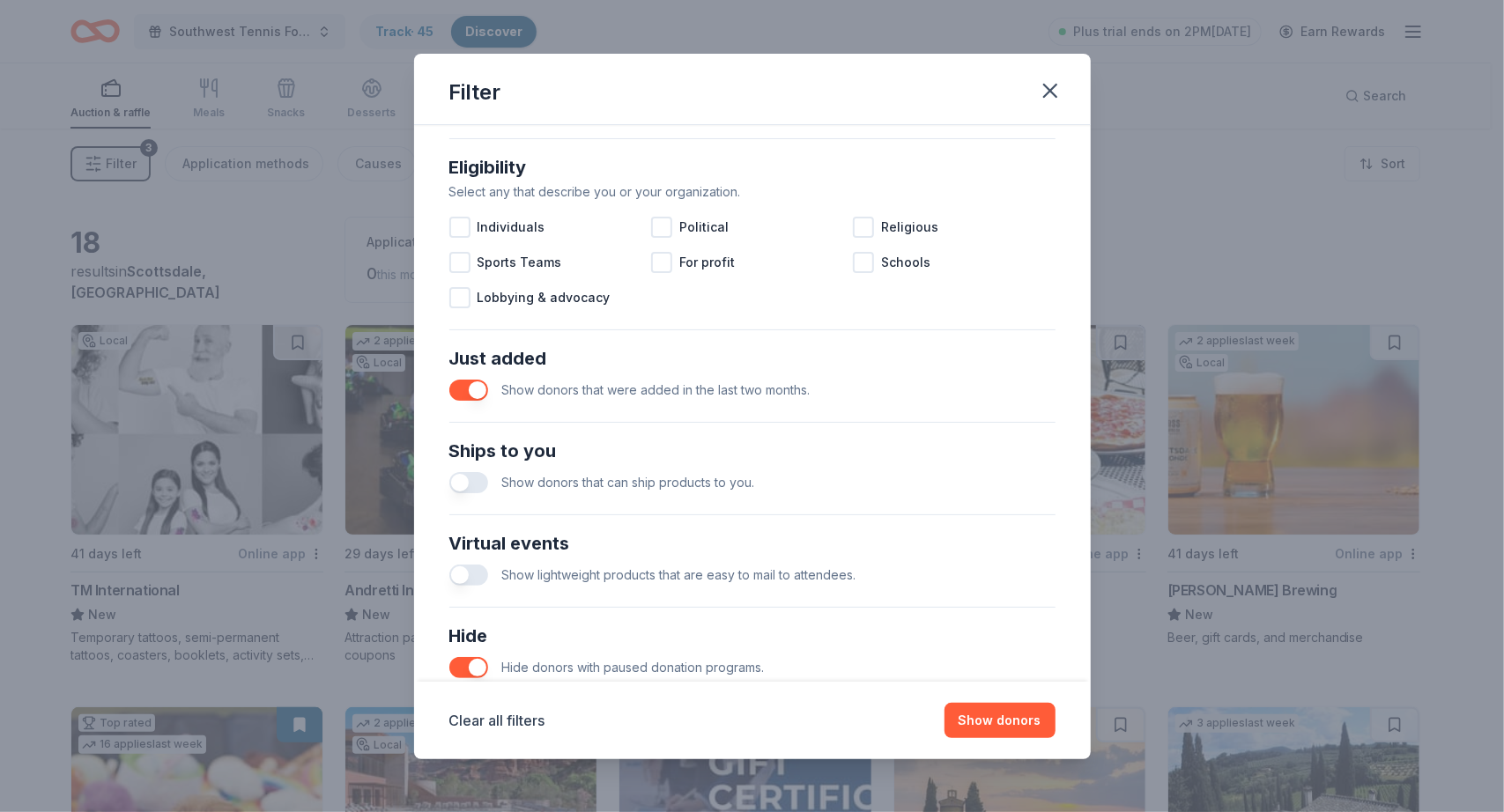
scroll to position [497, 0]
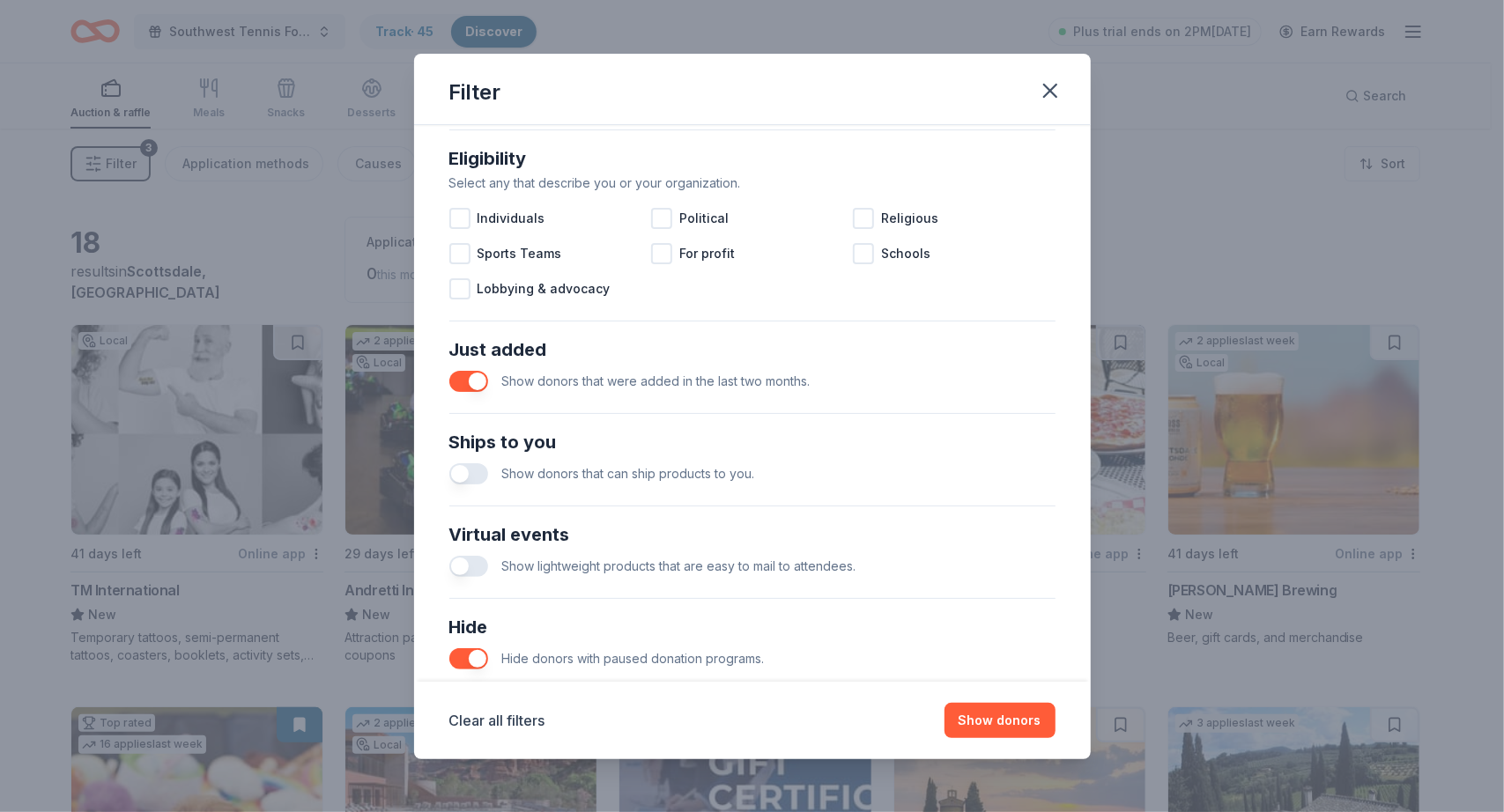
click at [461, 473] on button "button" at bounding box center [469, 473] width 39 height 21
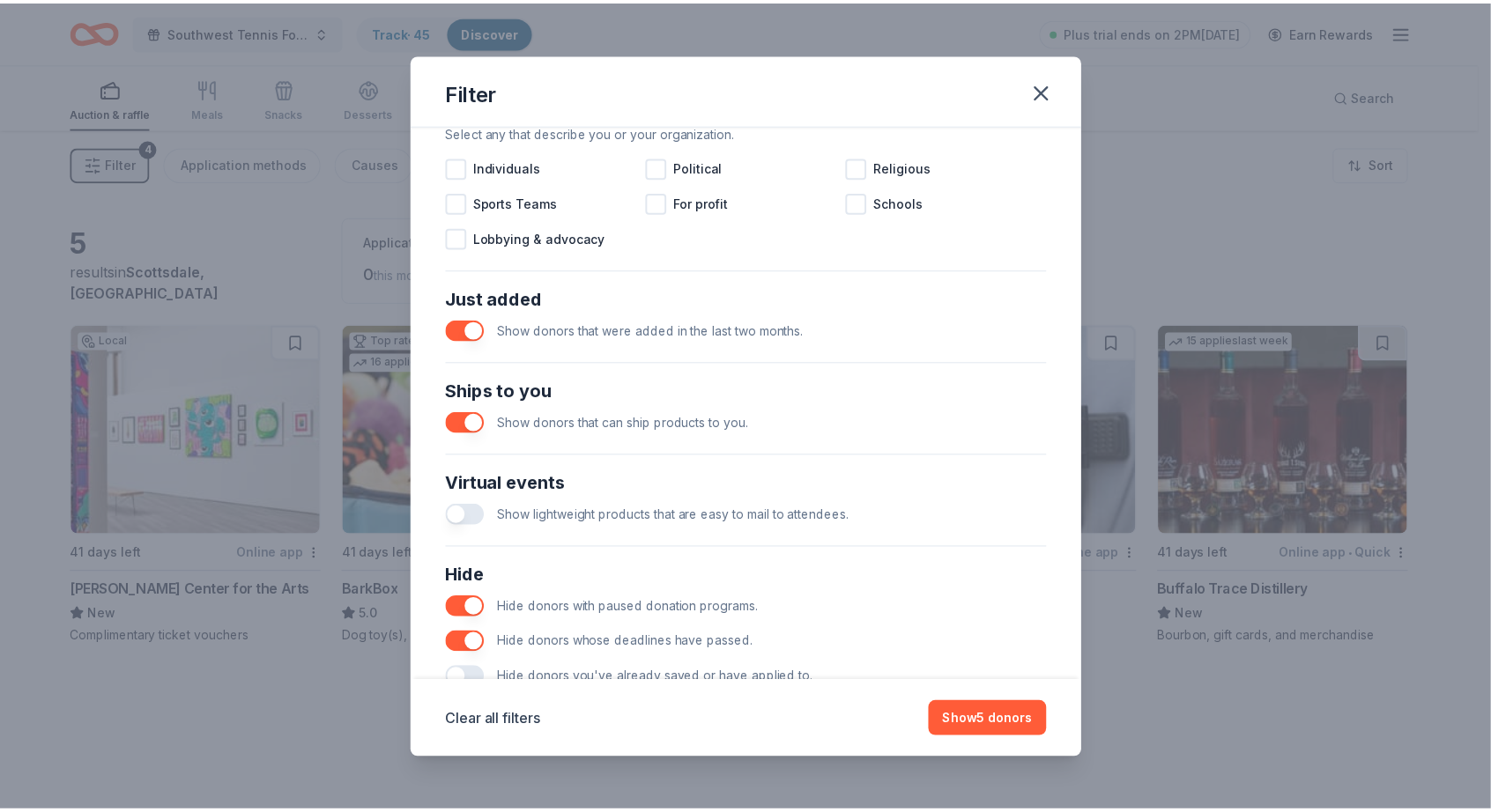
scroll to position [601, 0]
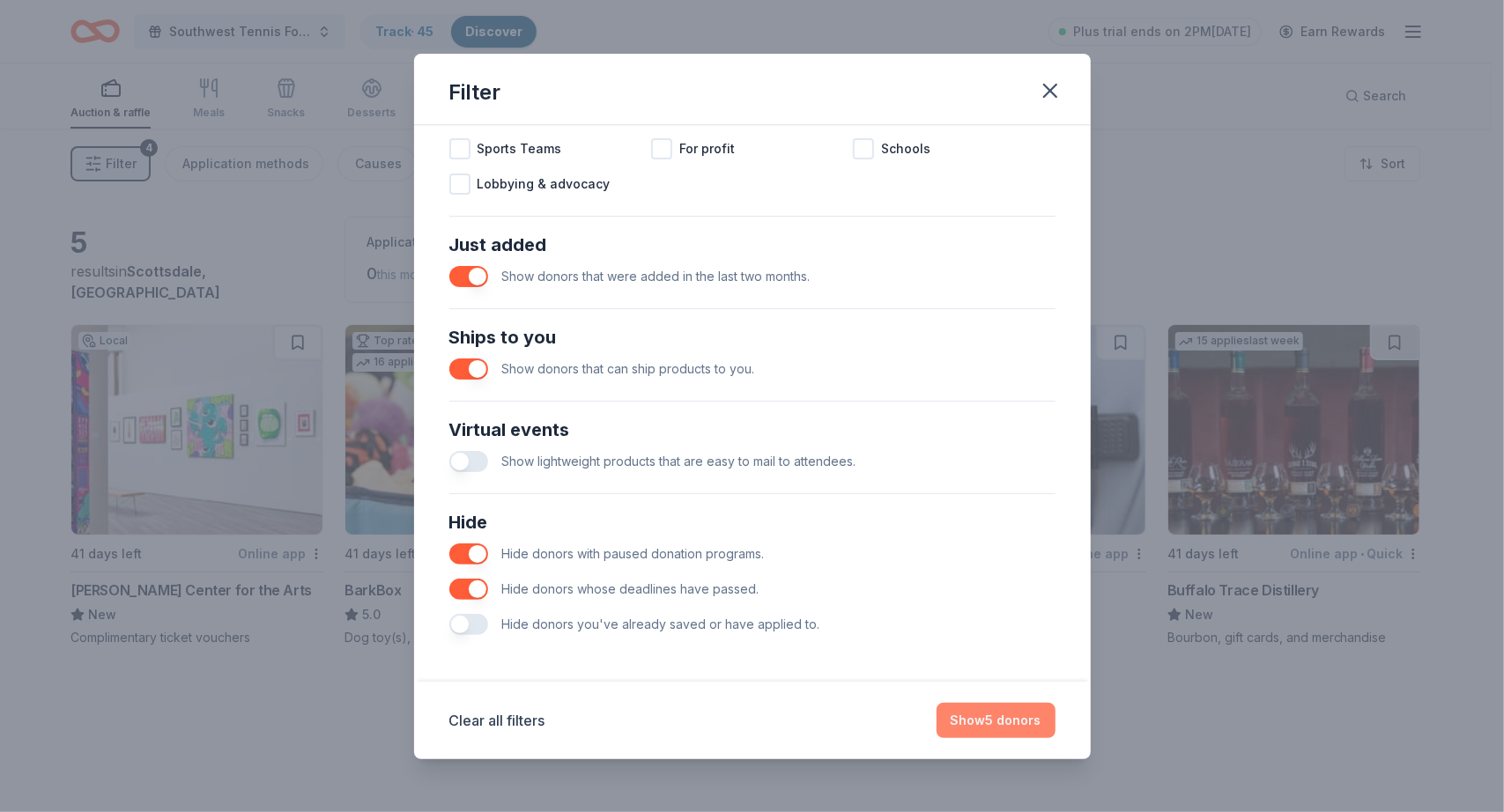
click at [980, 719] on button "Show 5 donors" at bounding box center [996, 720] width 119 height 35
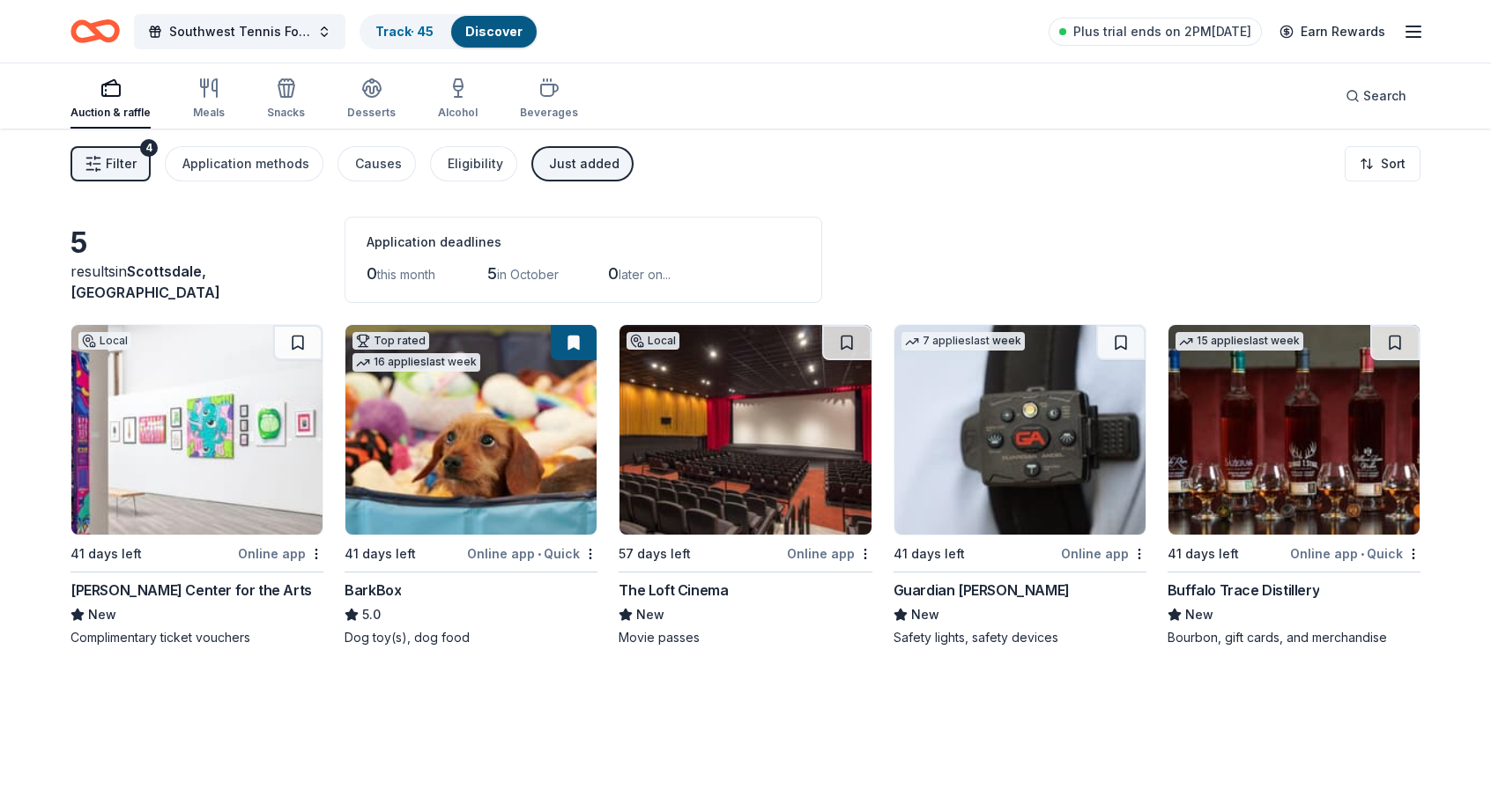
click at [572, 172] on div "Just added" at bounding box center [584, 163] width 71 height 21
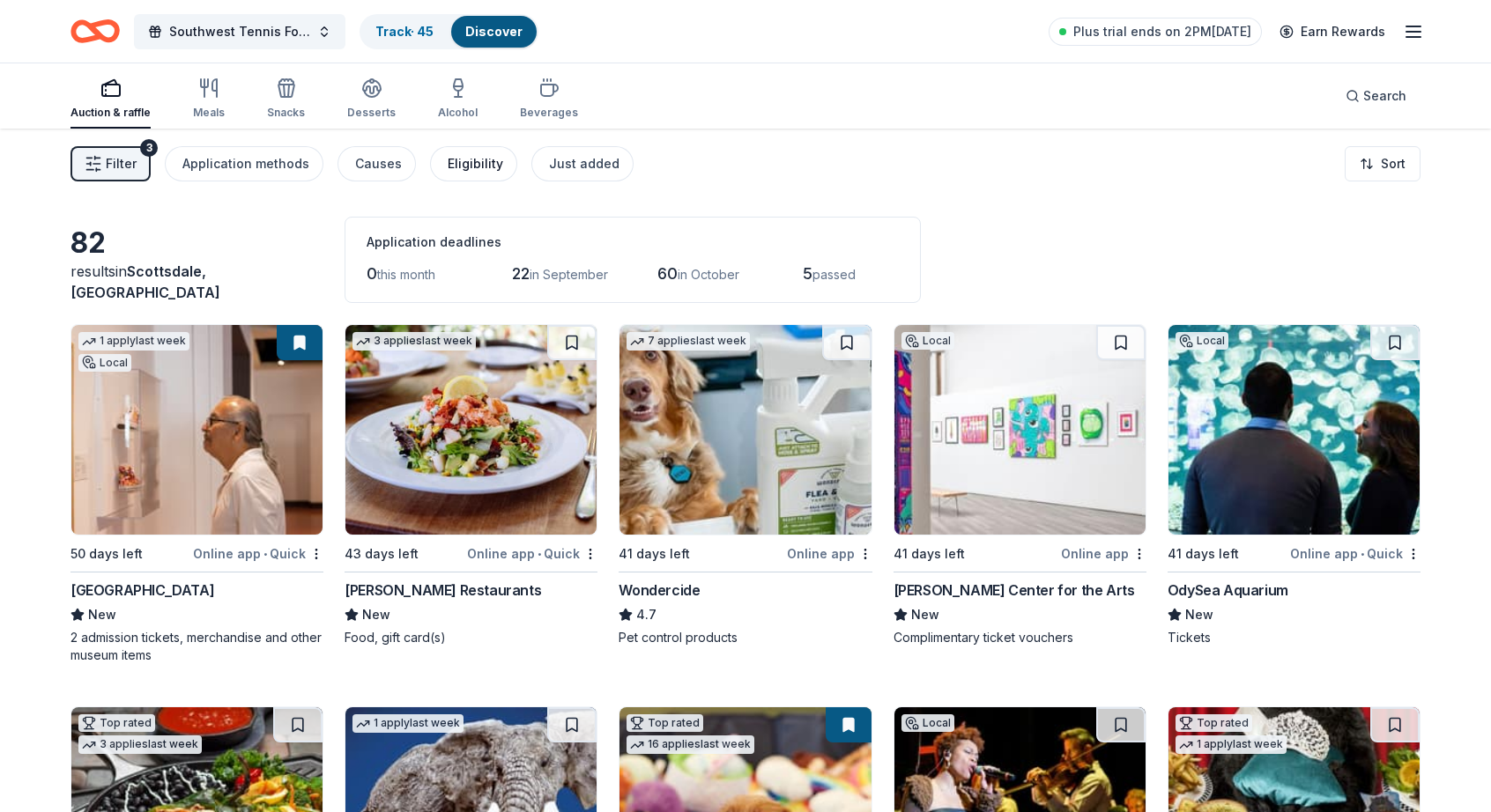
click at [448, 165] on div "Eligibility" at bounding box center [475, 163] width 55 height 21
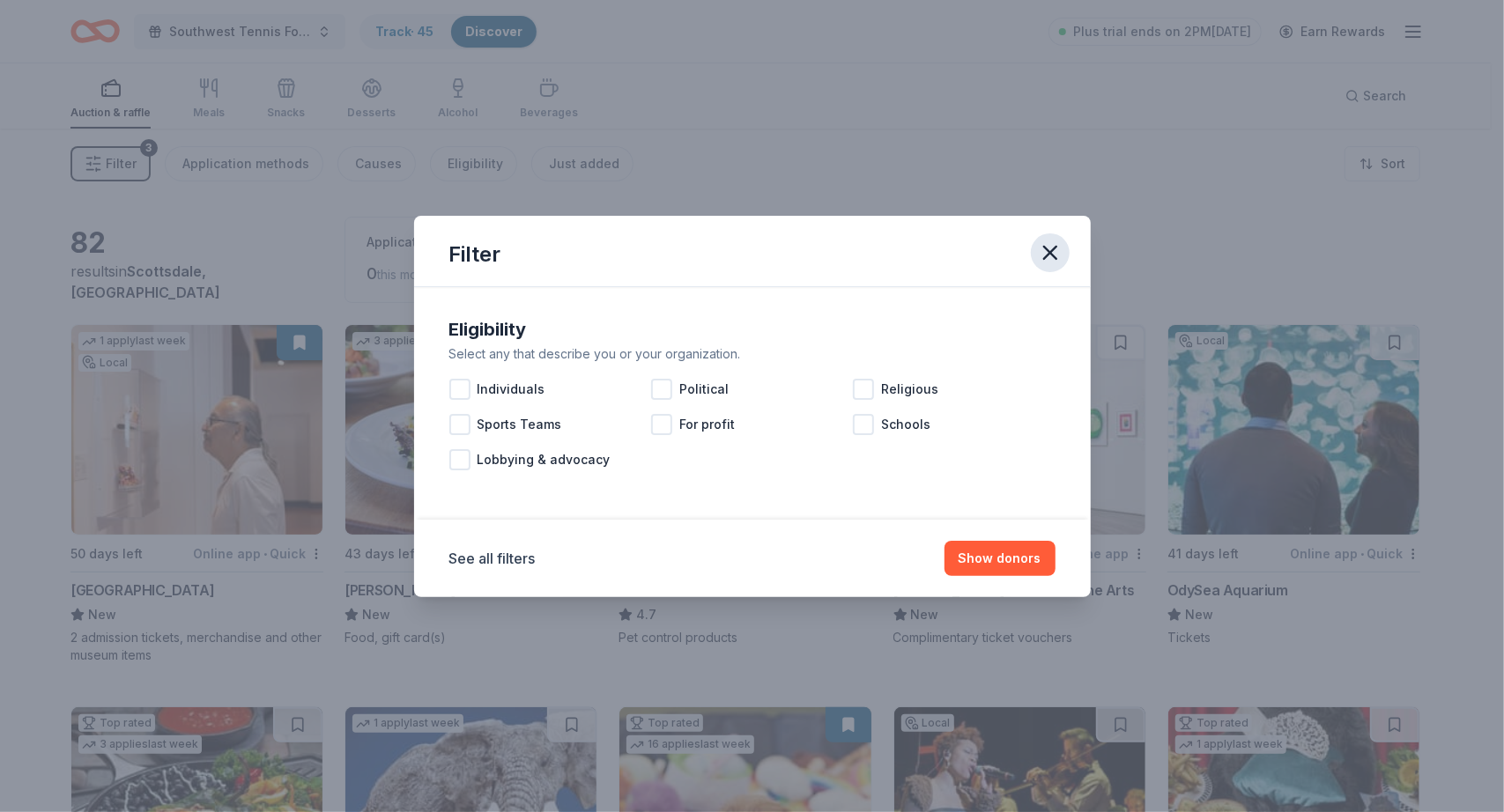
click at [1049, 256] on icon "button" at bounding box center [1050, 253] width 25 height 25
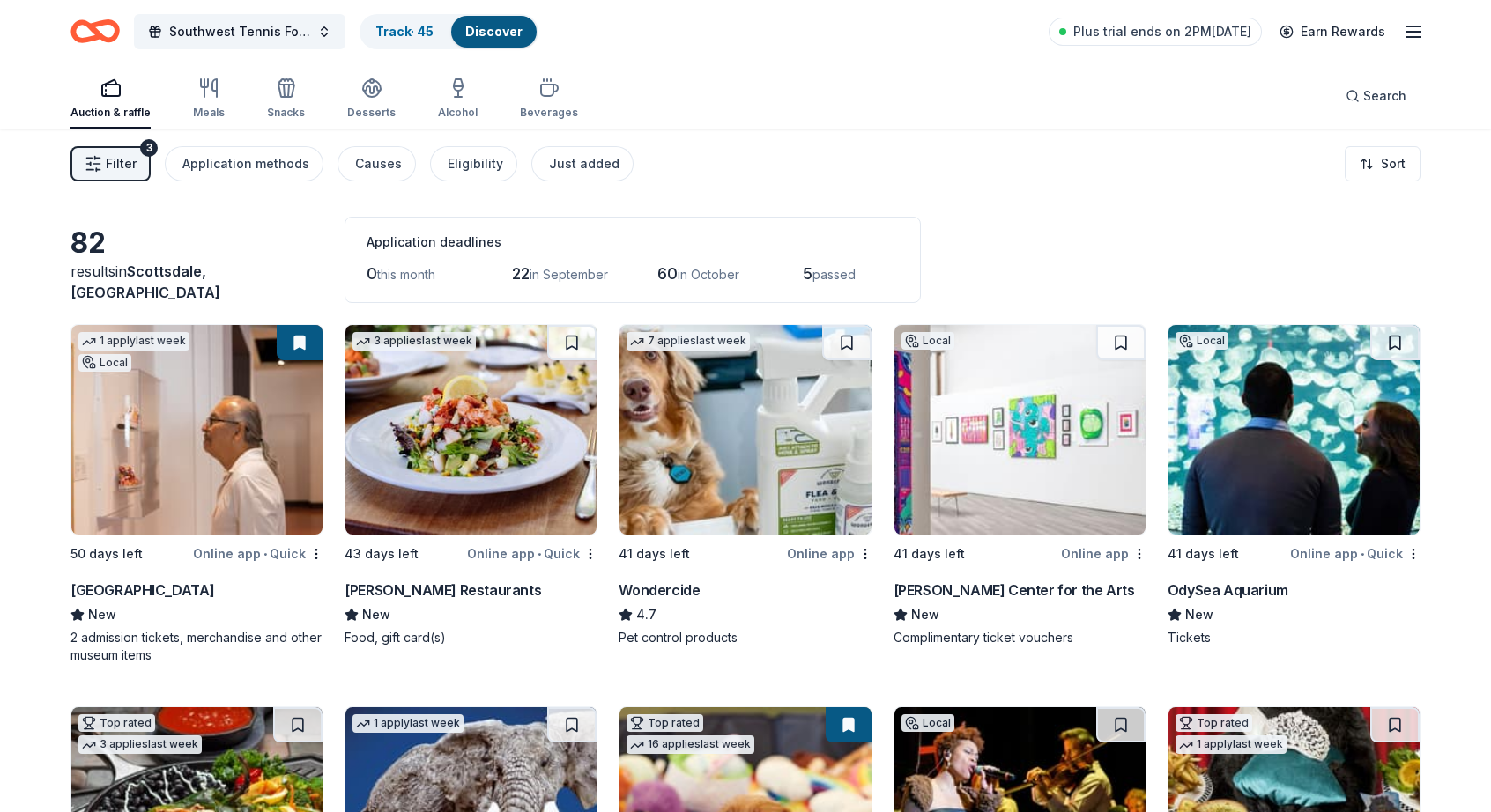
click at [119, 153] on span "Filter" at bounding box center [121, 163] width 31 height 21
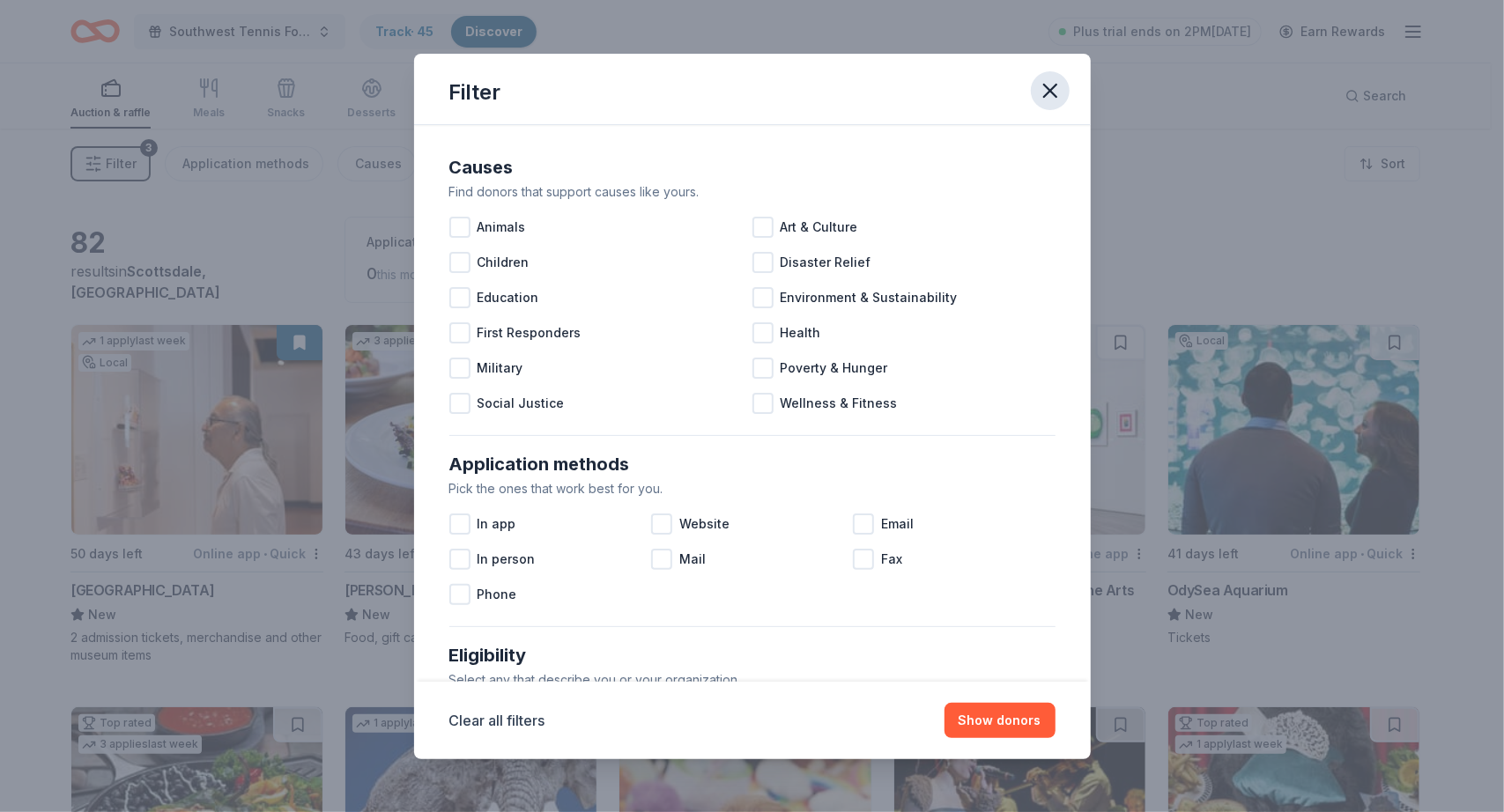
click at [1046, 85] on icon "button" at bounding box center [1051, 91] width 13 height 13
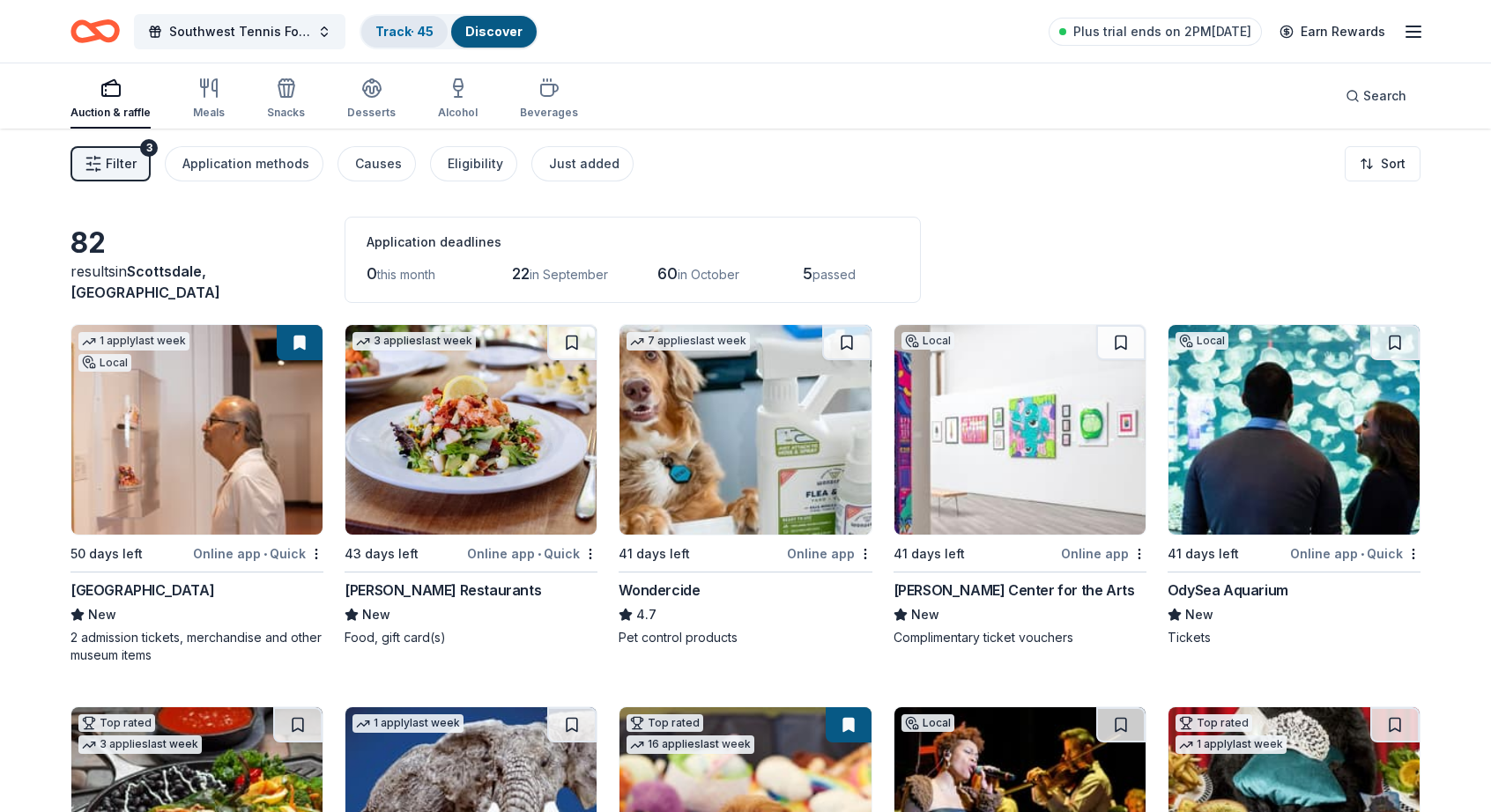
click at [422, 38] on div "Track · 45" at bounding box center [404, 31] width 86 height 32
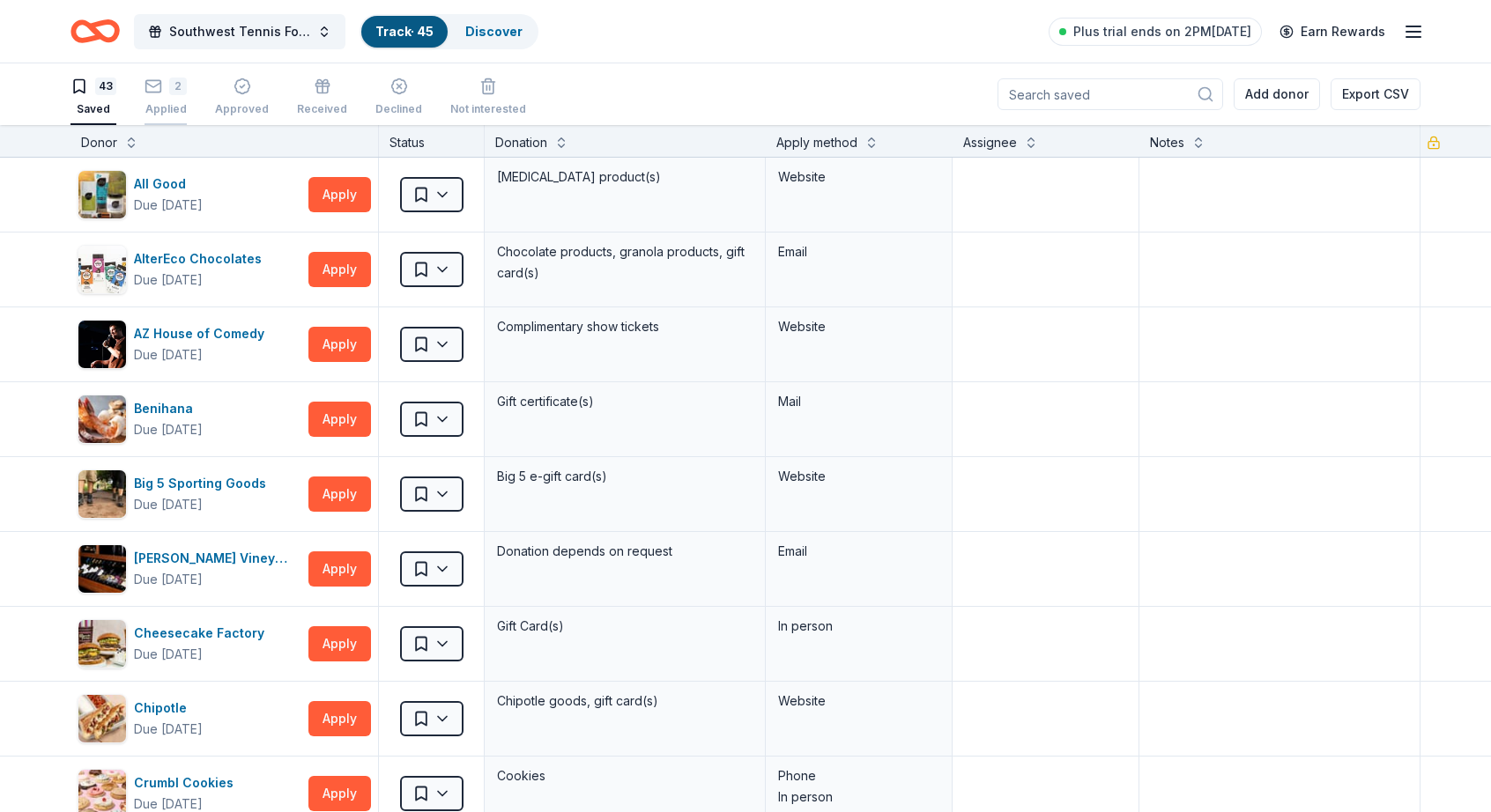
click at [164, 93] on div "2" at bounding box center [165, 85] width 43 height 17
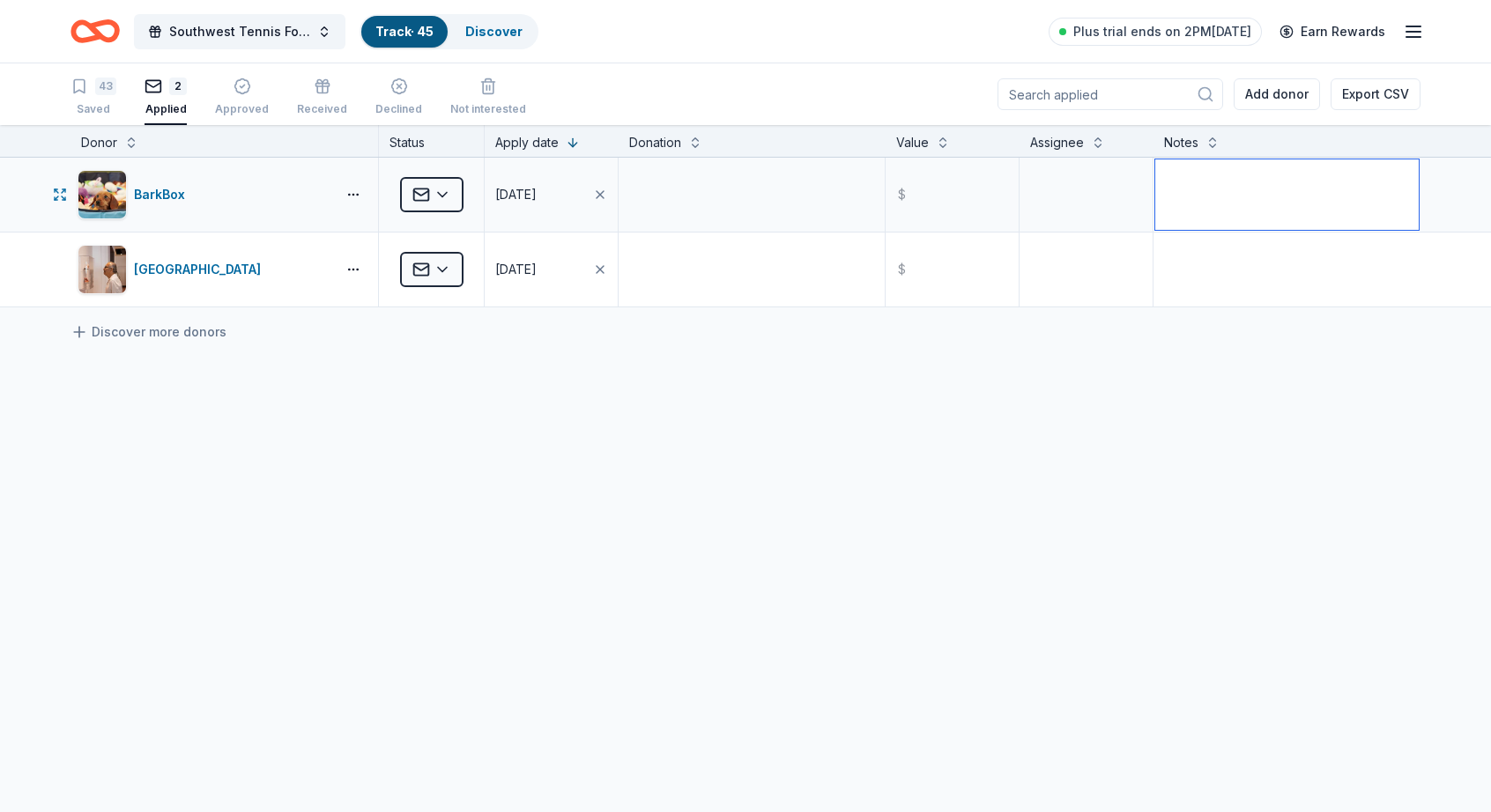
click at [1234, 184] on textarea at bounding box center [1287, 195] width 263 height 71
click at [442, 187] on html "Southwest Tennis Foundation Silent Auction Track · 45 Discover Plus trial ends …" at bounding box center [745, 406] width 1491 height 812
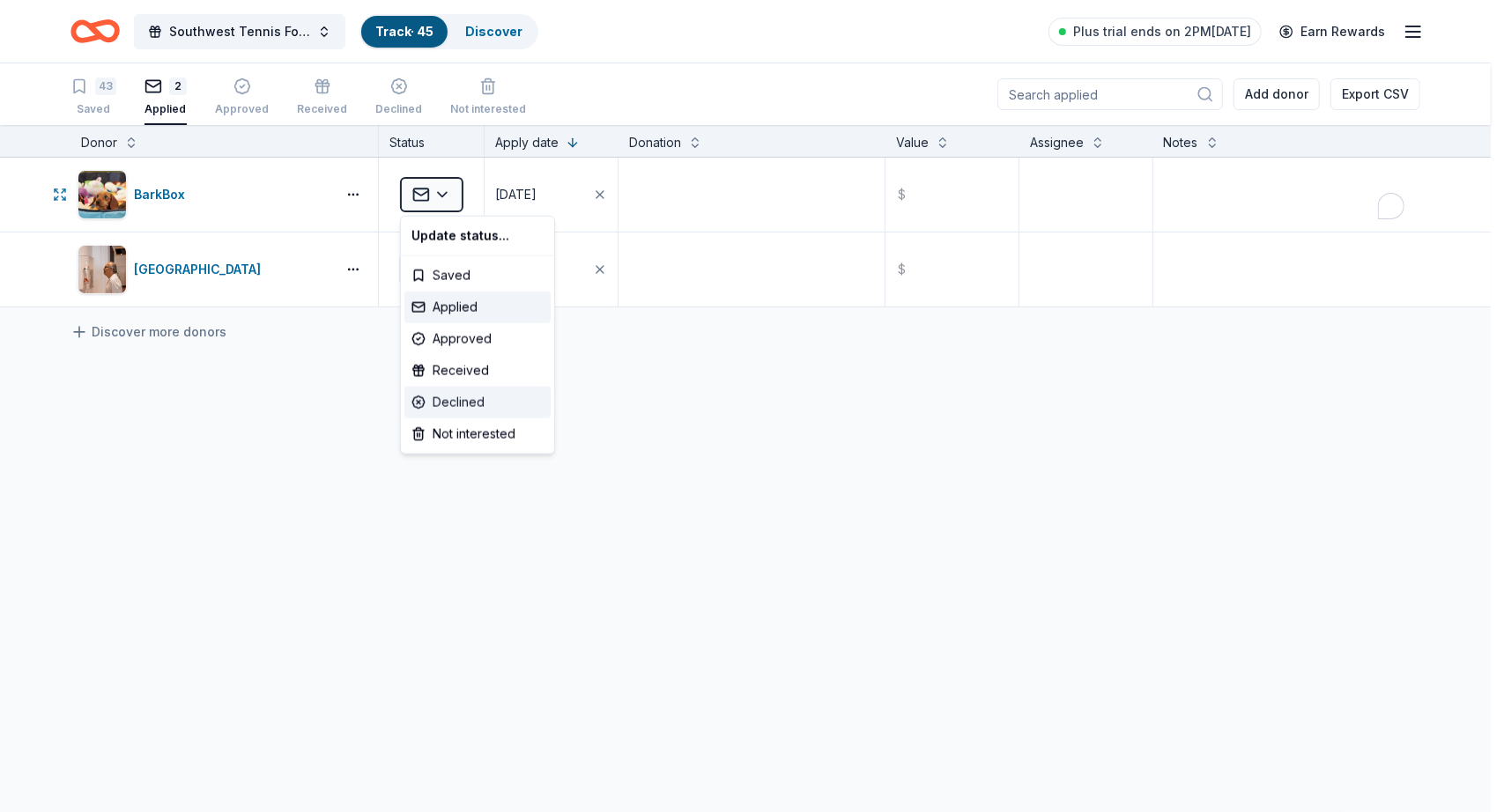
click at [454, 404] on div "Declined" at bounding box center [477, 402] width 146 height 32
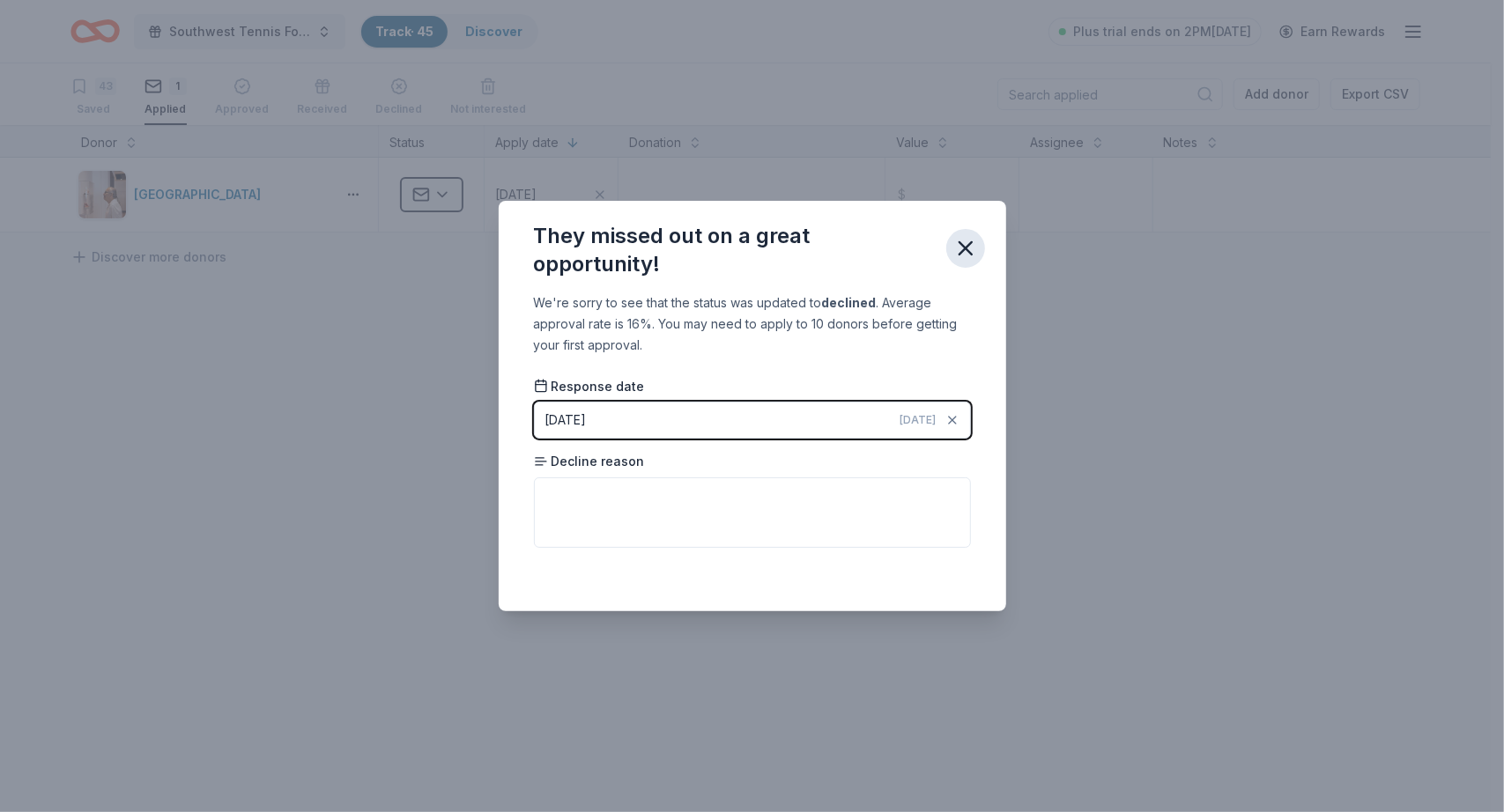
click at [969, 243] on icon "button" at bounding box center [965, 248] width 25 height 25
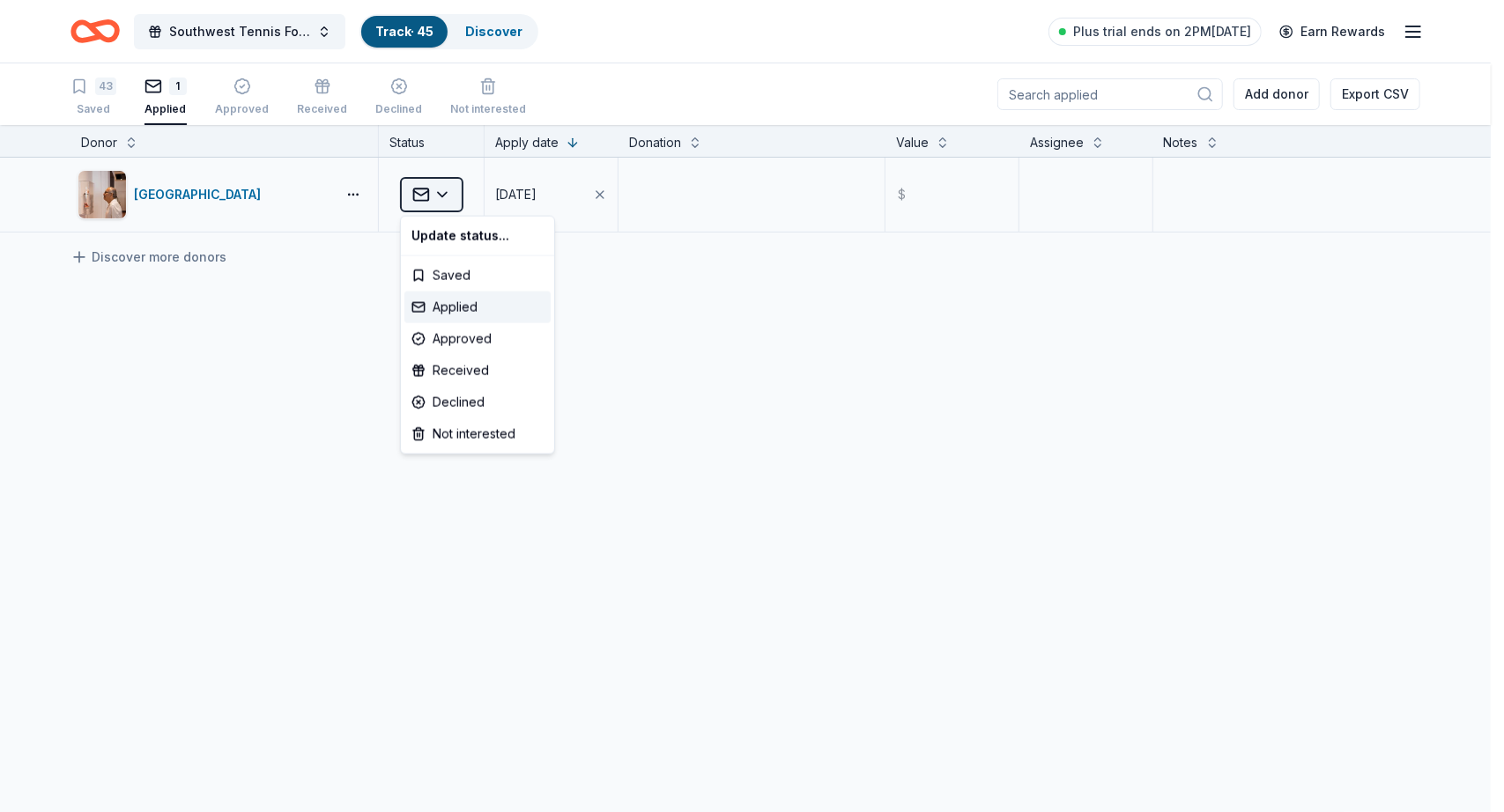
click at [450, 193] on html "Southwest Tennis Foundation Silent Auction Track · 45 Discover Plus trial ends …" at bounding box center [752, 406] width 1504 height 812
click at [453, 341] on div "Approved" at bounding box center [477, 339] width 146 height 32
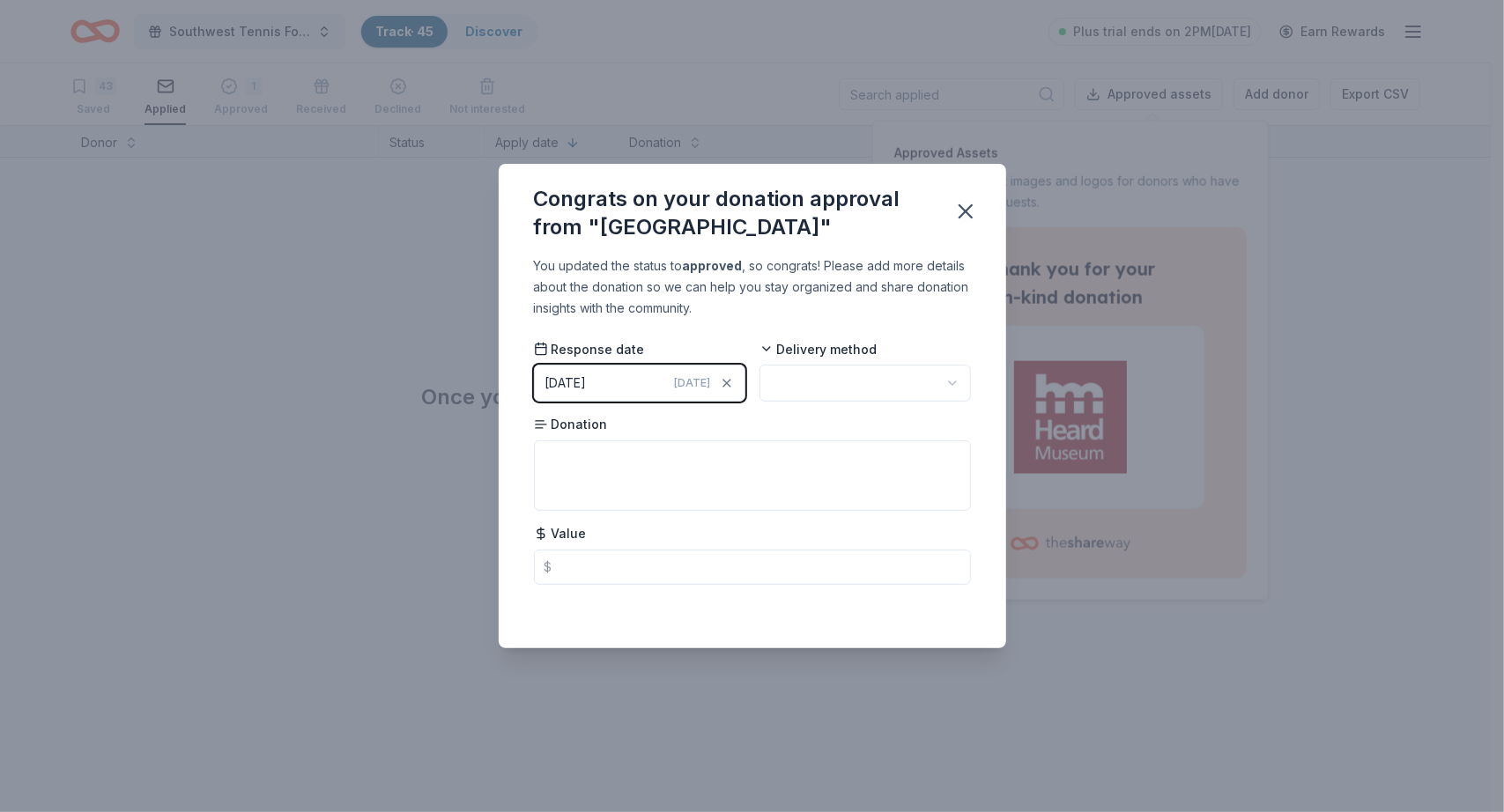
click at [950, 379] on html "Southwest Tennis Foundation Silent Auction Track · 45 Discover Plus trial ends …" at bounding box center [752, 406] width 1504 height 812
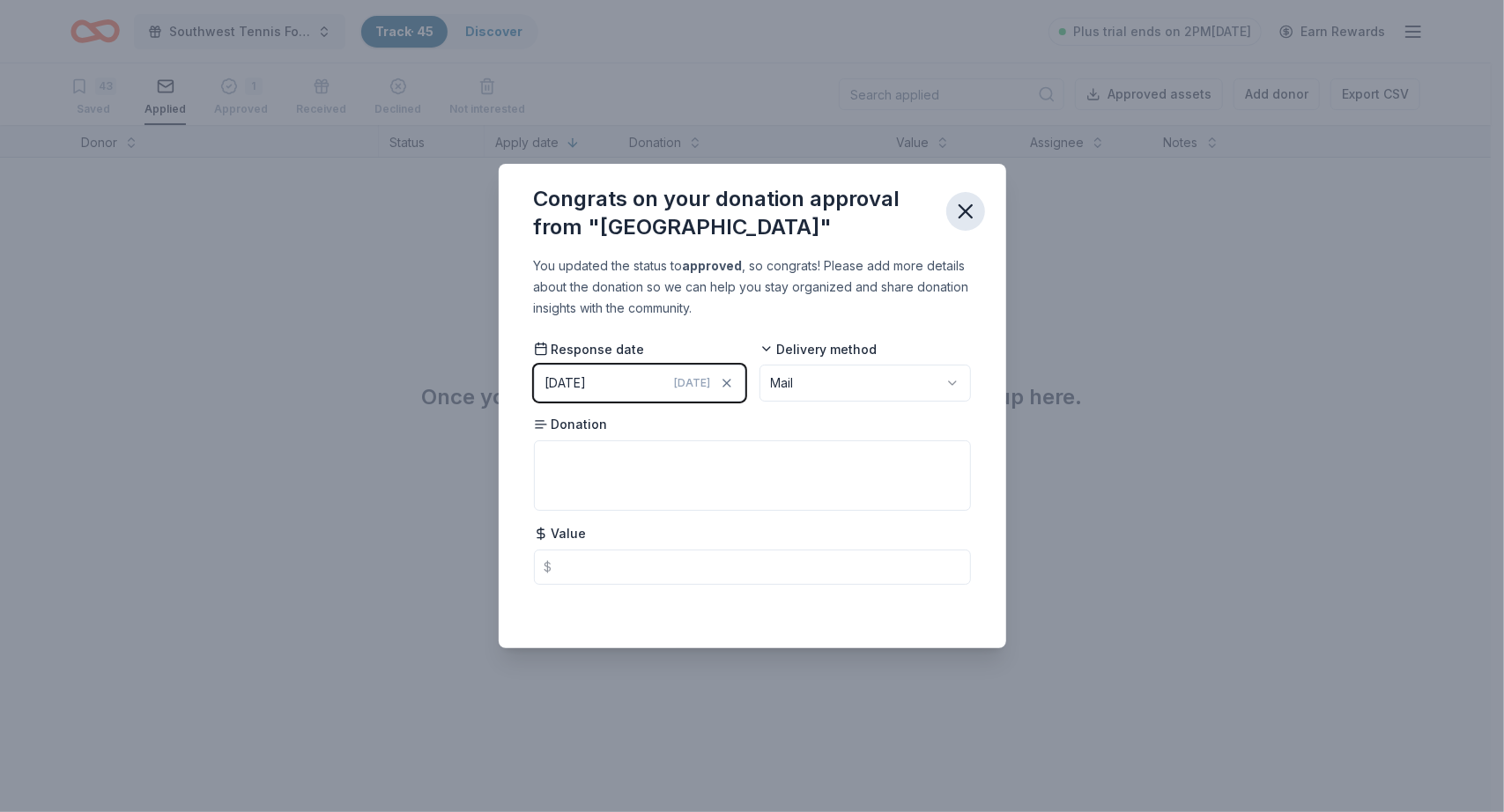
click at [959, 209] on icon "button" at bounding box center [965, 211] width 25 height 25
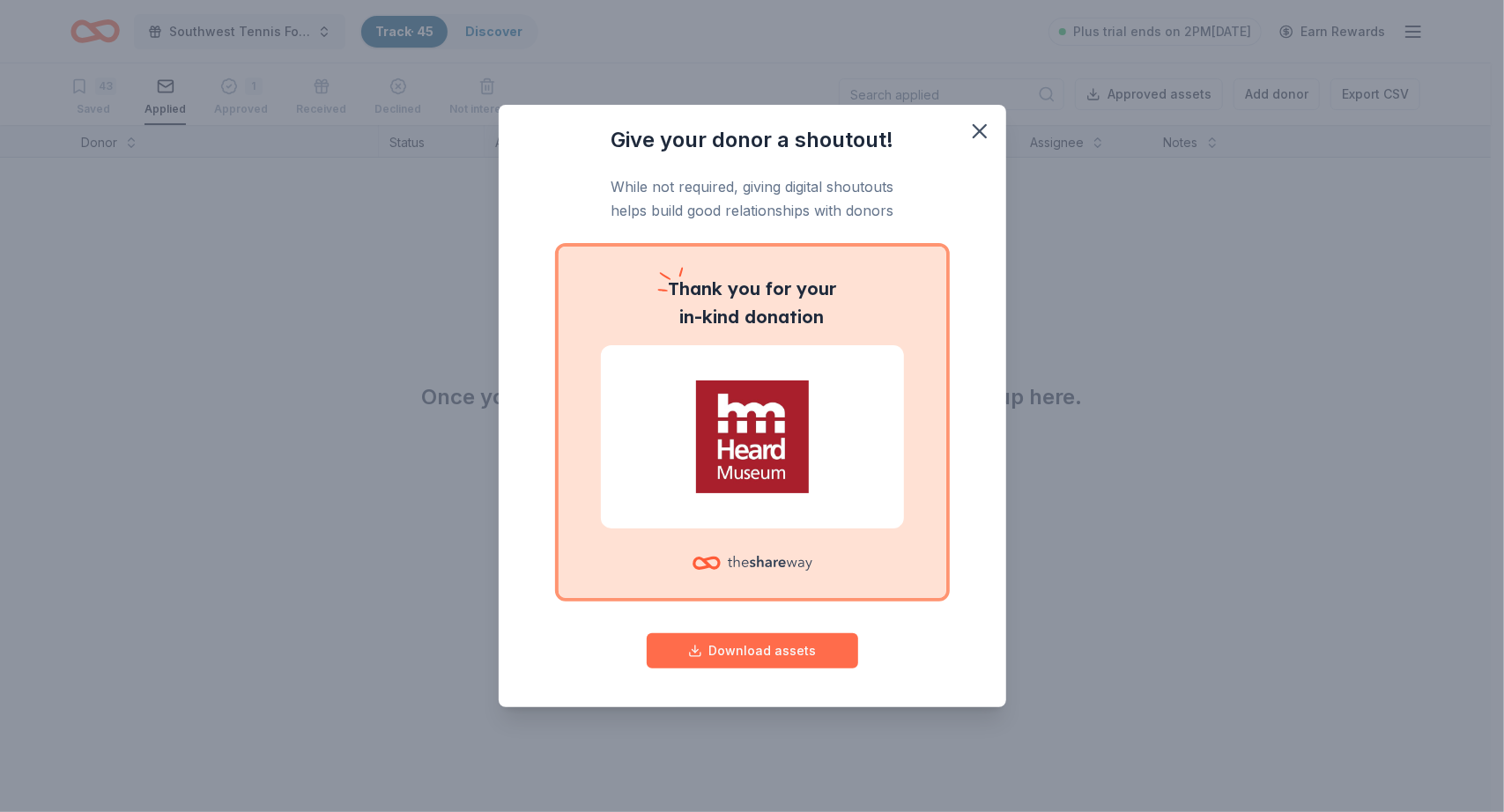
click at [705, 649] on button "Download assets" at bounding box center [752, 650] width 212 height 35
click at [981, 130] on icon "button" at bounding box center [981, 132] width 13 height 13
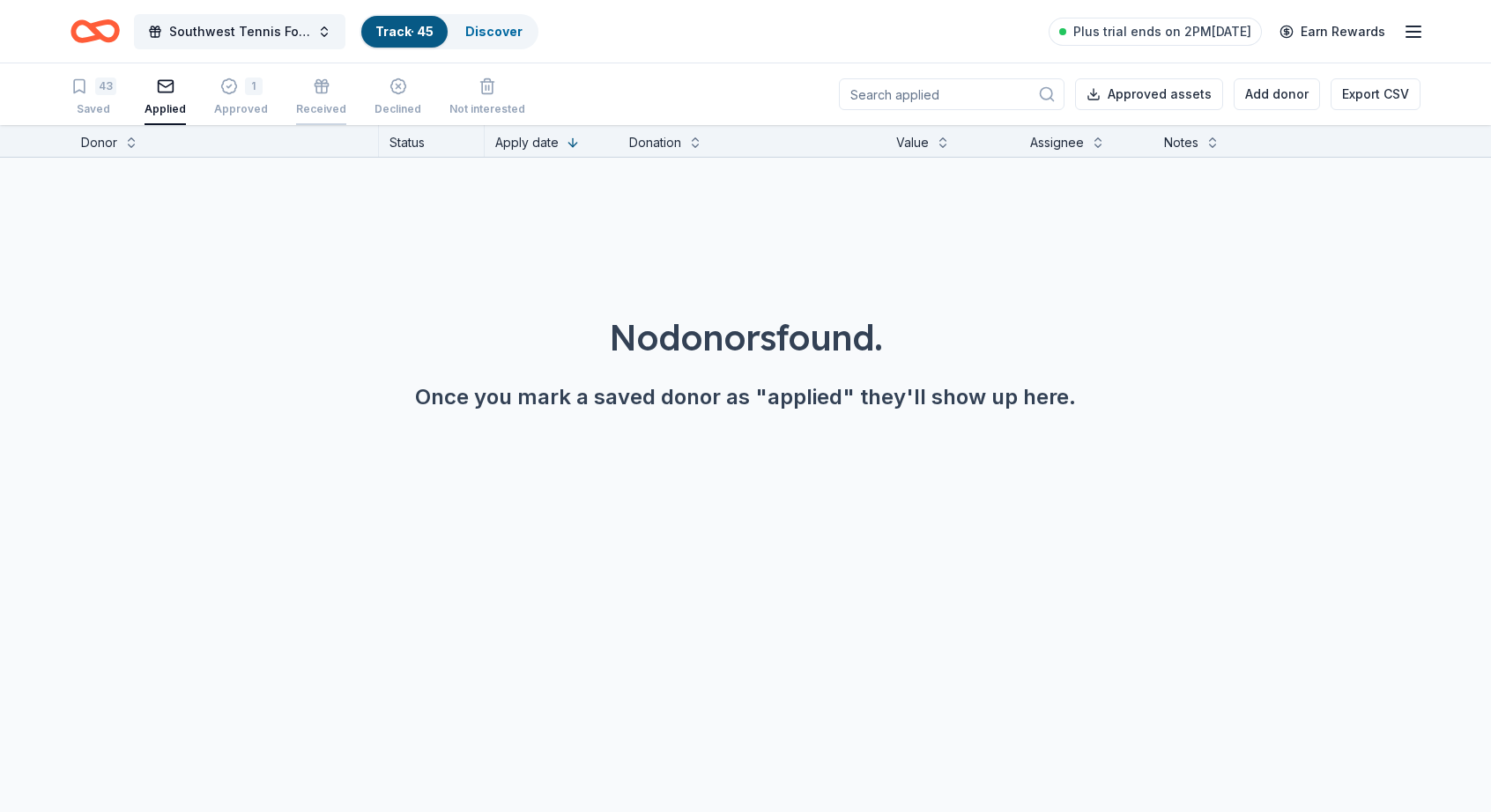
click at [297, 100] on div "Received" at bounding box center [321, 96] width 50 height 39
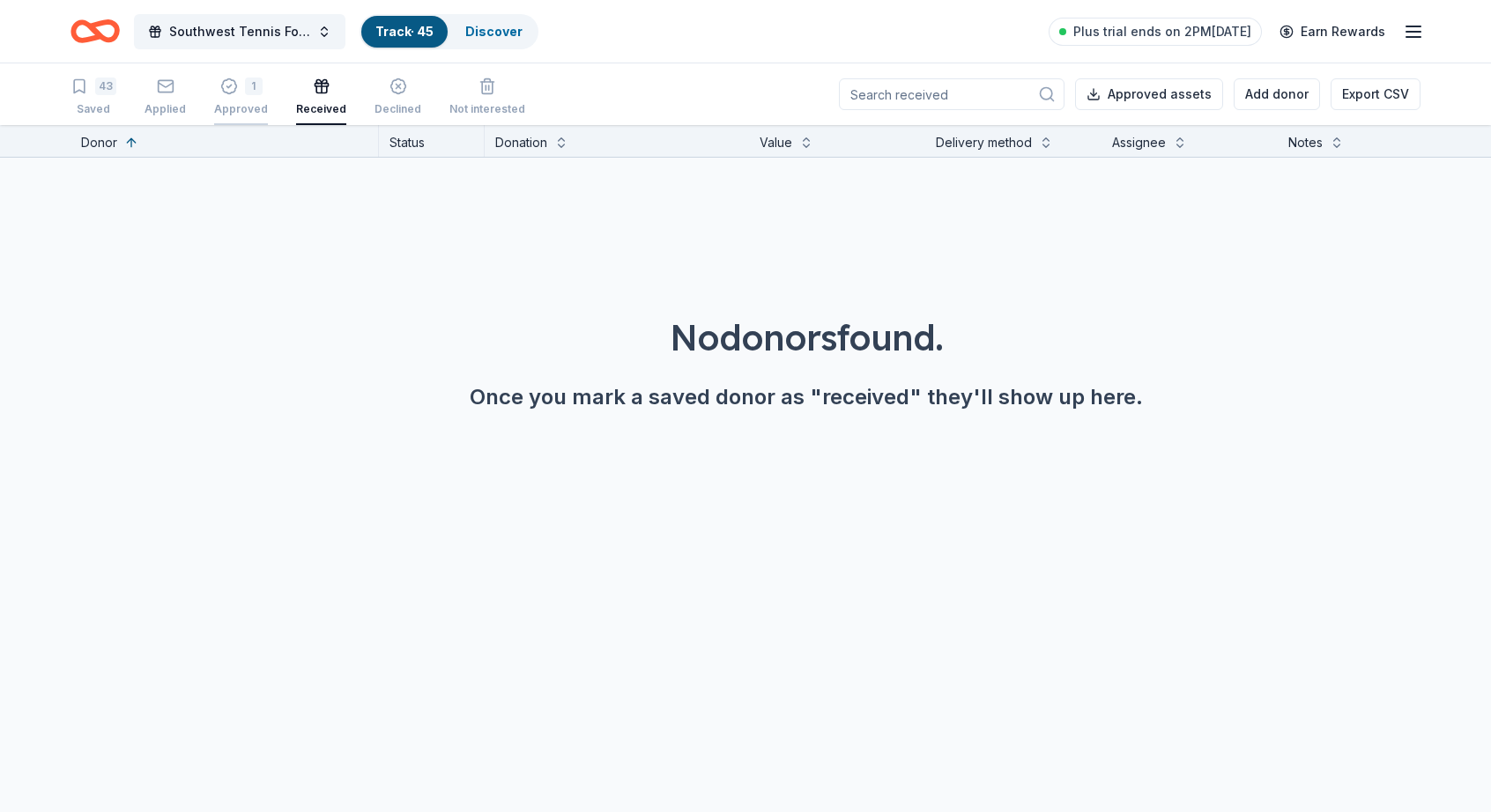
click at [216, 102] on div "Approved" at bounding box center [241, 100] width 54 height 15
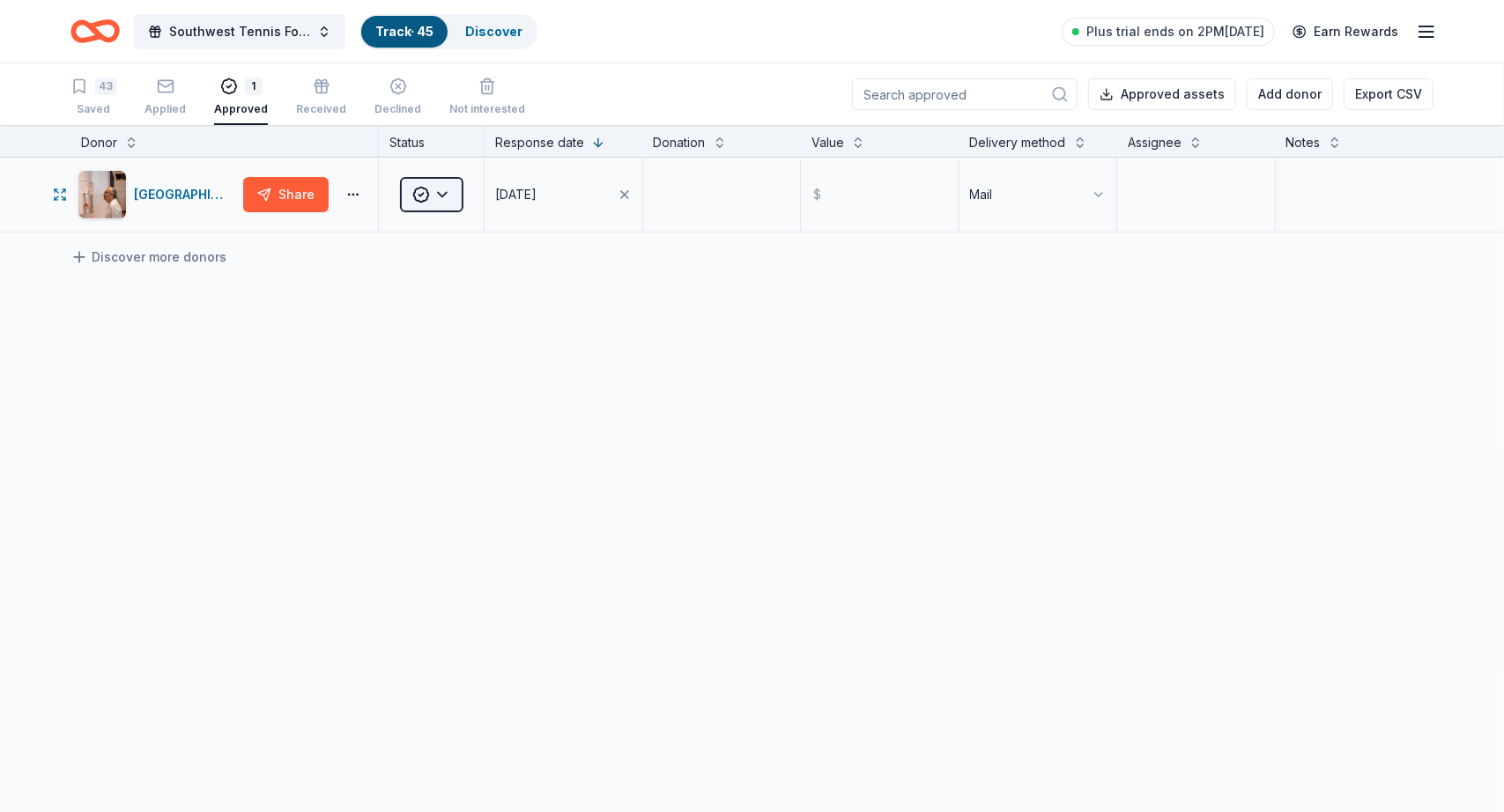
click at [445, 194] on html "Southwest Tennis Foundation Silent Auction Track · 45 Discover Plus trial ends …" at bounding box center [752, 406] width 1504 height 812
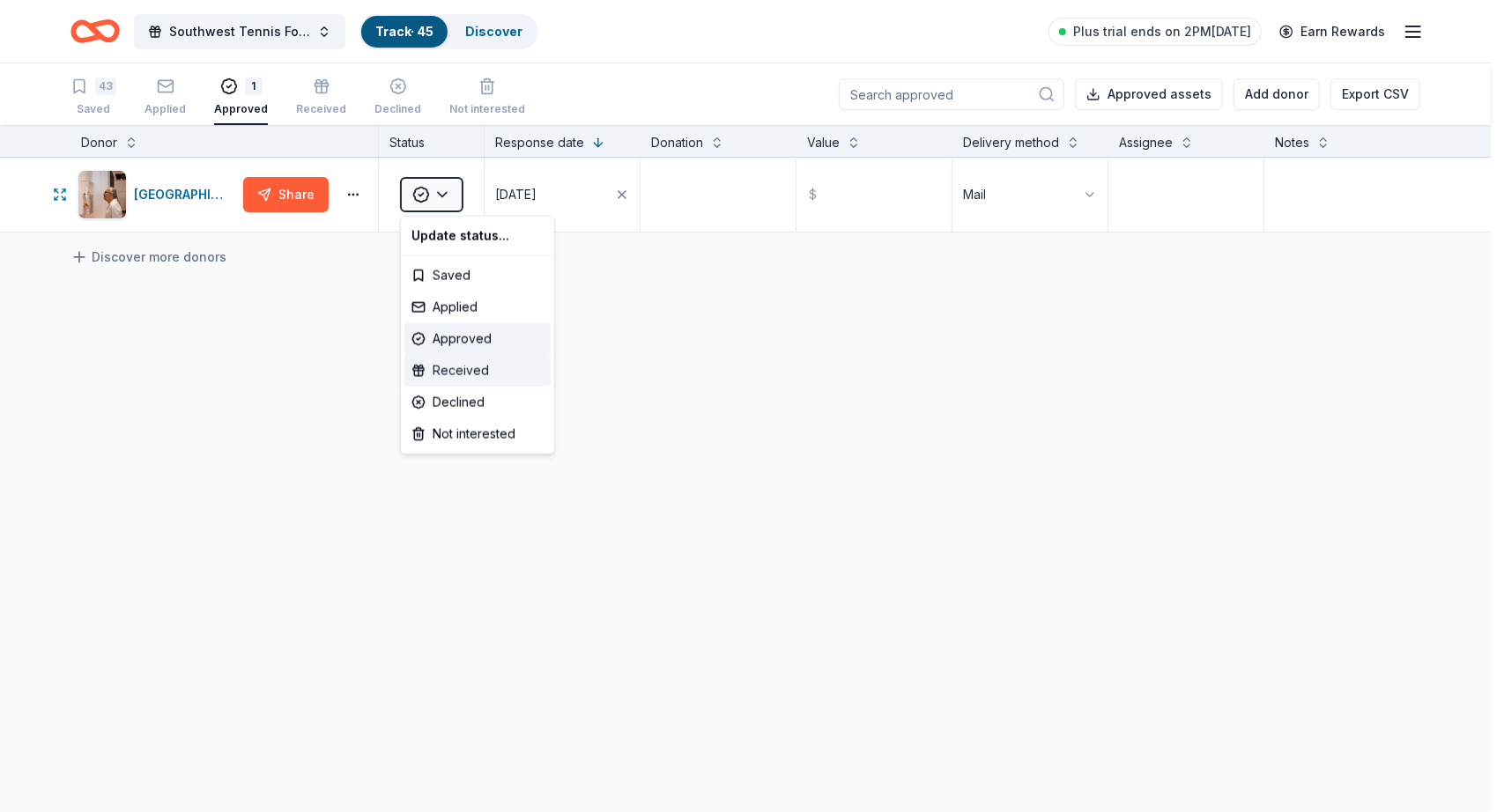
click at [497, 366] on div "Received" at bounding box center [477, 371] width 146 height 32
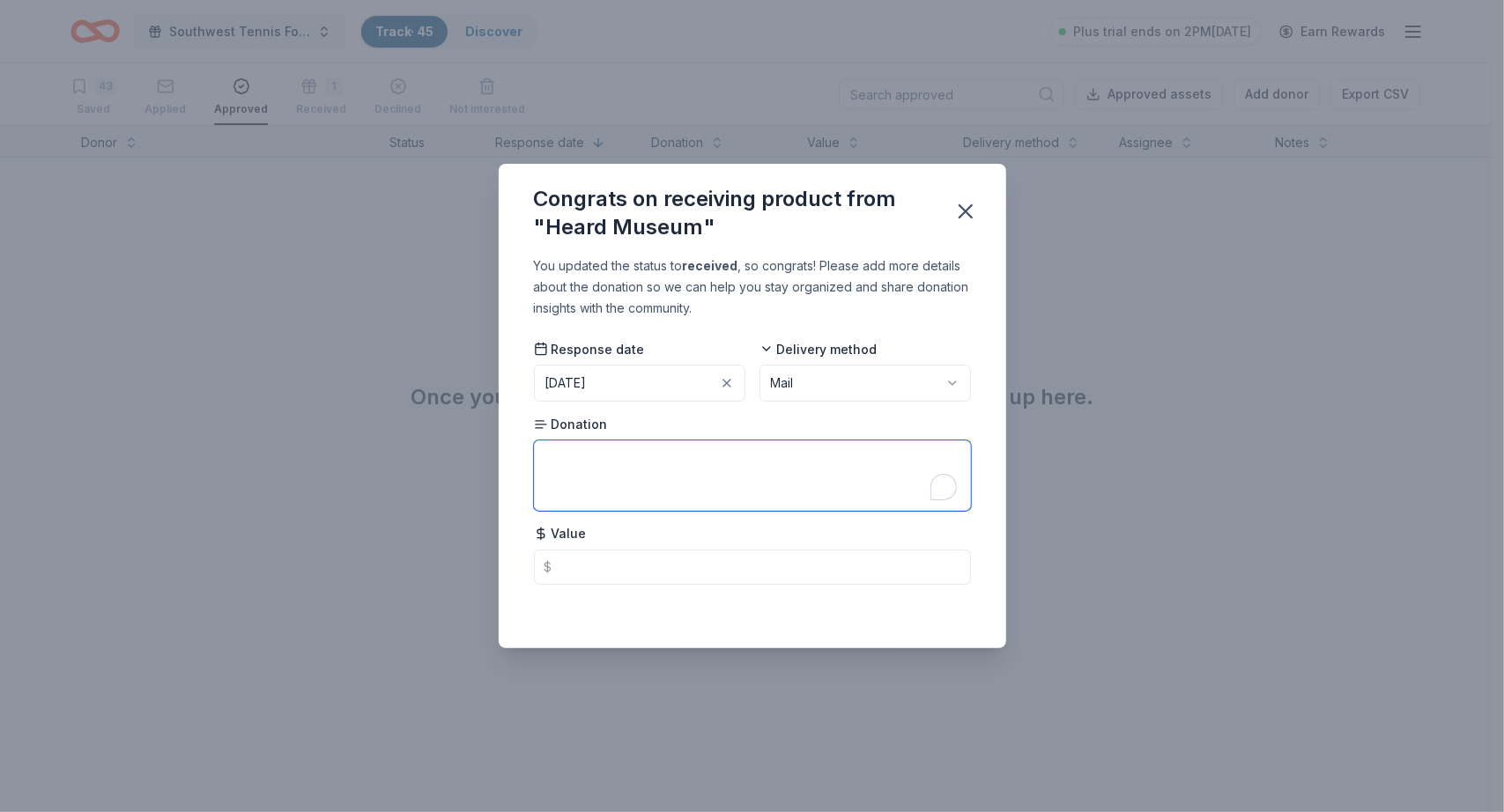
click at [598, 465] on textarea "To enrich screen reader interactions, please activate Accessibility in Grammarl…" at bounding box center [752, 476] width 437 height 71
type textarea "2 tickets"
click at [962, 215] on icon "button" at bounding box center [966, 212] width 13 height 13
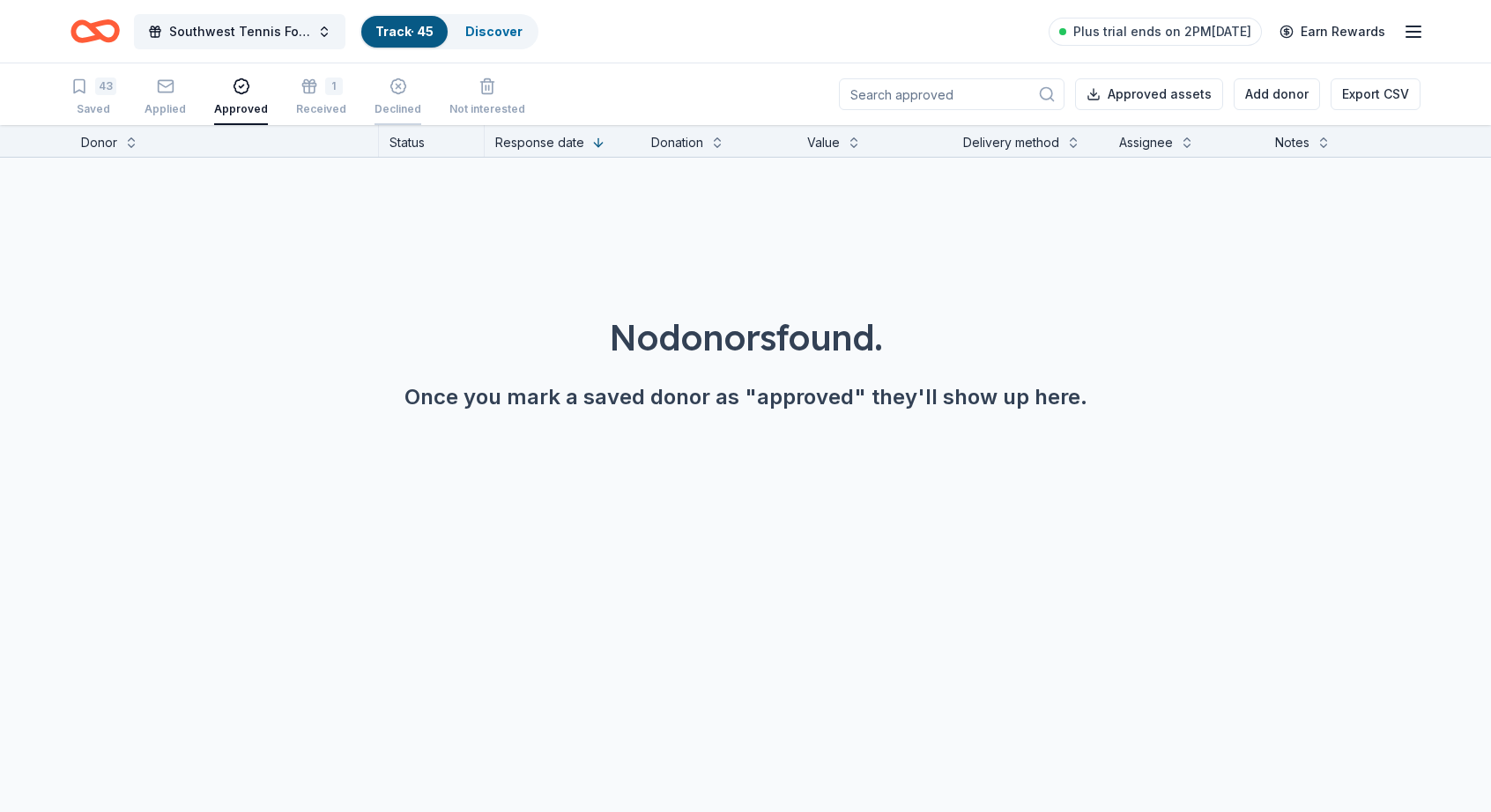
click at [374, 106] on div "Declined" at bounding box center [397, 100] width 46 height 15
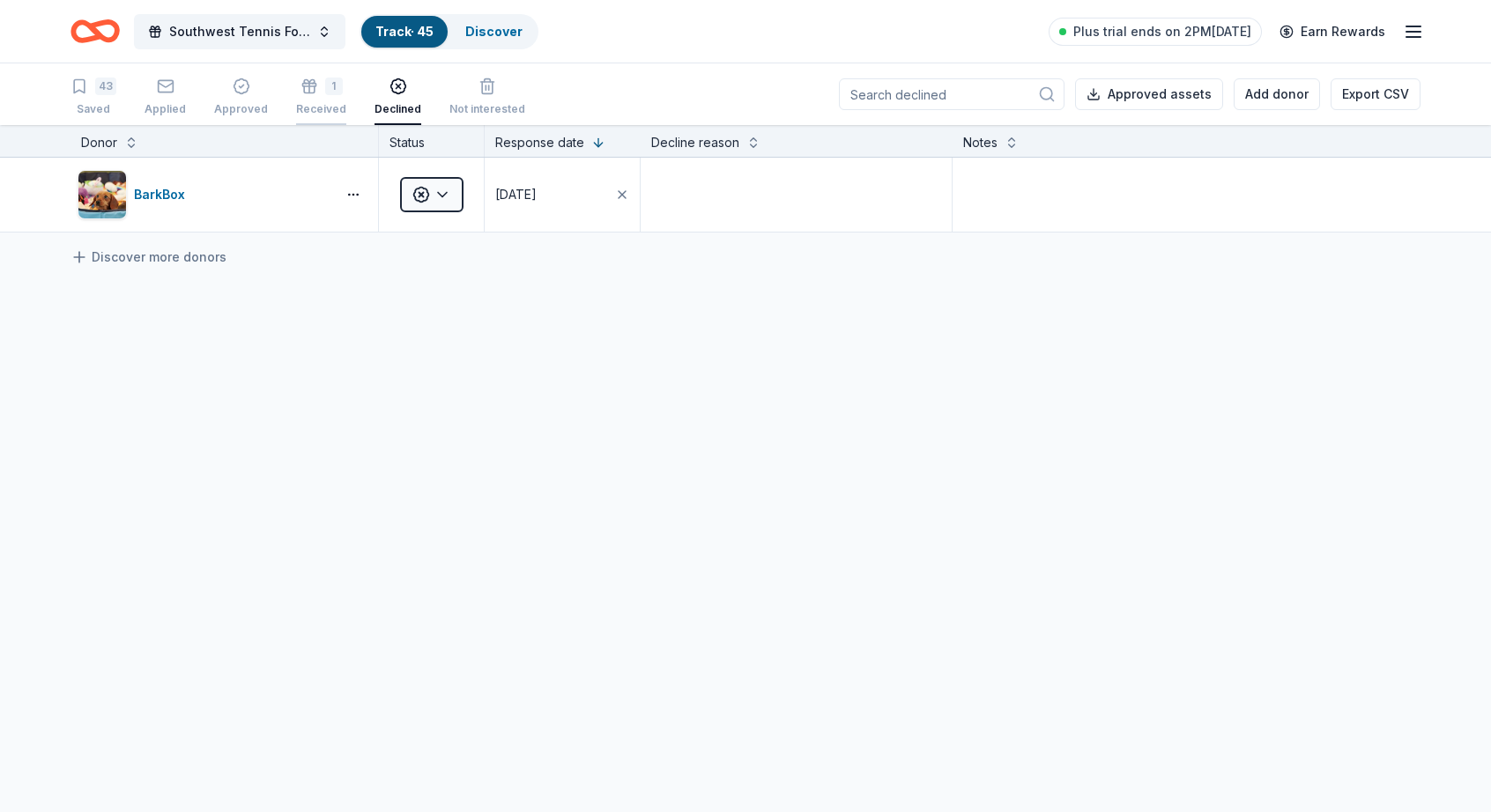
click at [308, 105] on div "Received" at bounding box center [321, 109] width 50 height 15
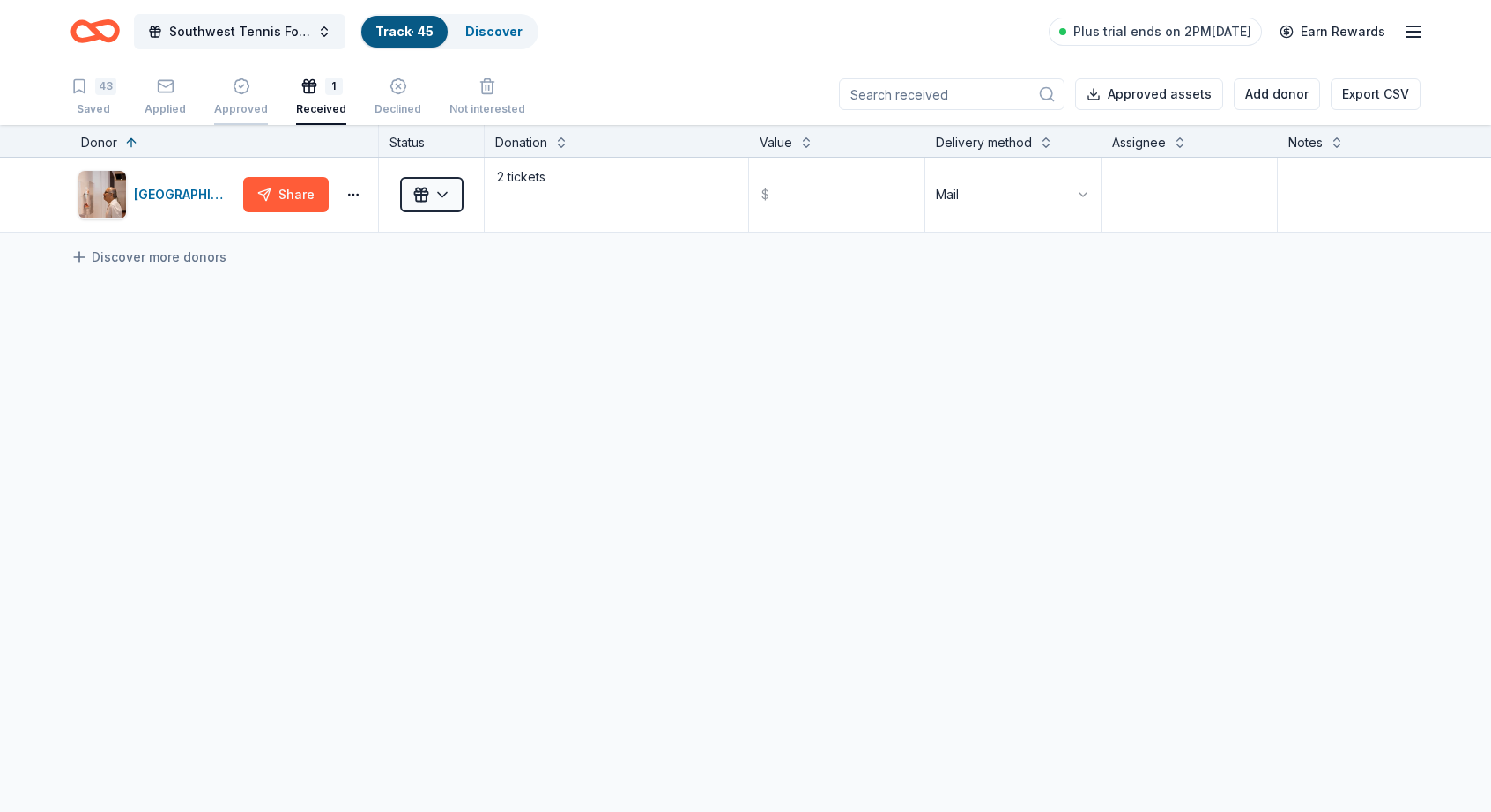
click at [238, 104] on div "Approved" at bounding box center [241, 108] width 54 height 15
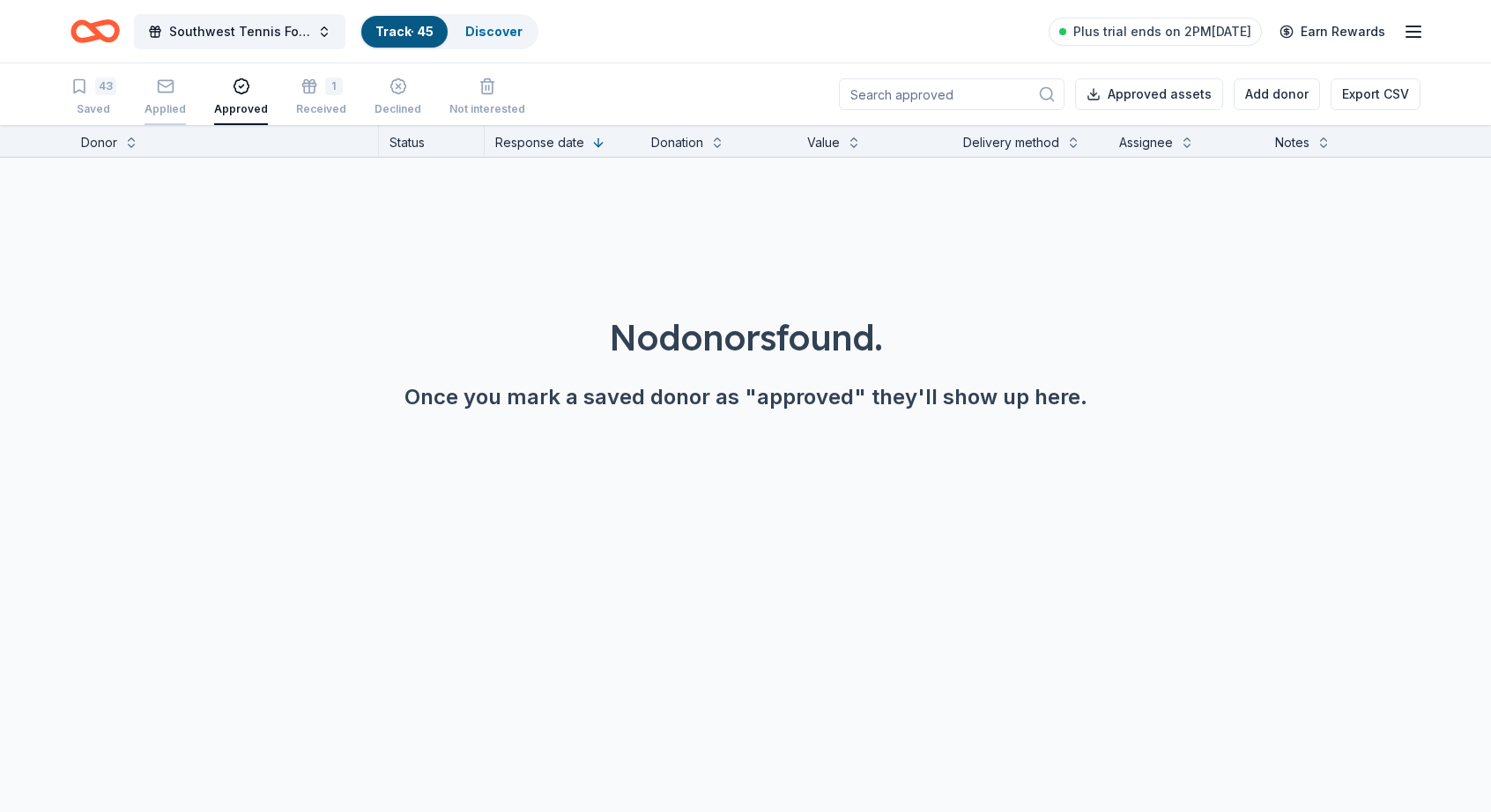
click at [164, 110] on div "Applied" at bounding box center [165, 109] width 42 height 15
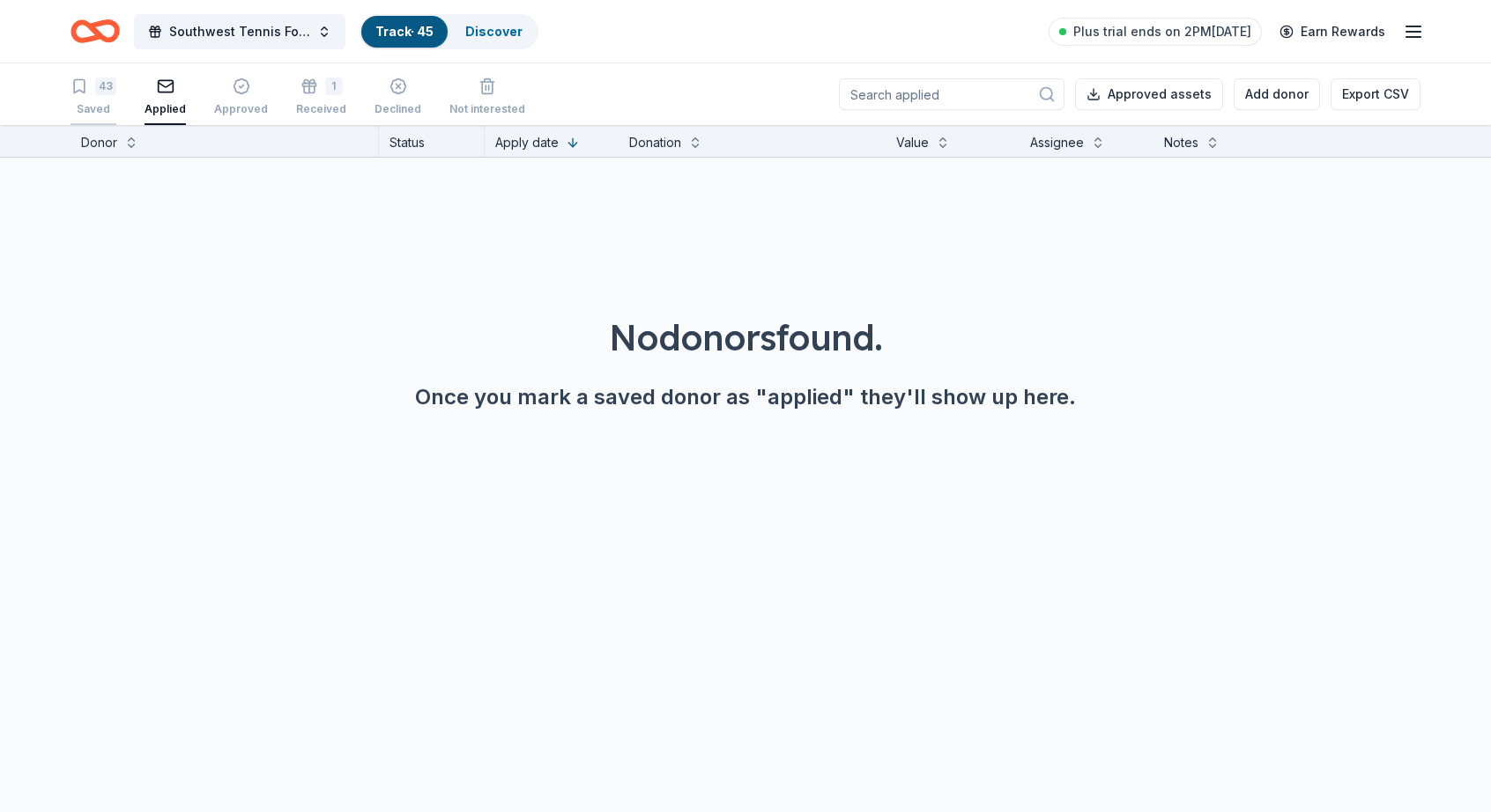
click at [101, 100] on div "43 Saved" at bounding box center [94, 96] width 45 height 39
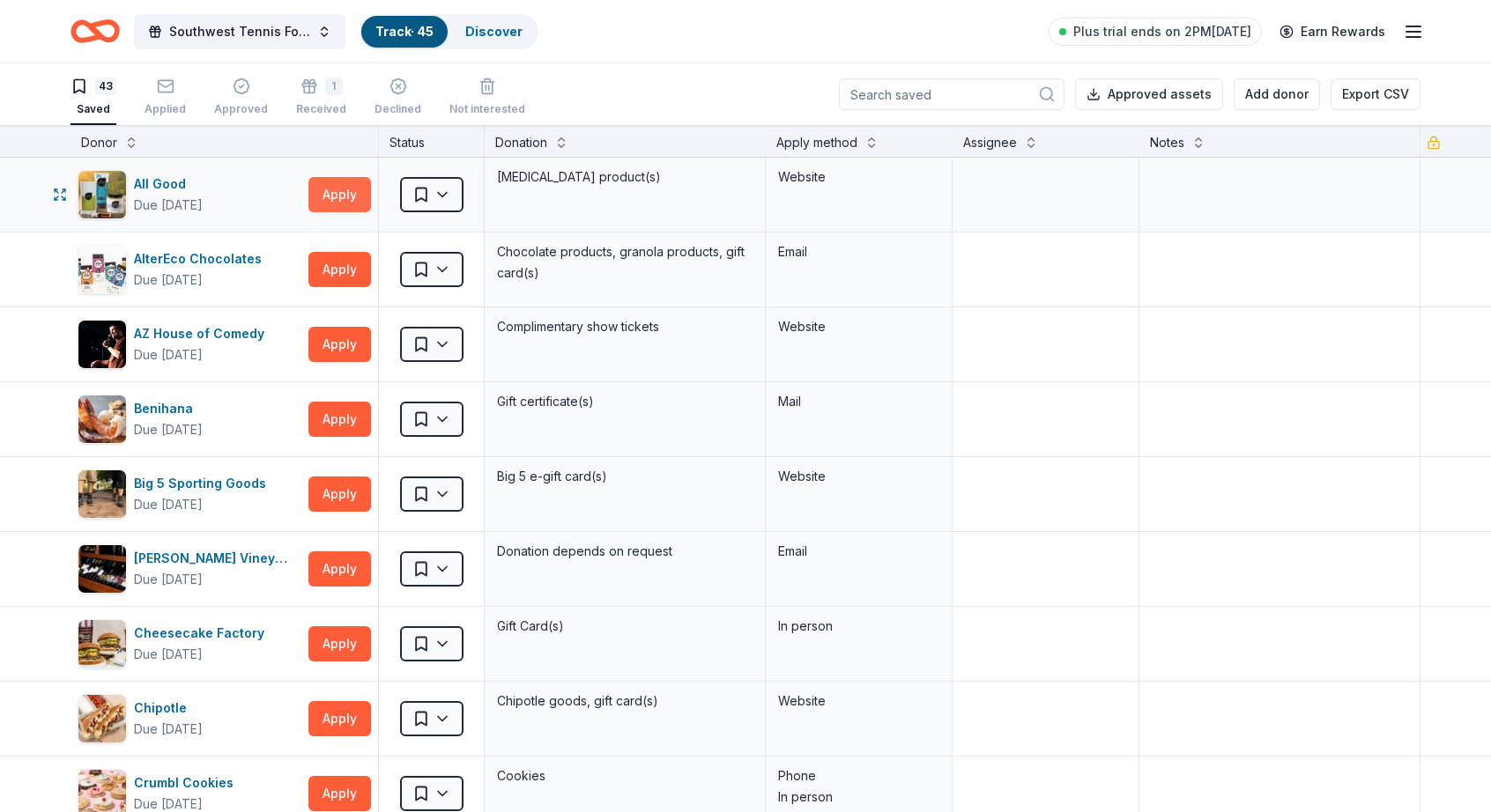
click at [354, 191] on button "Apply" at bounding box center [339, 194] width 63 height 35
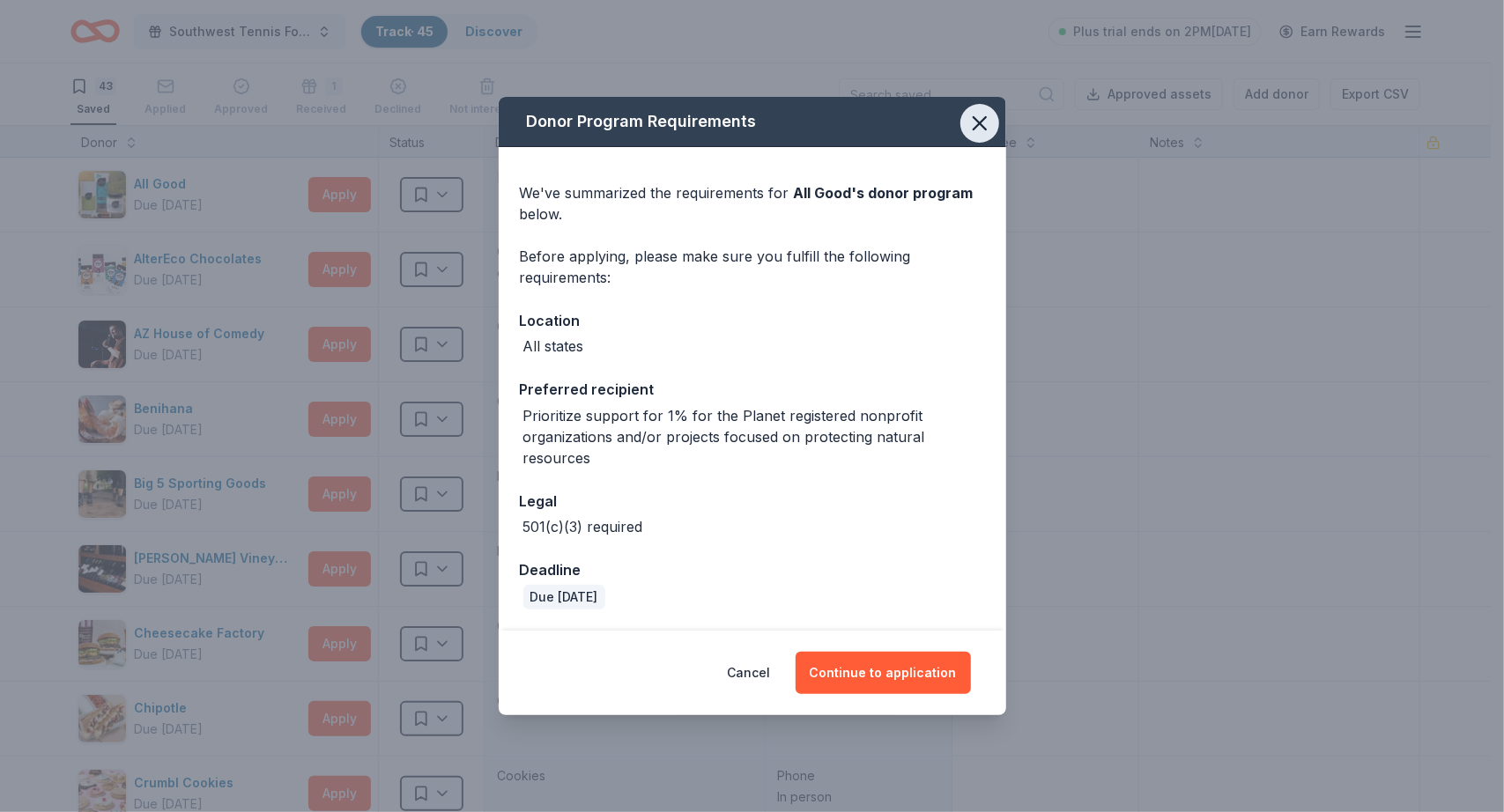
click at [981, 126] on icon "button" at bounding box center [981, 124] width 13 height 13
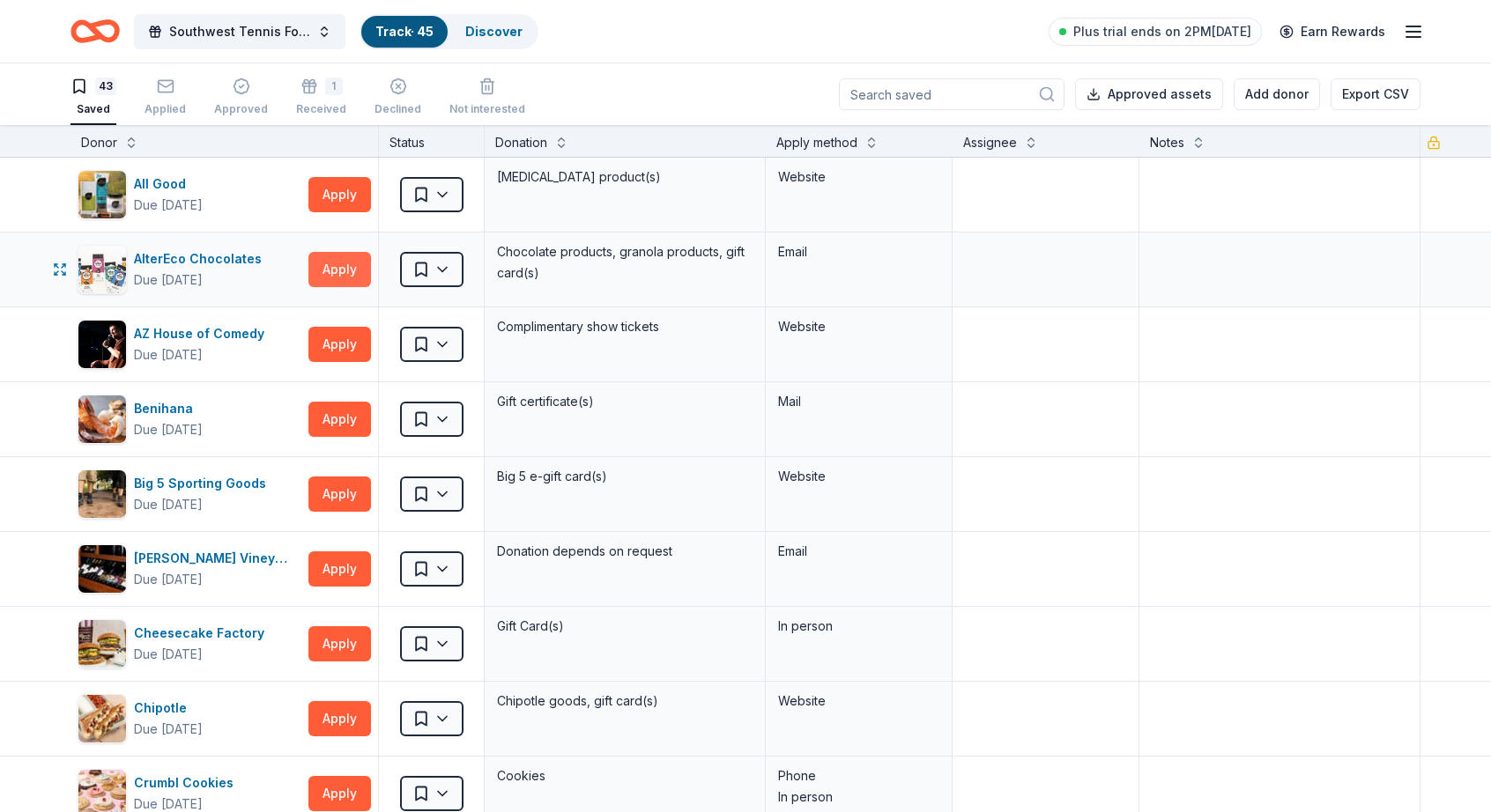
click at [326, 272] on button "Apply" at bounding box center [339, 269] width 63 height 35
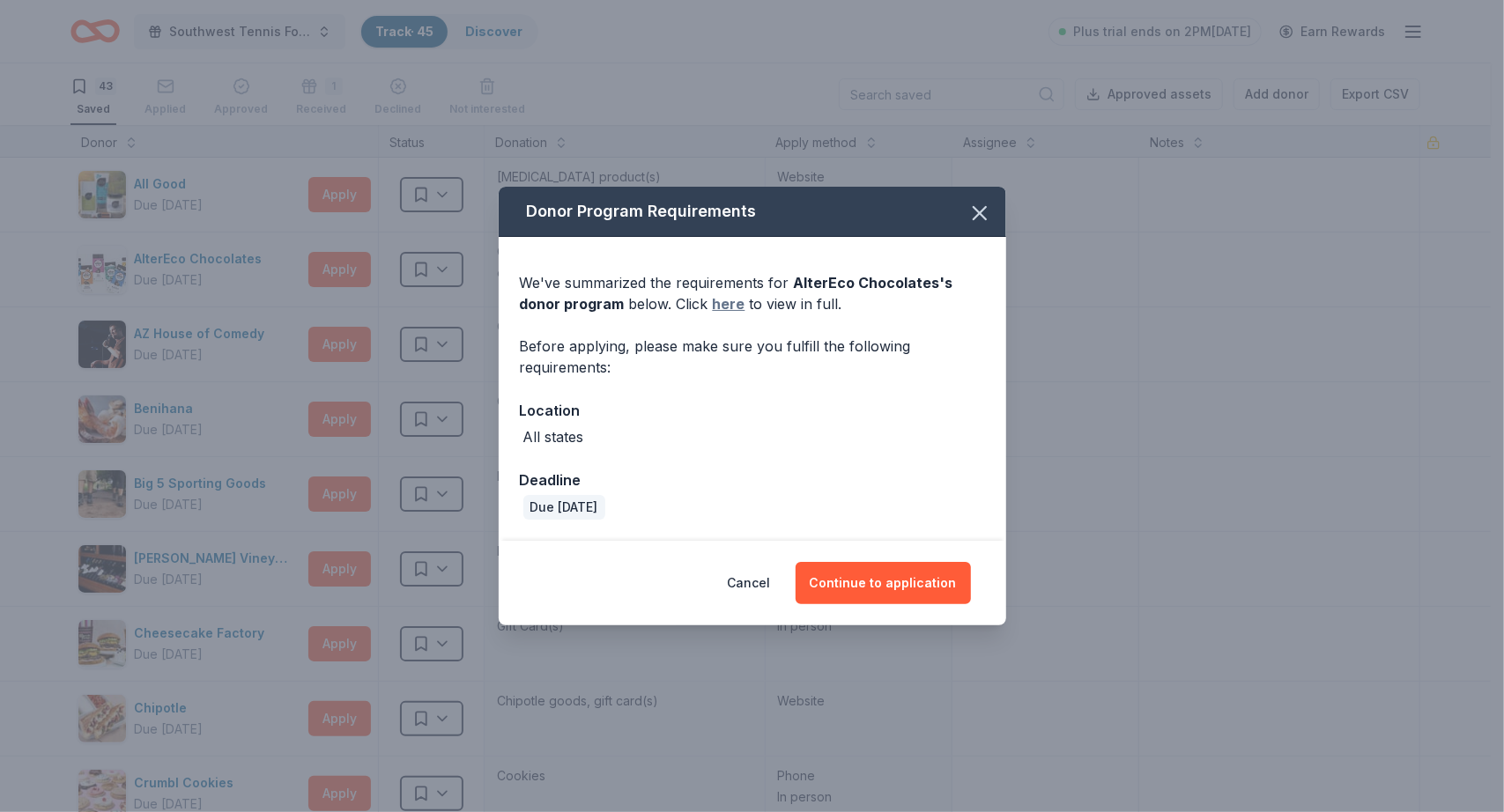
click at [735, 302] on link "here" at bounding box center [730, 303] width 33 height 21
click at [911, 592] on button "Continue to application" at bounding box center [883, 583] width 175 height 43
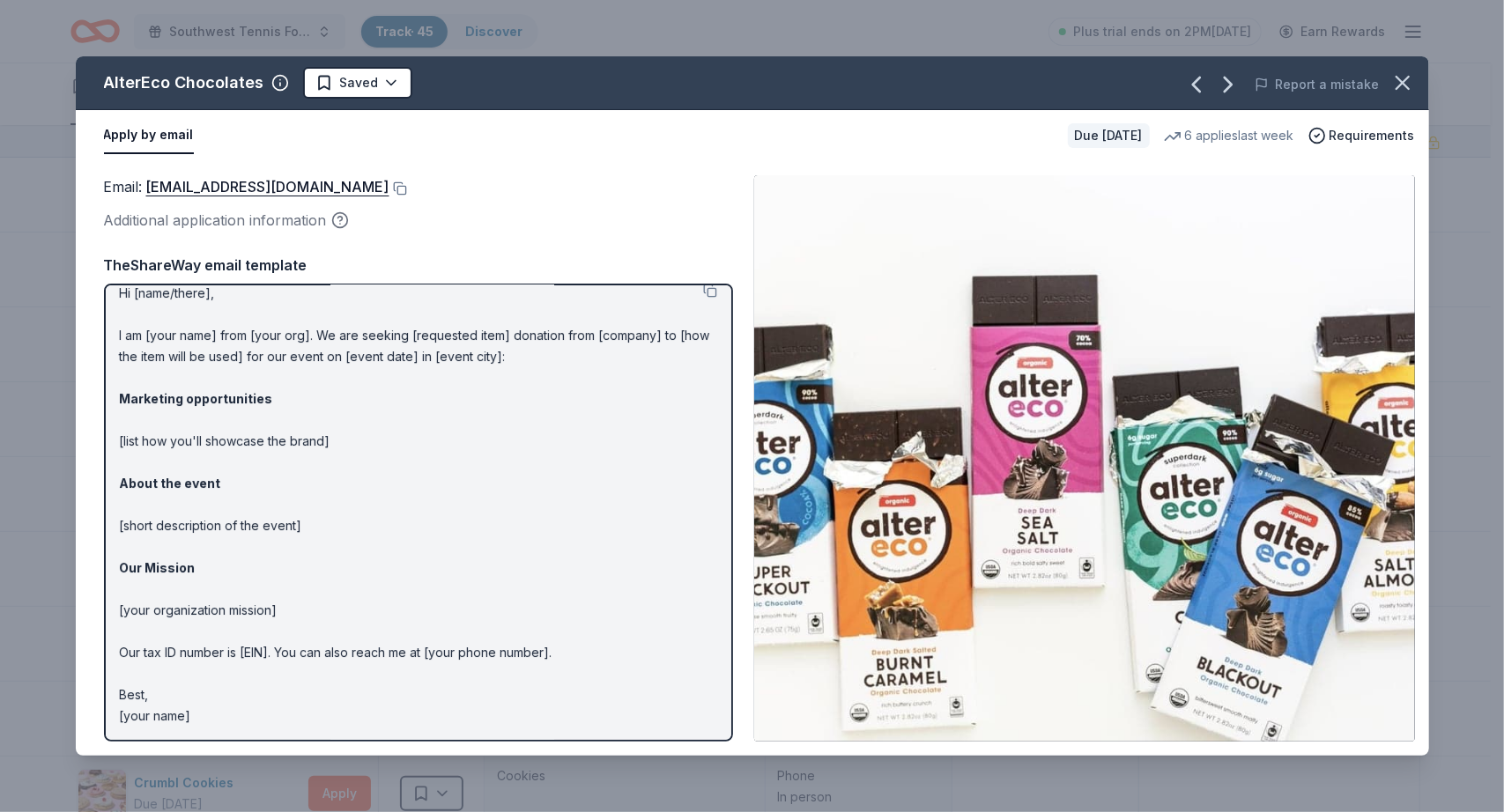
scroll to position [17, 0]
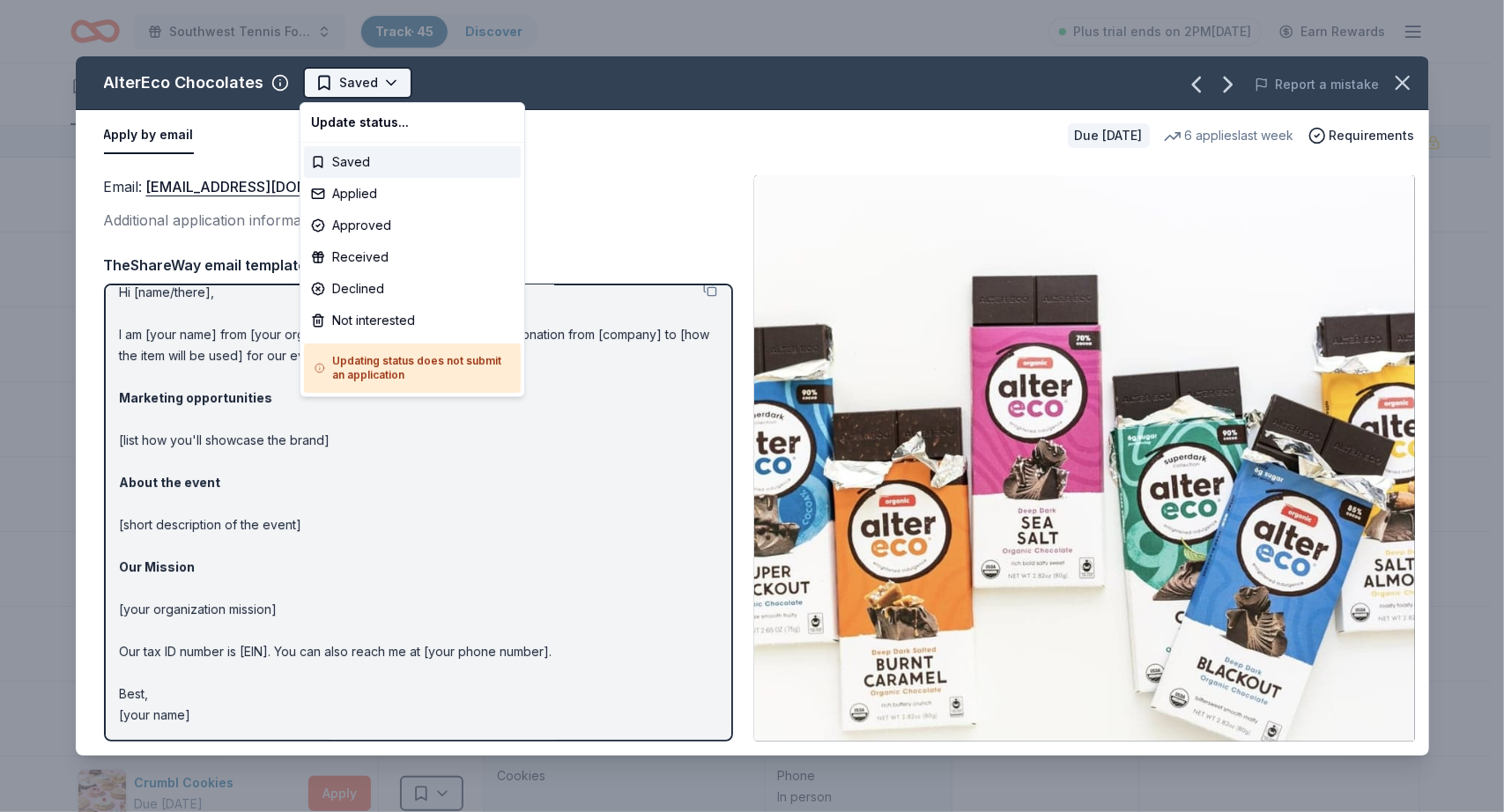
click at [322, 86] on html "Southwest Tennis Foundation Silent Auction Track · 45 Discover Plus trial ends …" at bounding box center [752, 406] width 1504 height 812
click at [334, 165] on div "Saved" at bounding box center [413, 162] width 217 height 32
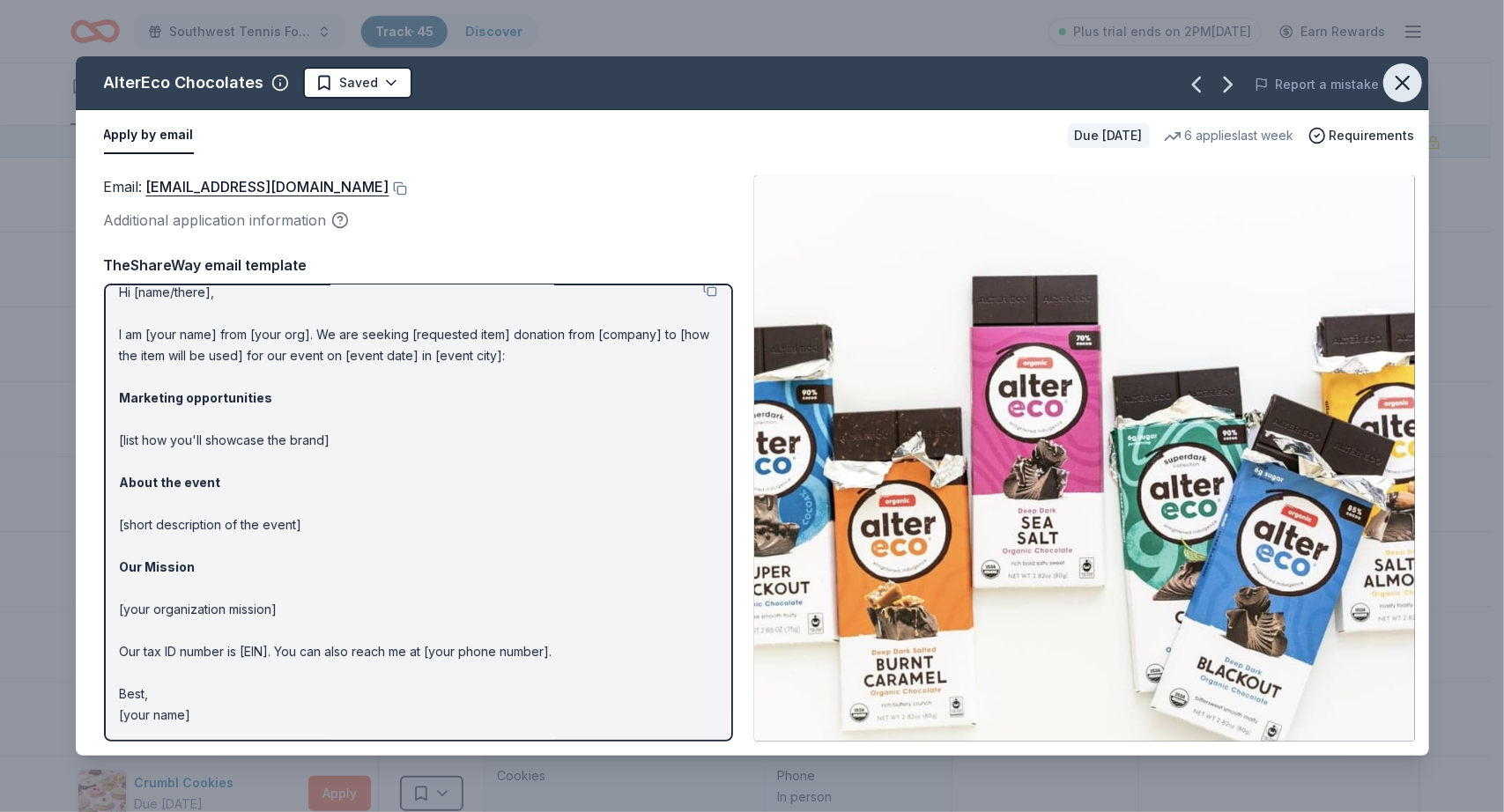
click at [1403, 84] on icon "button" at bounding box center [1403, 83] width 13 height 13
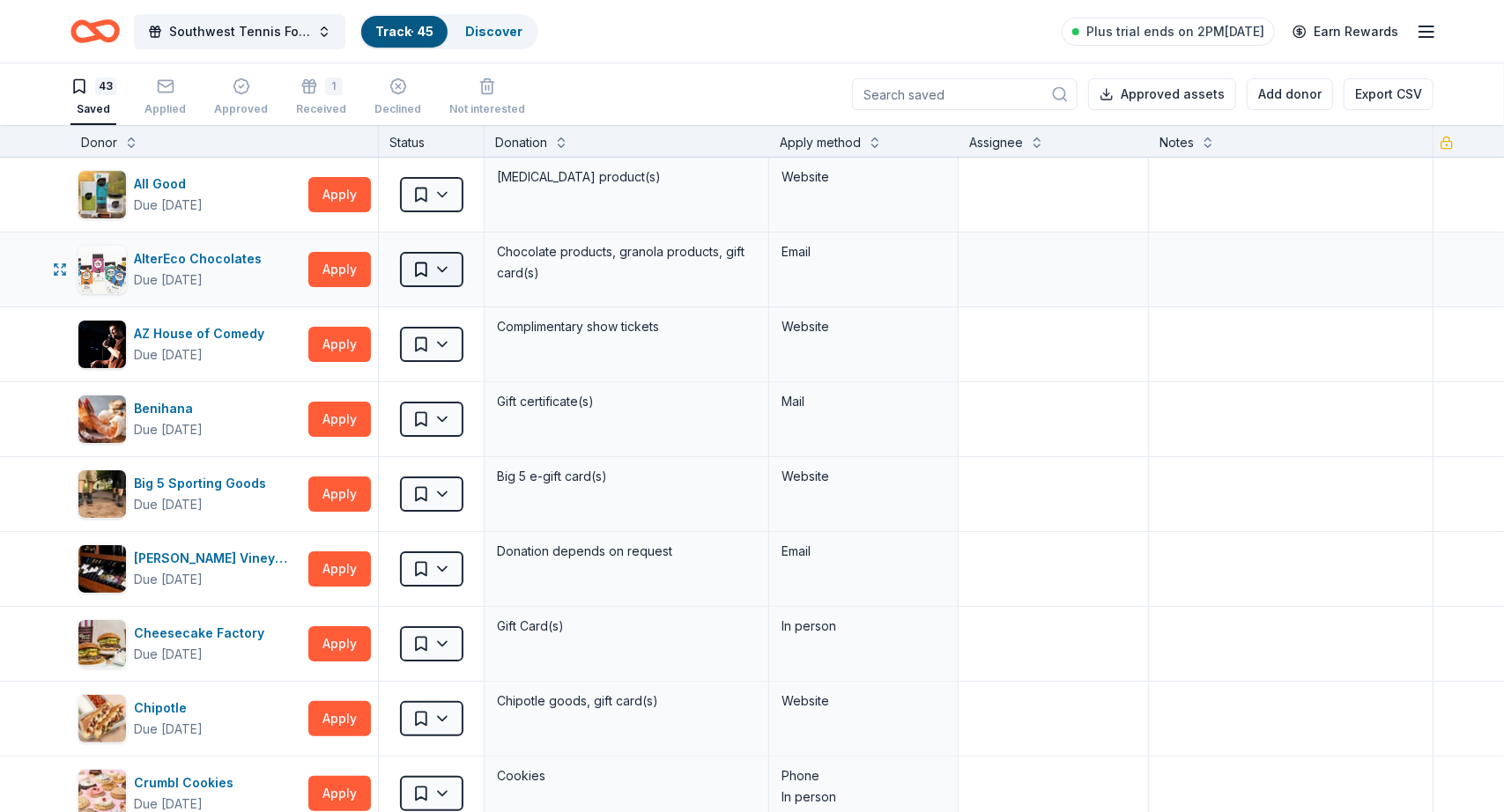
click at [420, 267] on html "Southwest Tennis Foundation Silent Auction Track · 45 Discover Plus trial ends …" at bounding box center [752, 406] width 1504 height 812
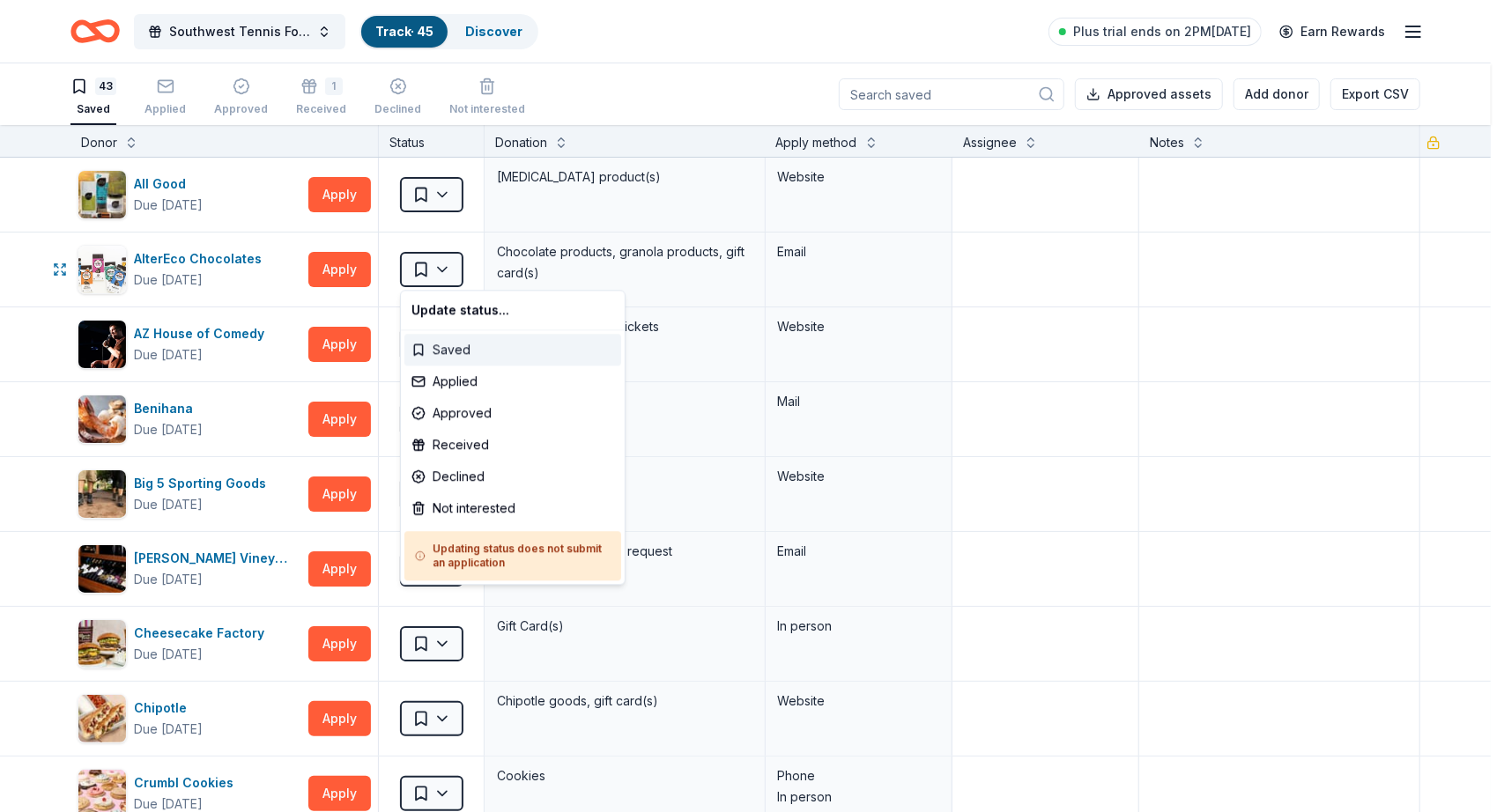
click at [433, 351] on div "Saved" at bounding box center [513, 350] width 217 height 32
click at [442, 270] on html "Southwest Tennis Foundation Silent Auction Track · 45 Discover Plus trial ends …" at bounding box center [752, 406] width 1504 height 812
click at [443, 374] on div "Applied" at bounding box center [513, 381] width 217 height 32
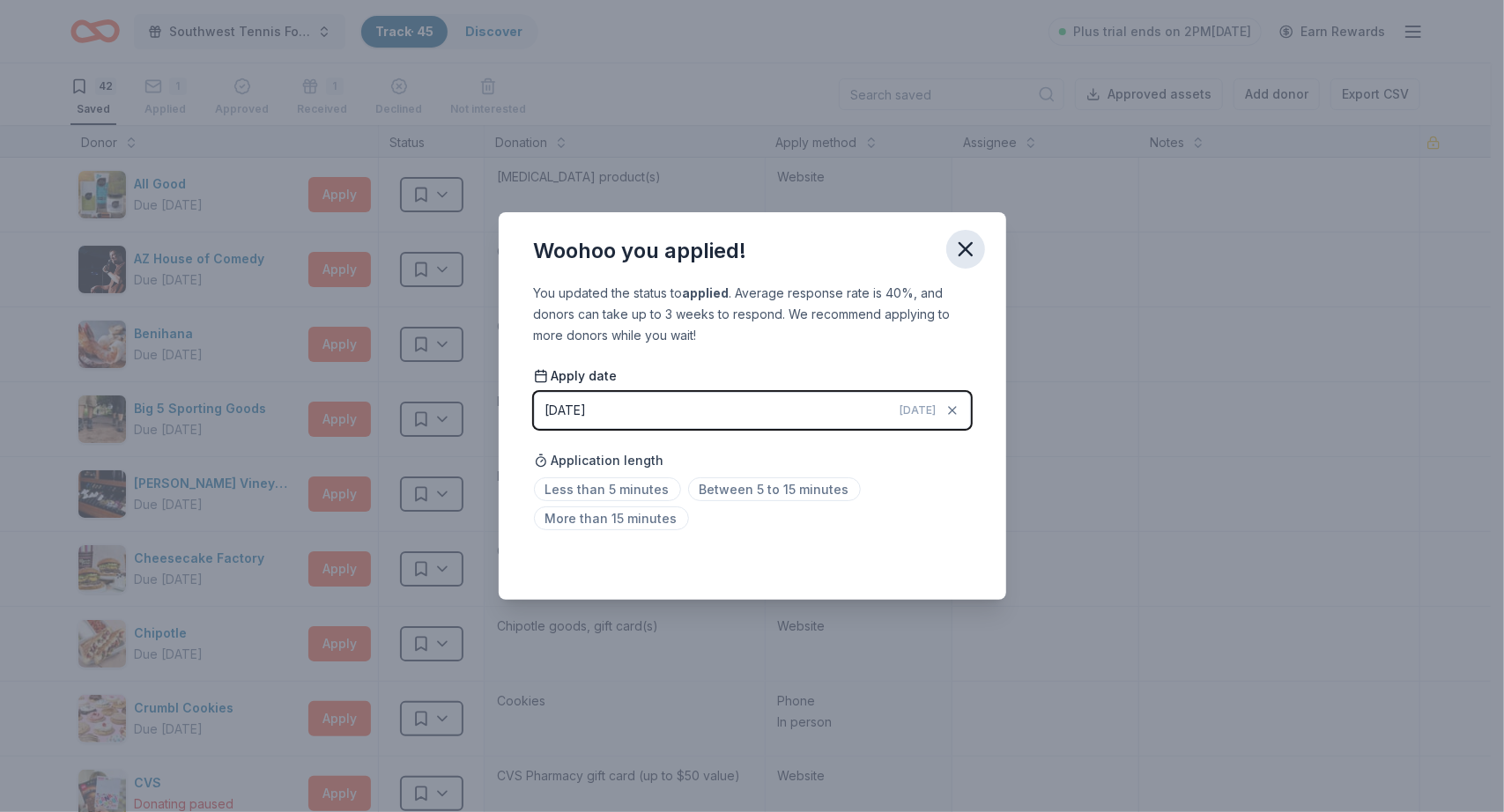
click at [966, 244] on icon "button" at bounding box center [965, 249] width 25 height 25
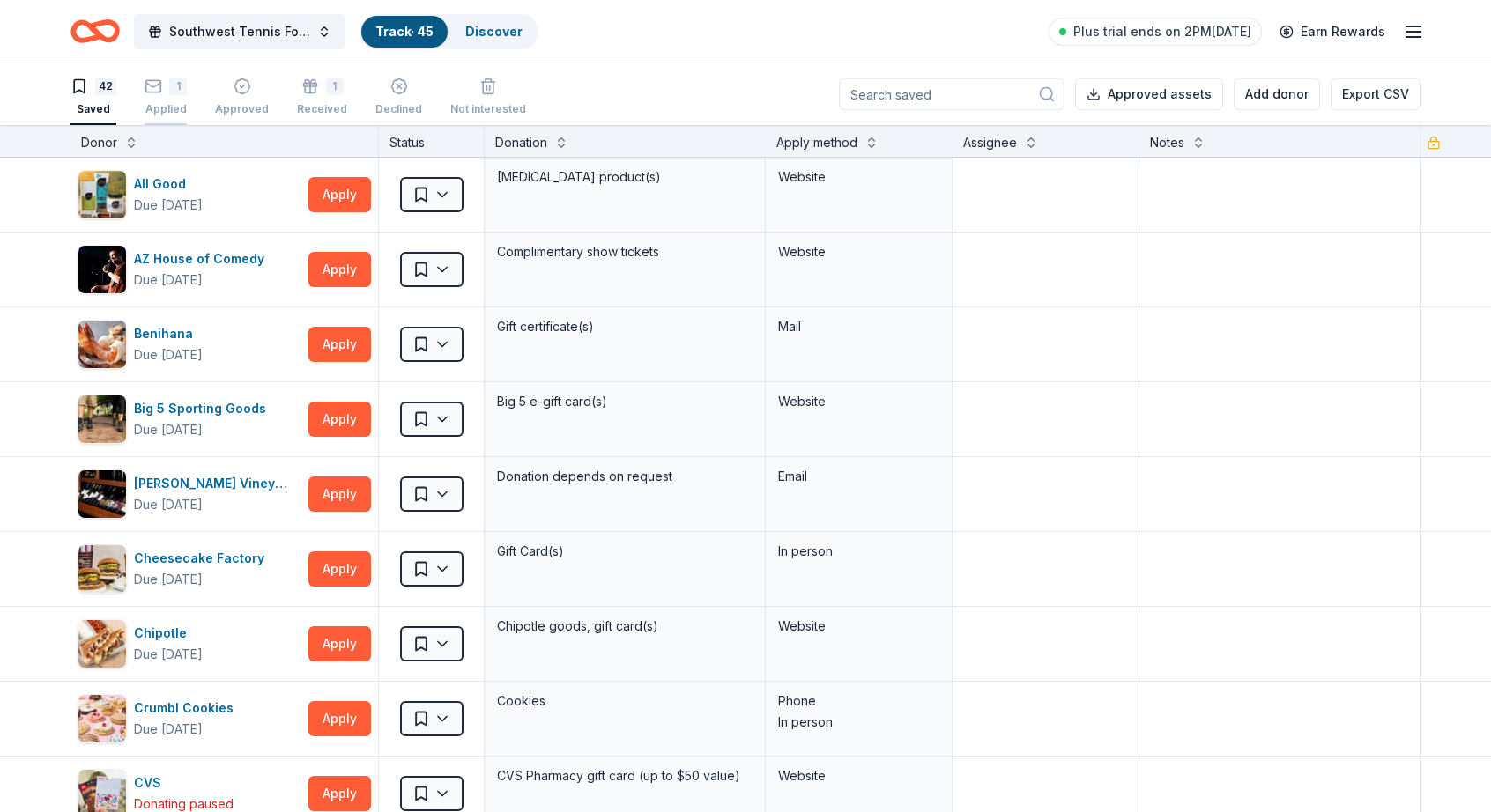
click at [159, 96] on div "1 Applied" at bounding box center [165, 96] width 43 height 39
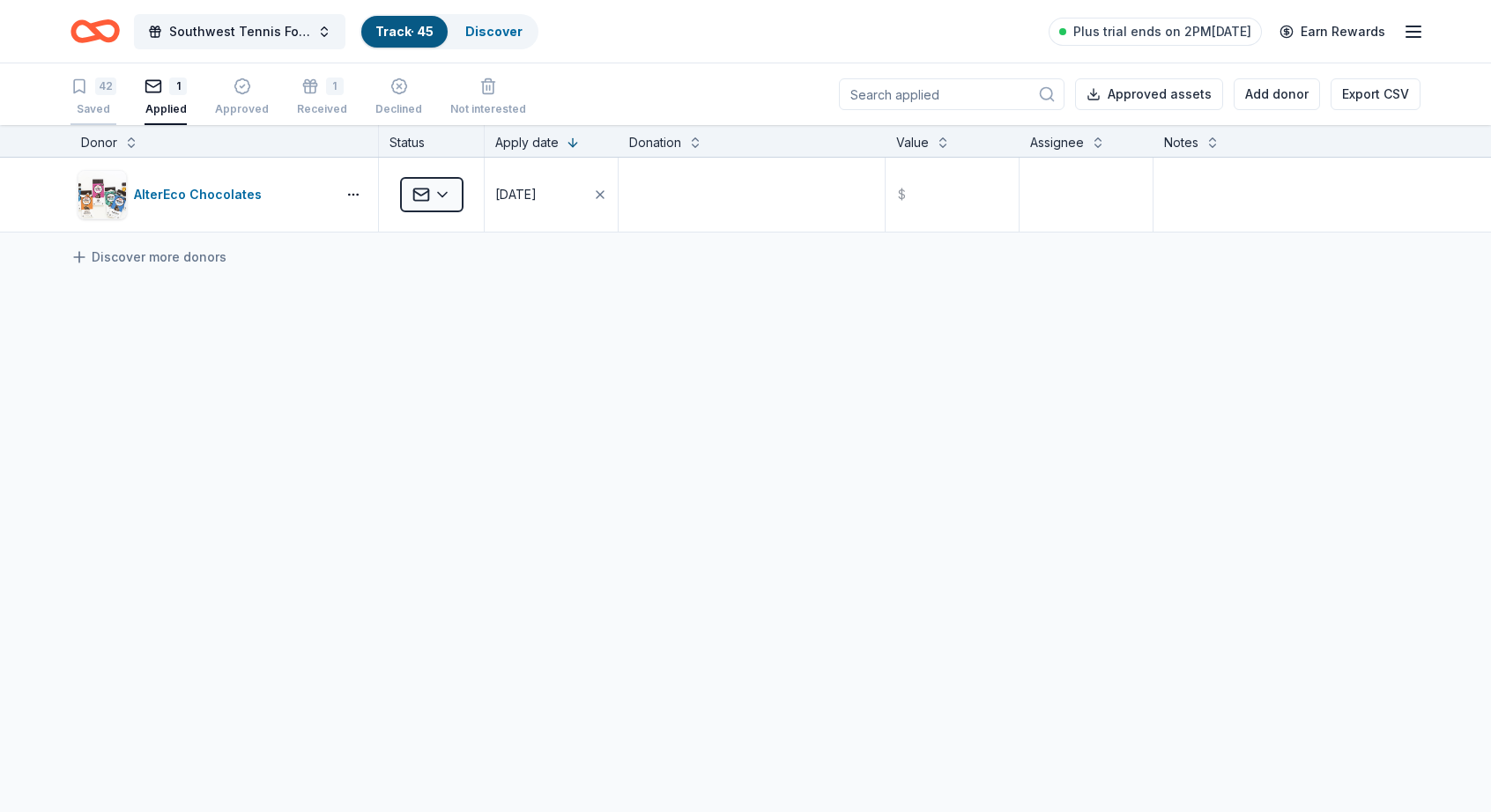
click at [104, 98] on div "42 Saved" at bounding box center [94, 96] width 45 height 39
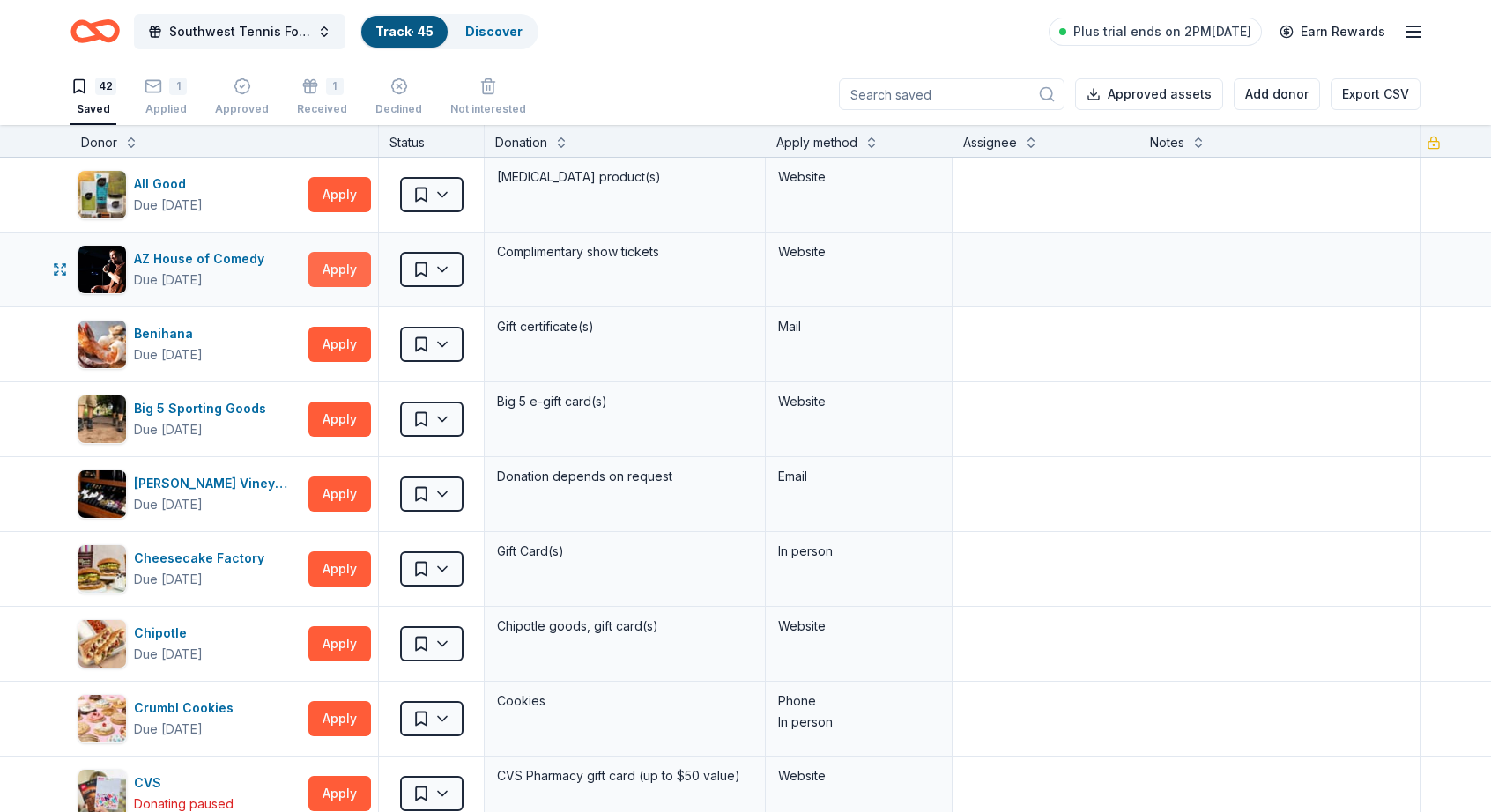
click at [330, 277] on button "Apply" at bounding box center [339, 269] width 63 height 35
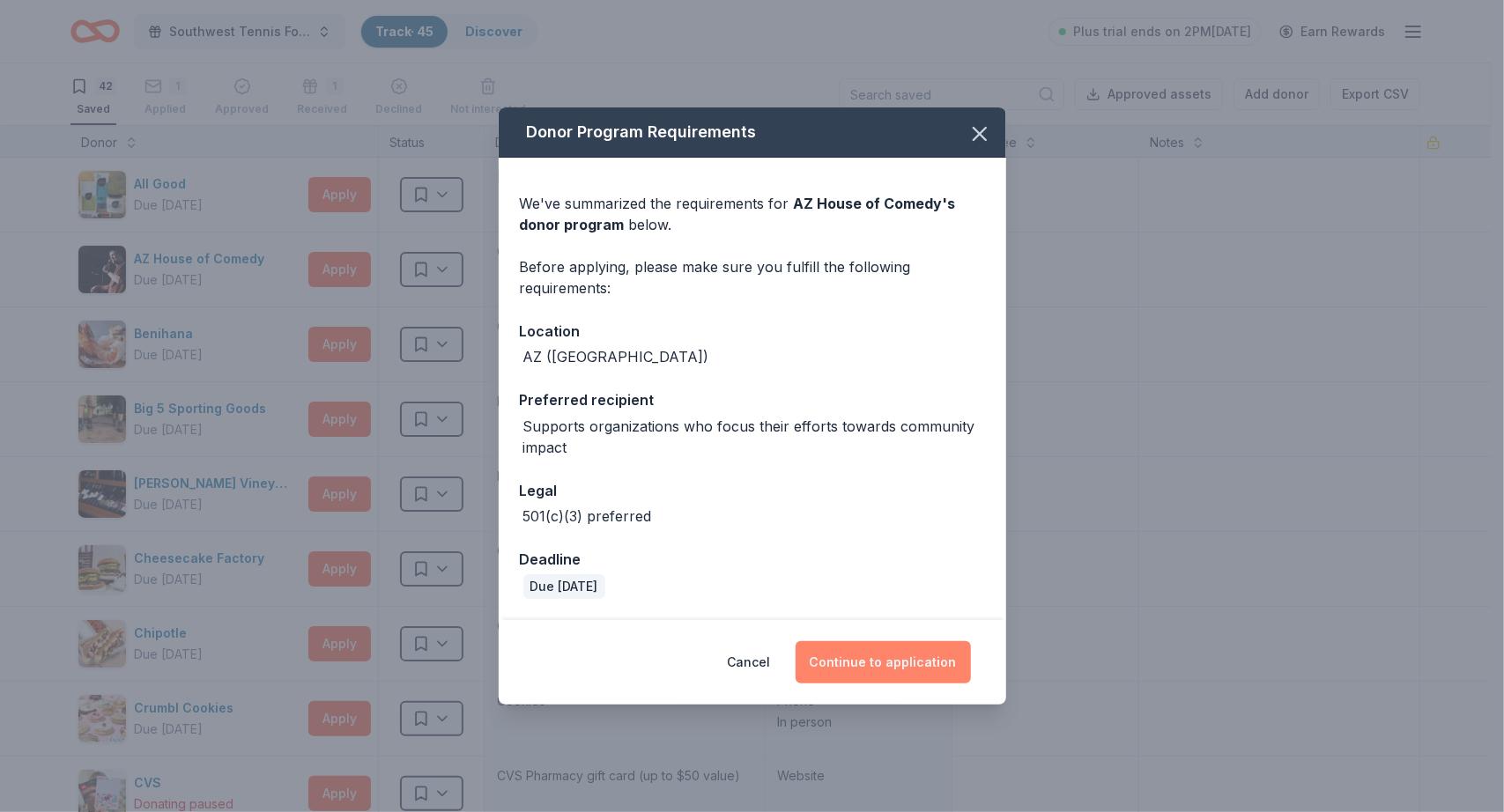
drag, startPoint x: 888, startPoint y: 667, endPoint x: 887, endPoint y: 655, distance: 12.0
click at [888, 666] on button "Continue to application" at bounding box center [883, 662] width 175 height 43
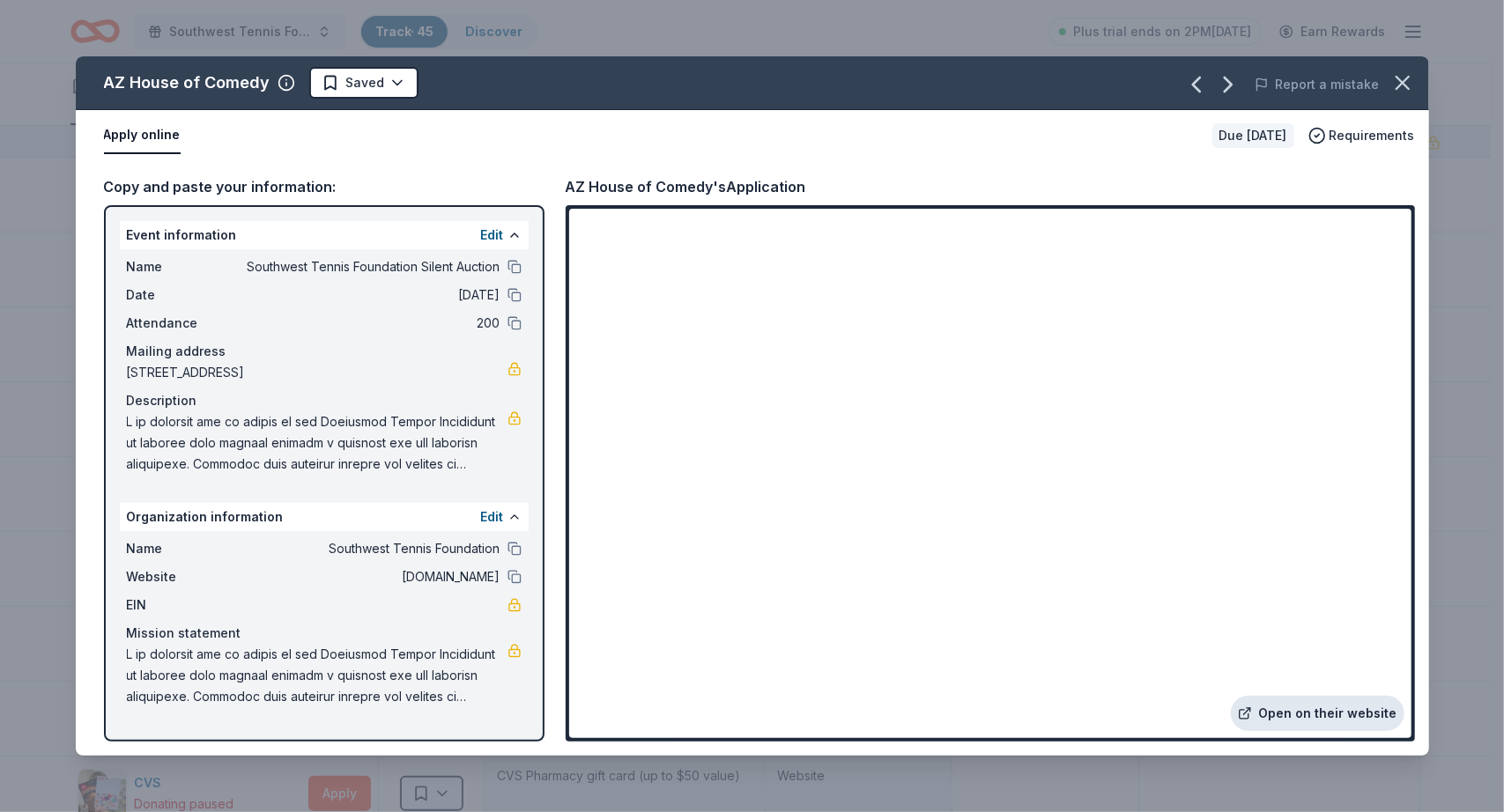
click at [1338, 714] on link "Open on their website" at bounding box center [1318, 713] width 174 height 35
click at [393, 84] on html "Southwest Tennis Foundation Silent Auction Track · 45 Discover Plus trial ends …" at bounding box center [752, 406] width 1504 height 812
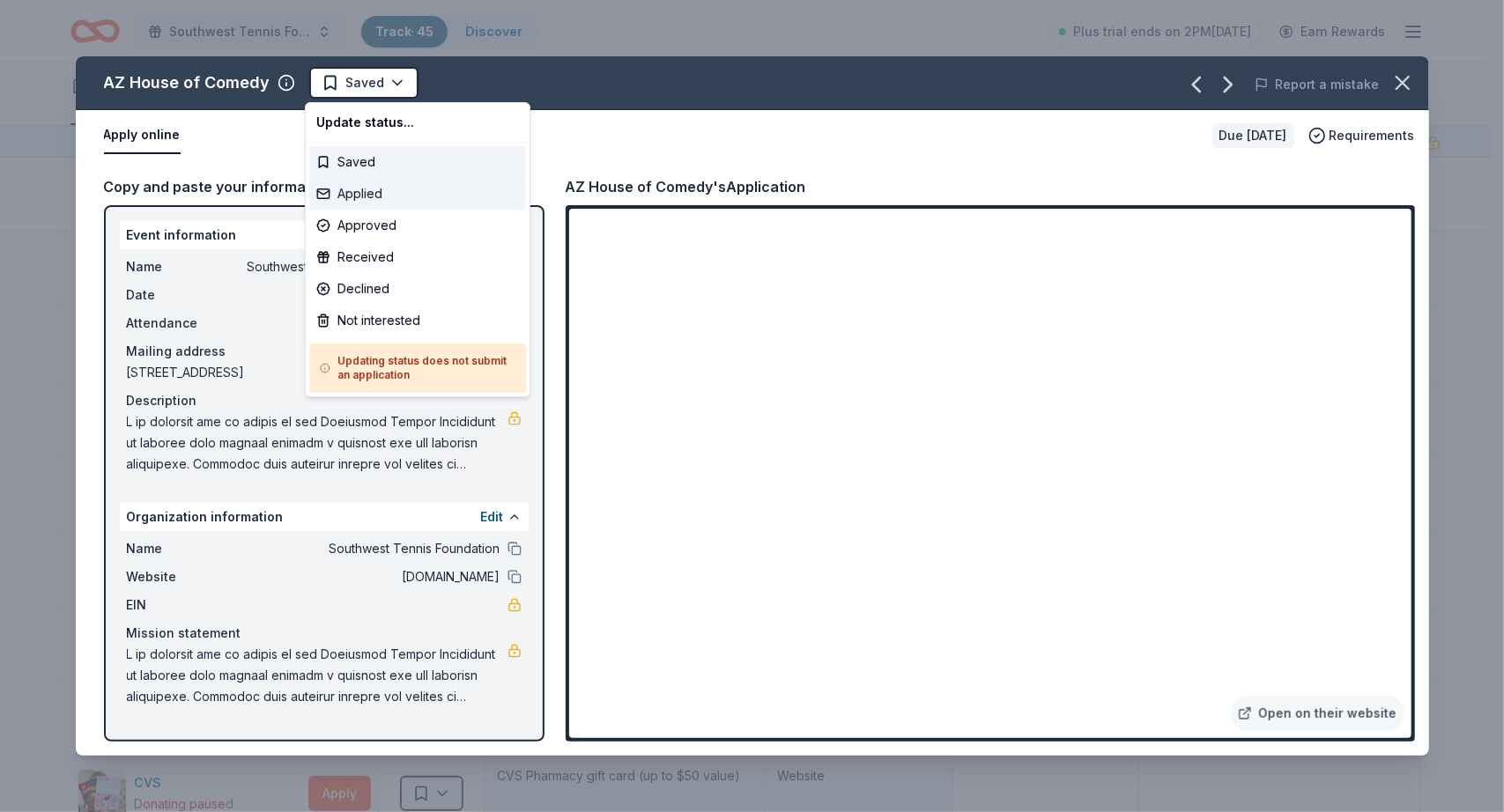
click at [366, 196] on div "Applied" at bounding box center [417, 193] width 217 height 32
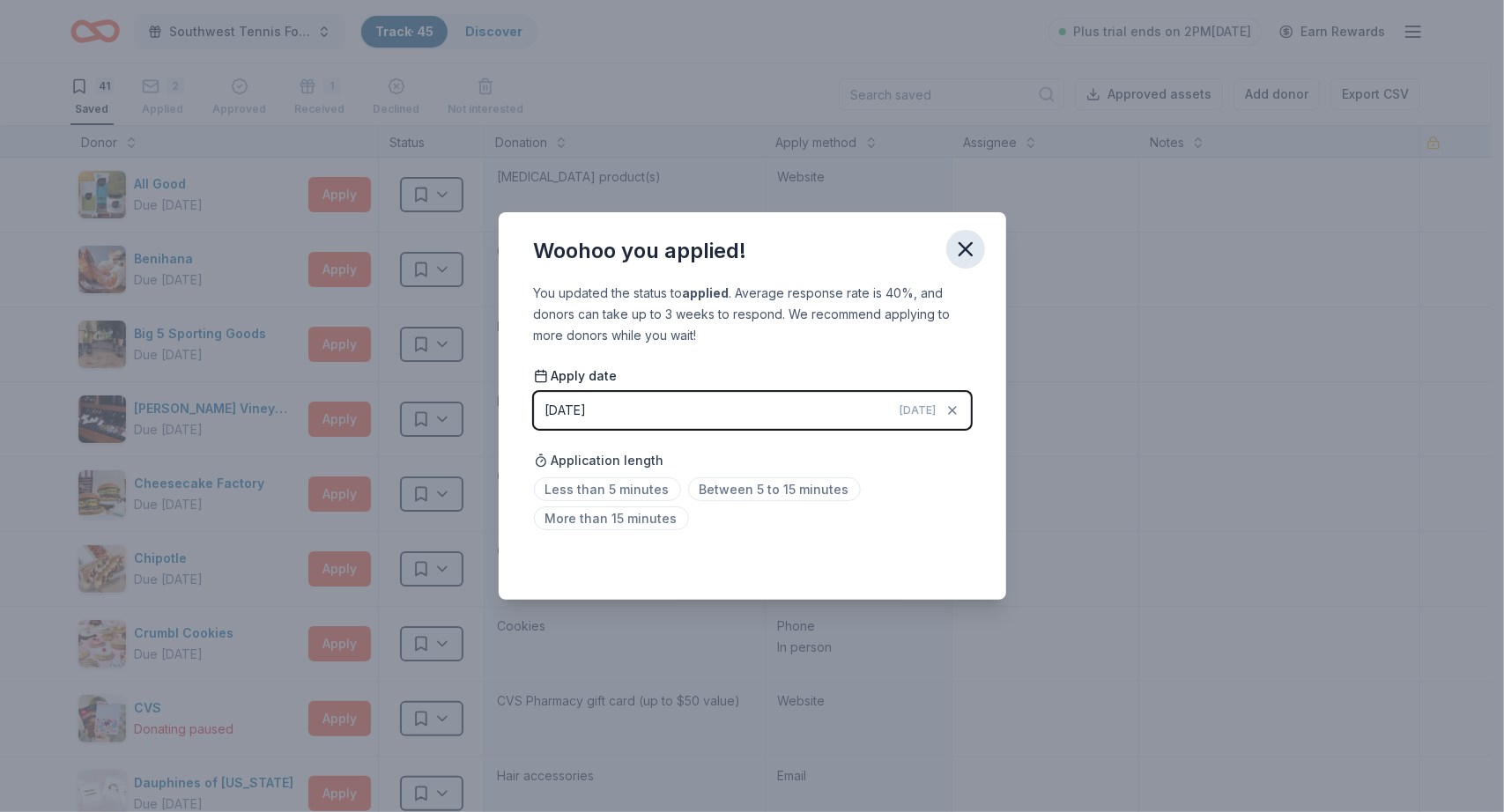
click at [971, 239] on icon "button" at bounding box center [965, 249] width 25 height 25
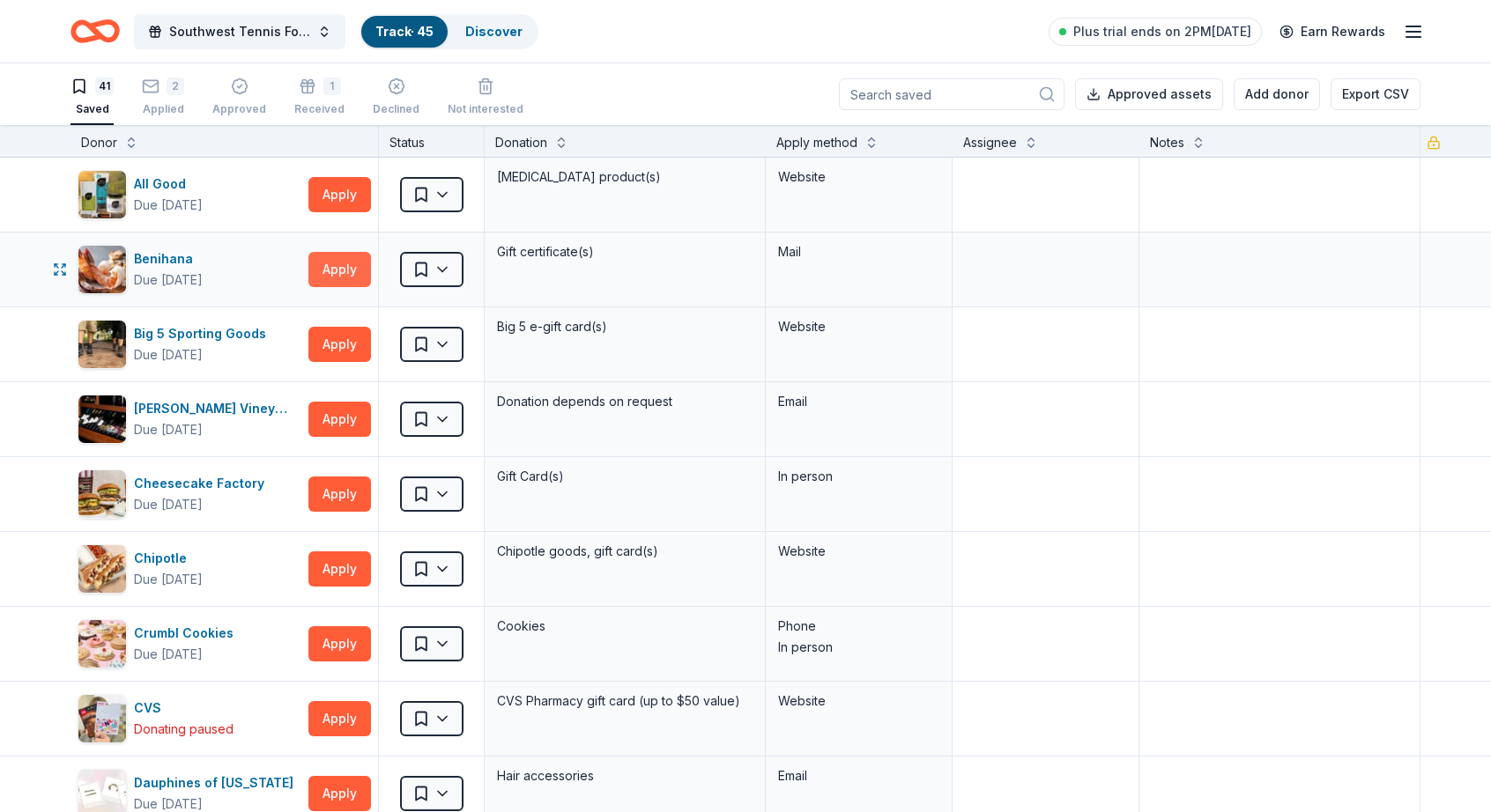
click at [340, 272] on button "Apply" at bounding box center [339, 269] width 63 height 35
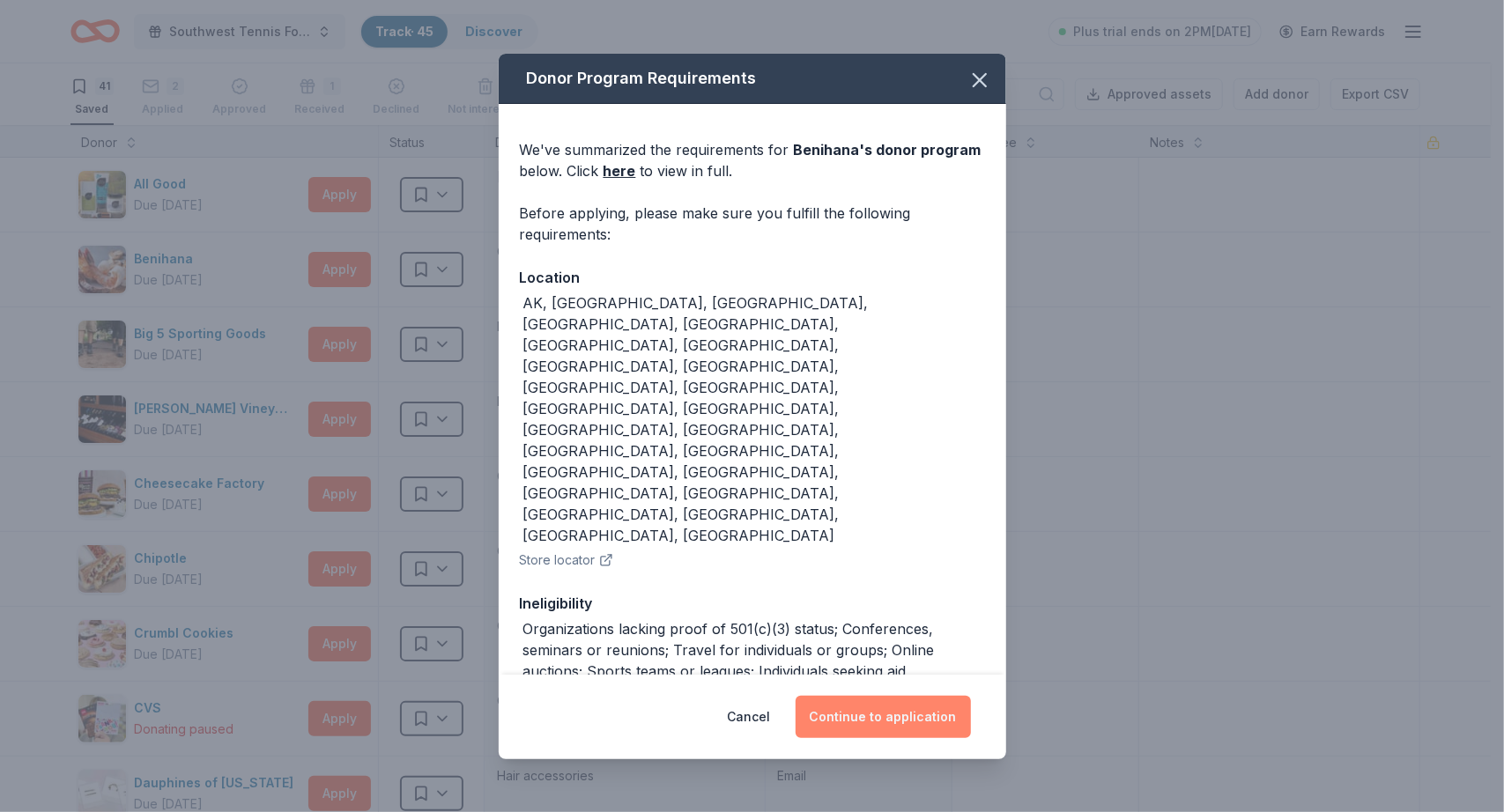
click at [858, 708] on button "Continue to application" at bounding box center [883, 717] width 175 height 43
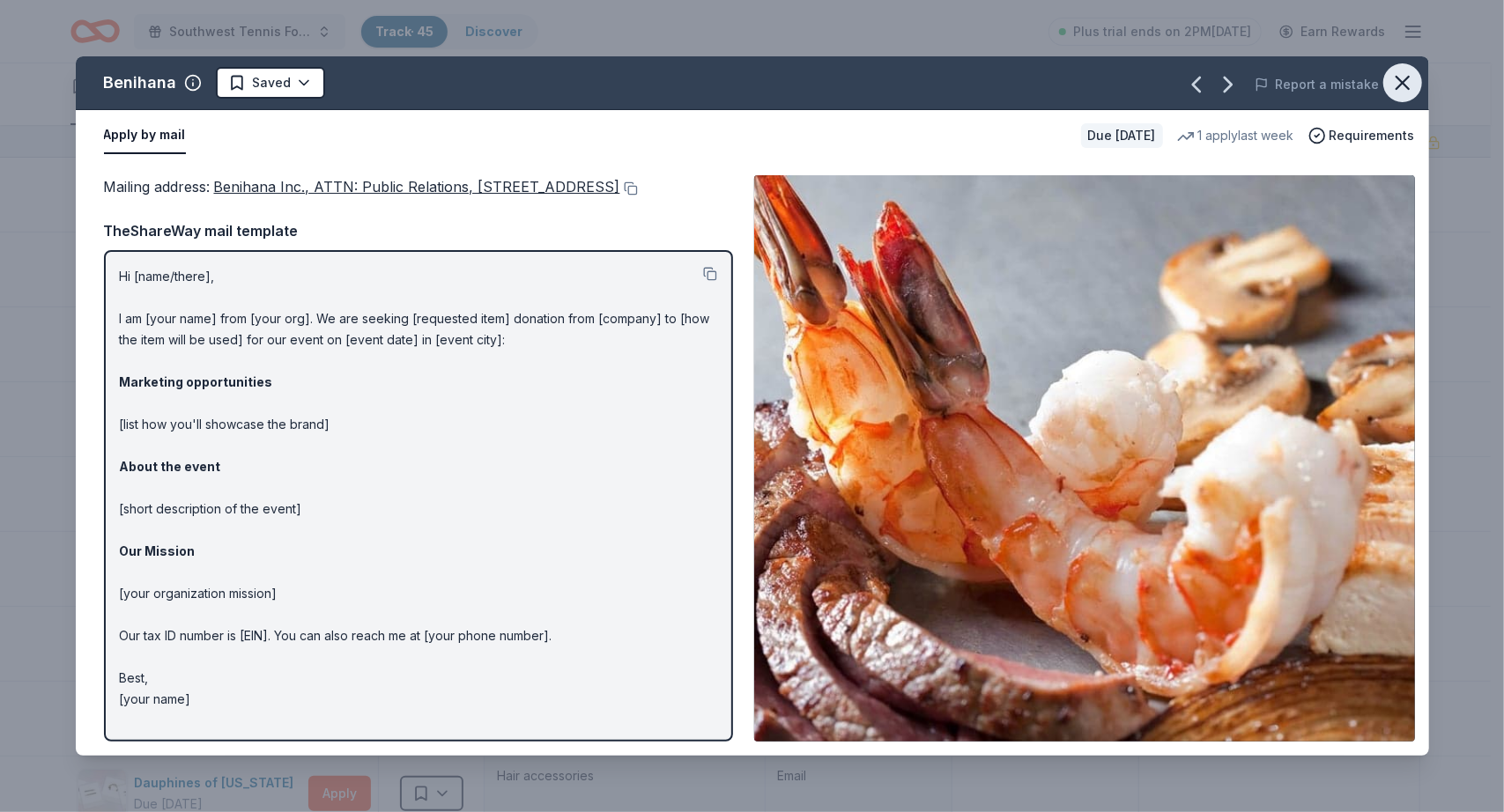
click at [1414, 84] on icon "button" at bounding box center [1402, 83] width 25 height 25
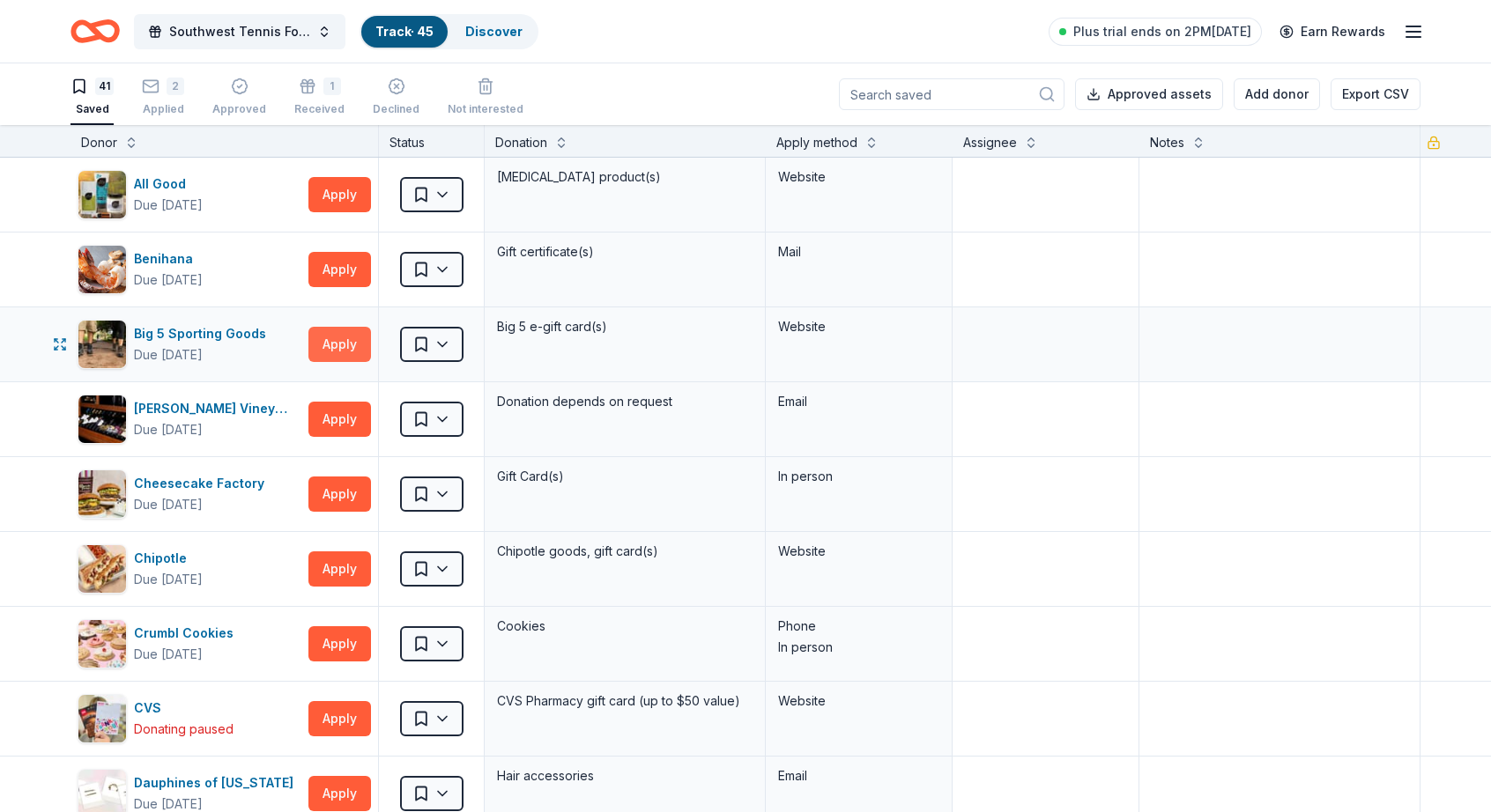
click at [326, 347] on button "Apply" at bounding box center [339, 344] width 63 height 35
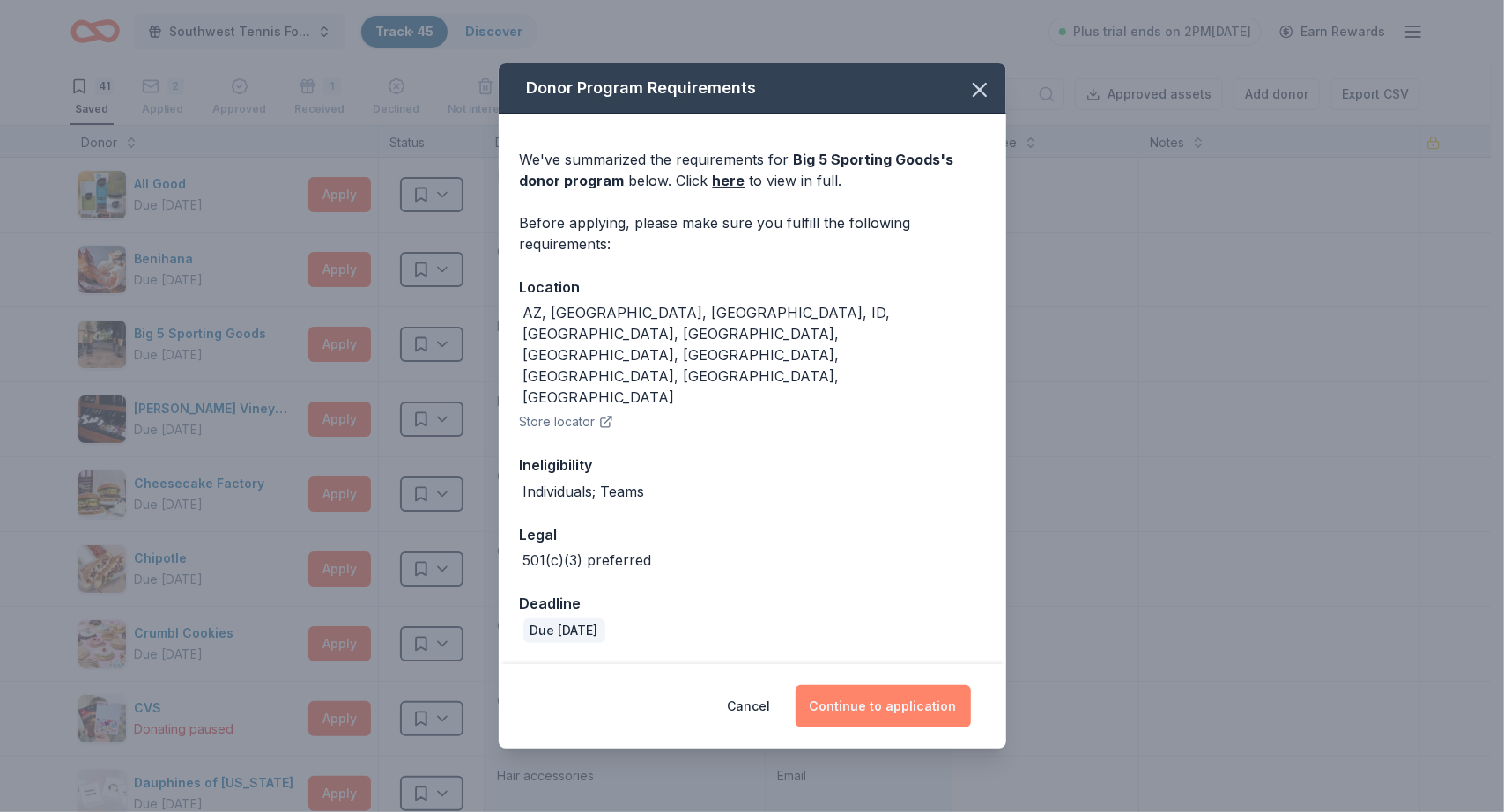
click at [893, 685] on button "Continue to application" at bounding box center [883, 706] width 175 height 43
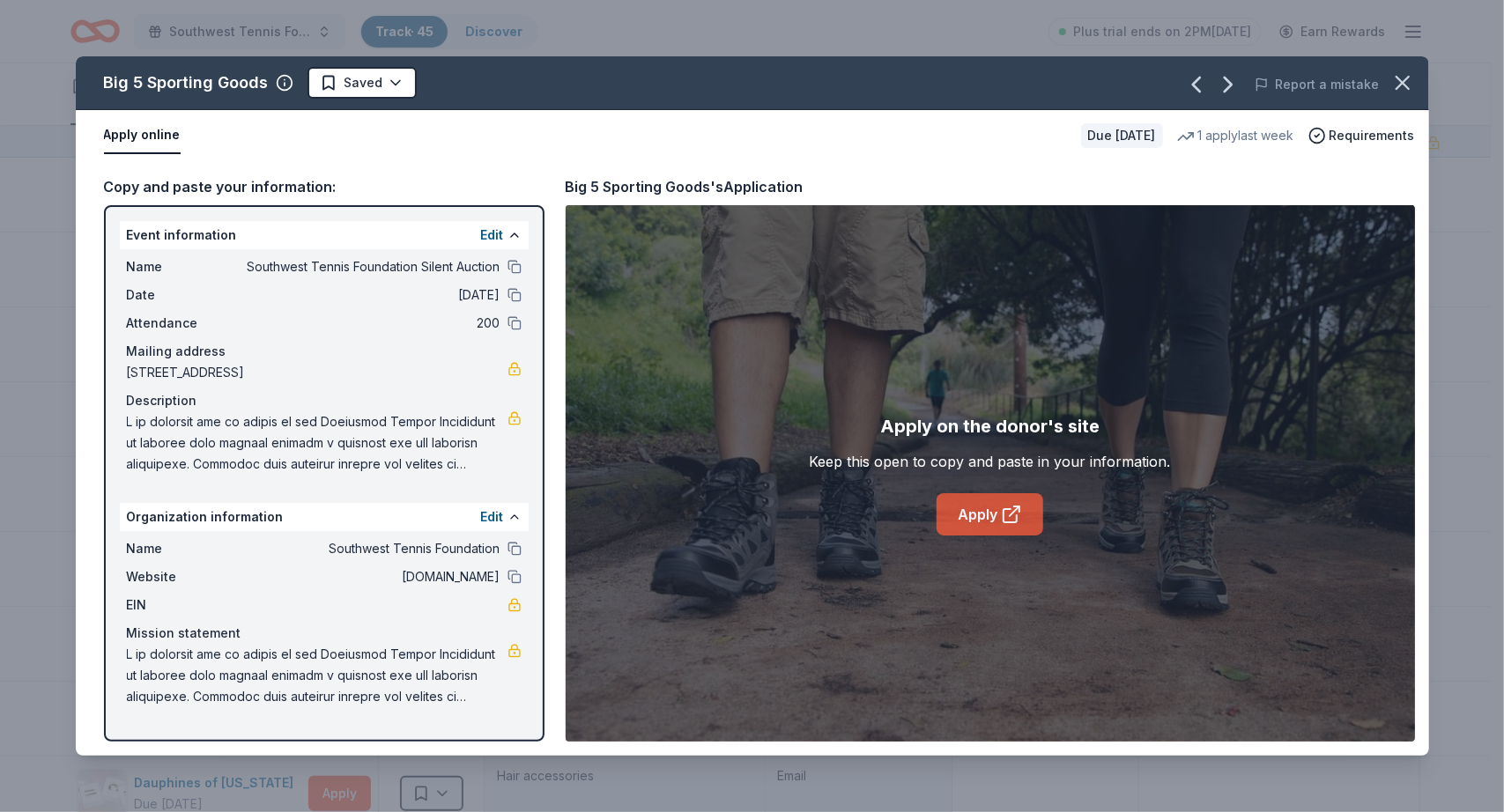
click at [1001, 516] on link "Apply" at bounding box center [990, 514] width 106 height 43
click at [388, 81] on html "Southwest Tennis Foundation Silent Auction Track · 45 Discover Plus trial ends …" at bounding box center [752, 406] width 1504 height 812
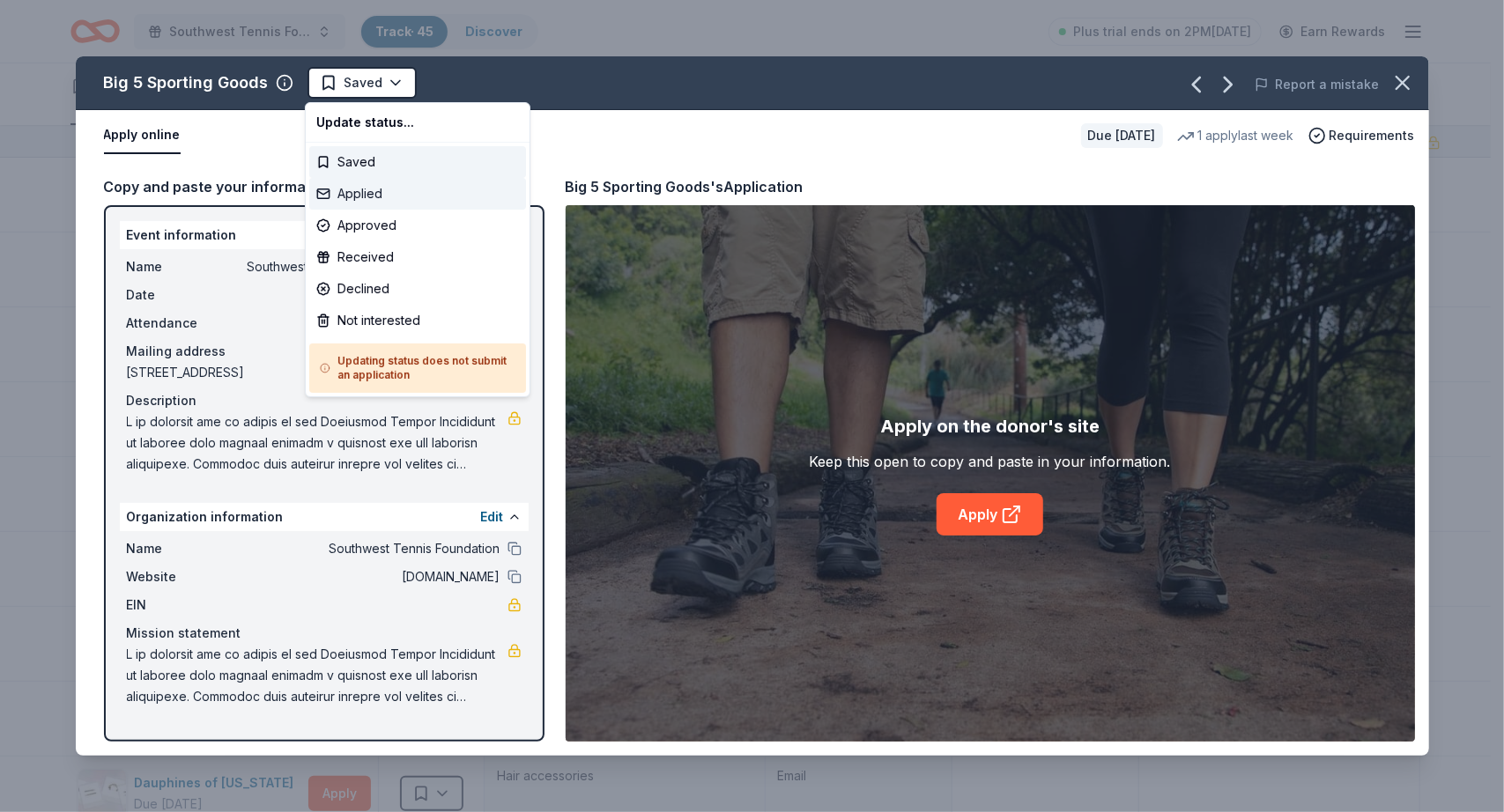
click at [372, 189] on div "Applied" at bounding box center [417, 193] width 217 height 32
